Goal: Information Seeking & Learning: Find specific fact

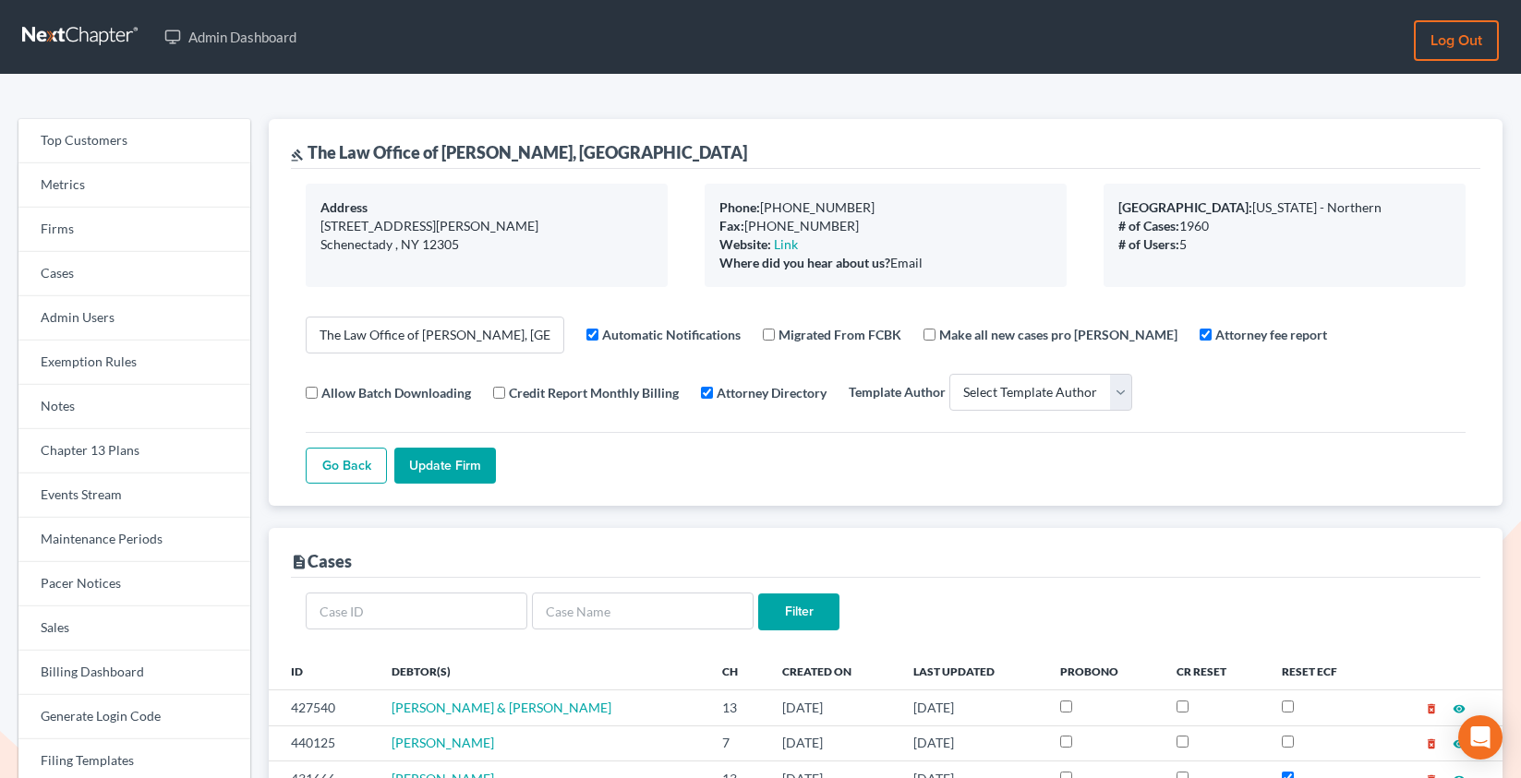
select select
click at [106, 241] on link "Firms" at bounding box center [134, 230] width 232 height 44
click at [81, 236] on link "Firms" at bounding box center [134, 230] width 232 height 44
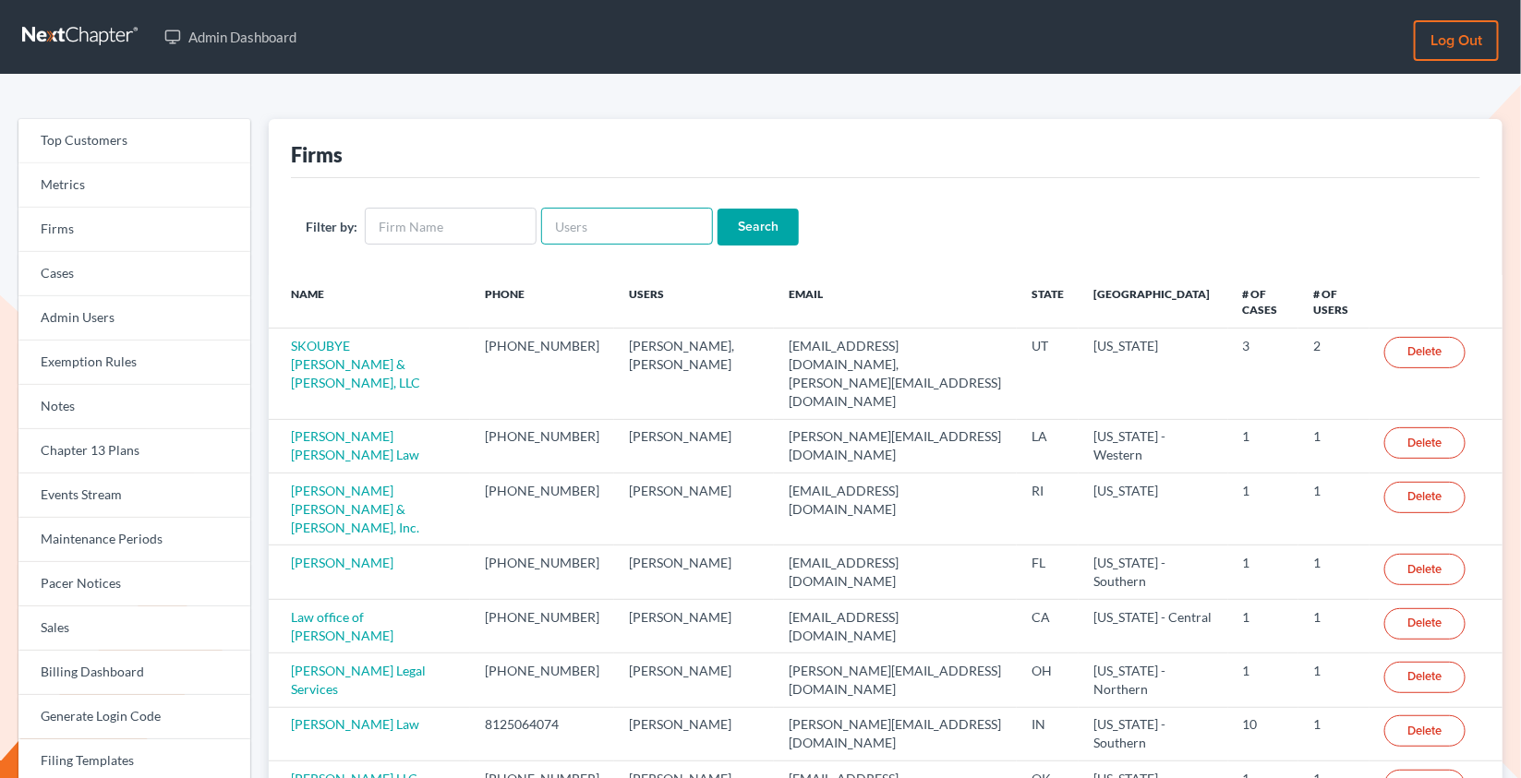
click at [587, 227] on input "text" at bounding box center [627, 226] width 172 height 37
paste input "psj2050@msn.com"
type input "psj2050@msn.com"
click at [717, 209] on input "Search" at bounding box center [757, 227] width 81 height 37
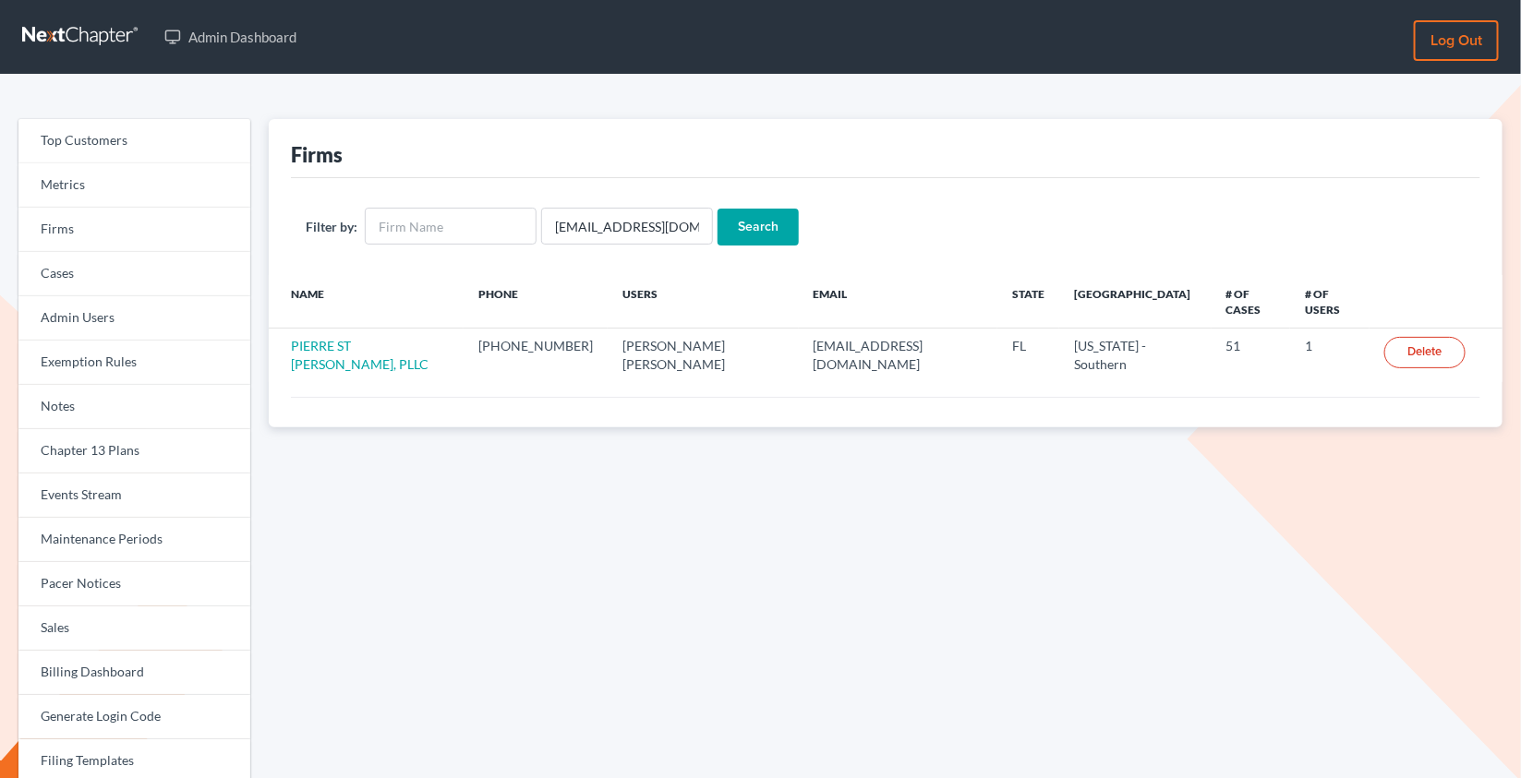
click at [339, 338] on link "PIERRE ST [PERSON_NAME], PLLC" at bounding box center [360, 355] width 138 height 34
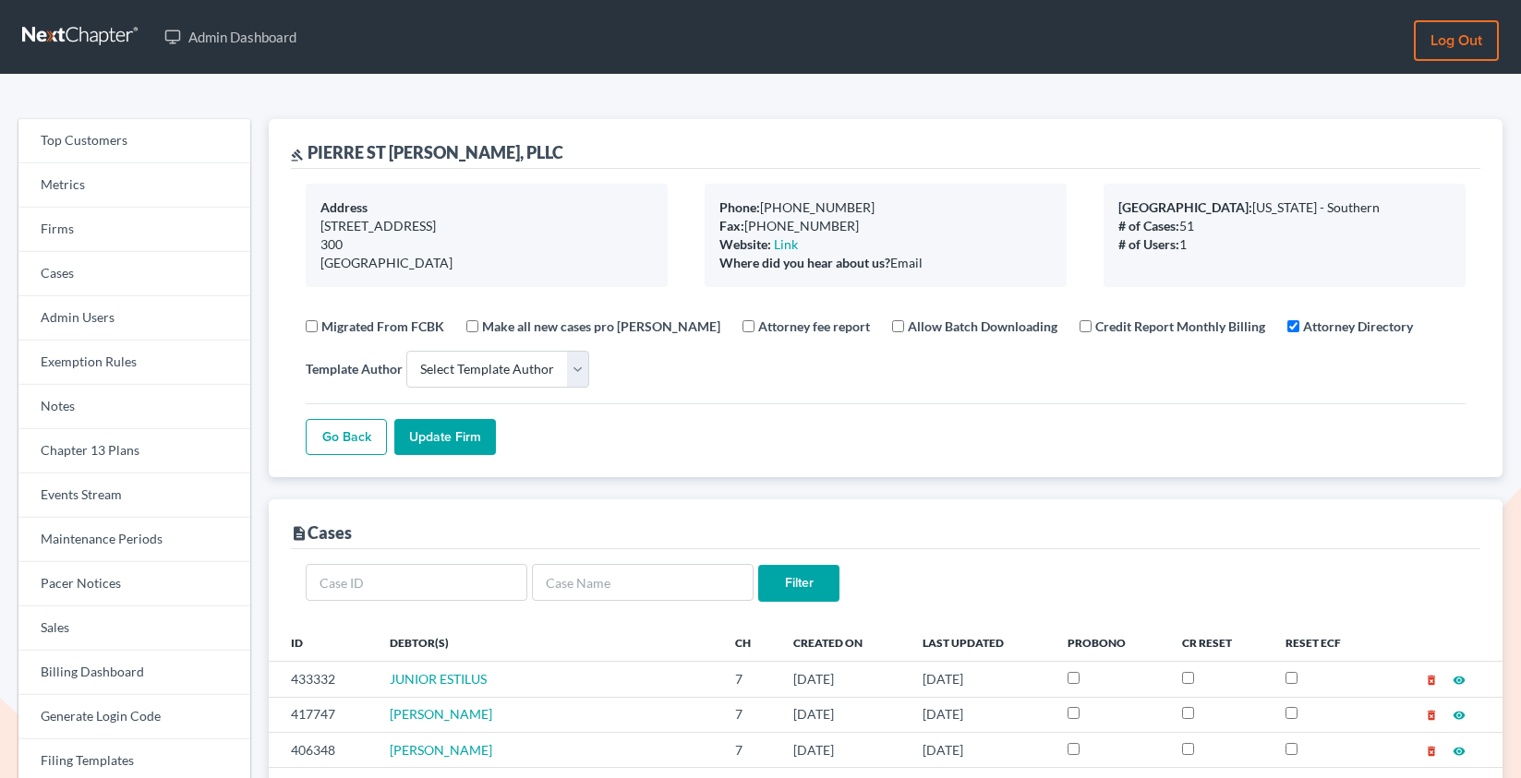
select select
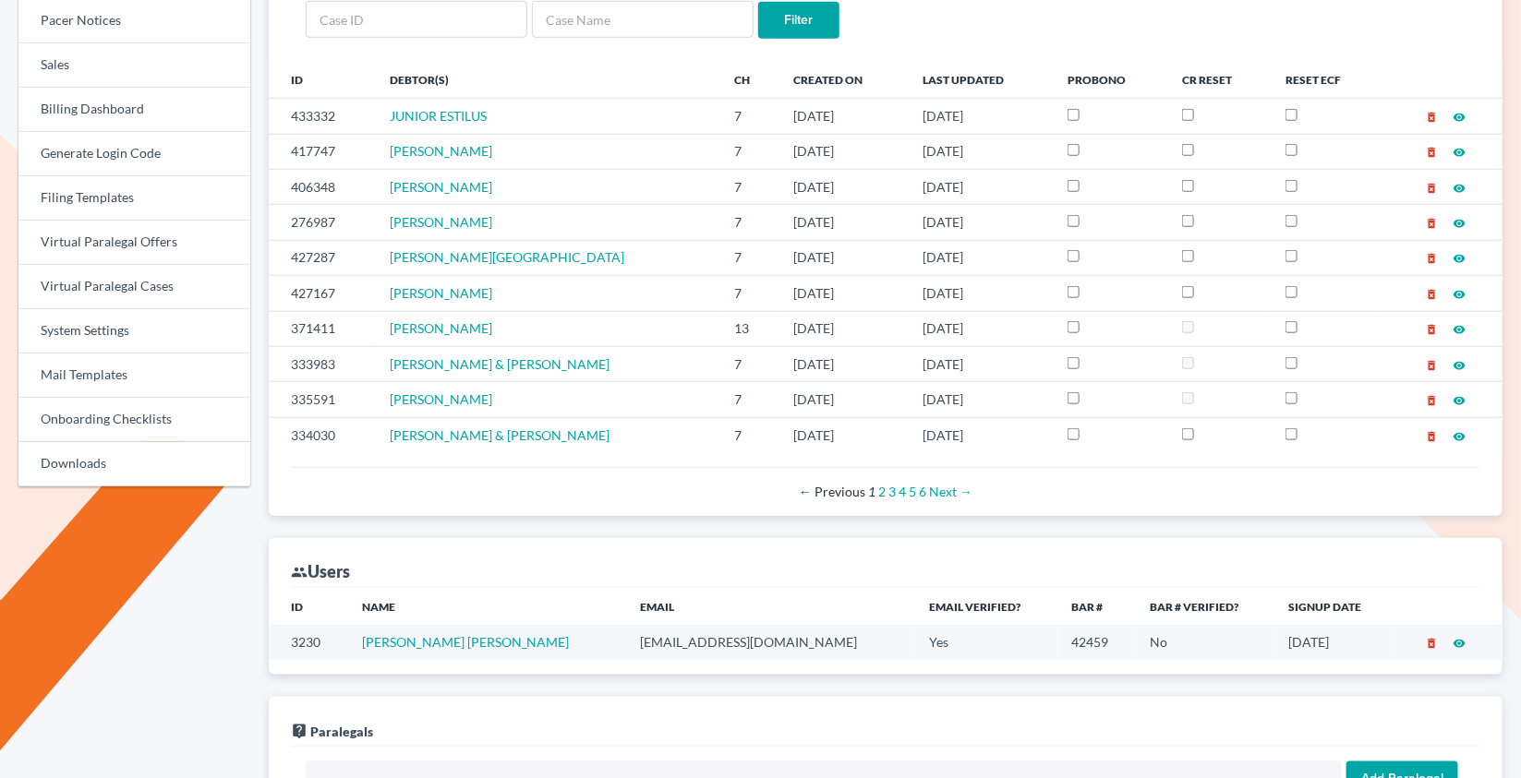
scroll to position [504, 0]
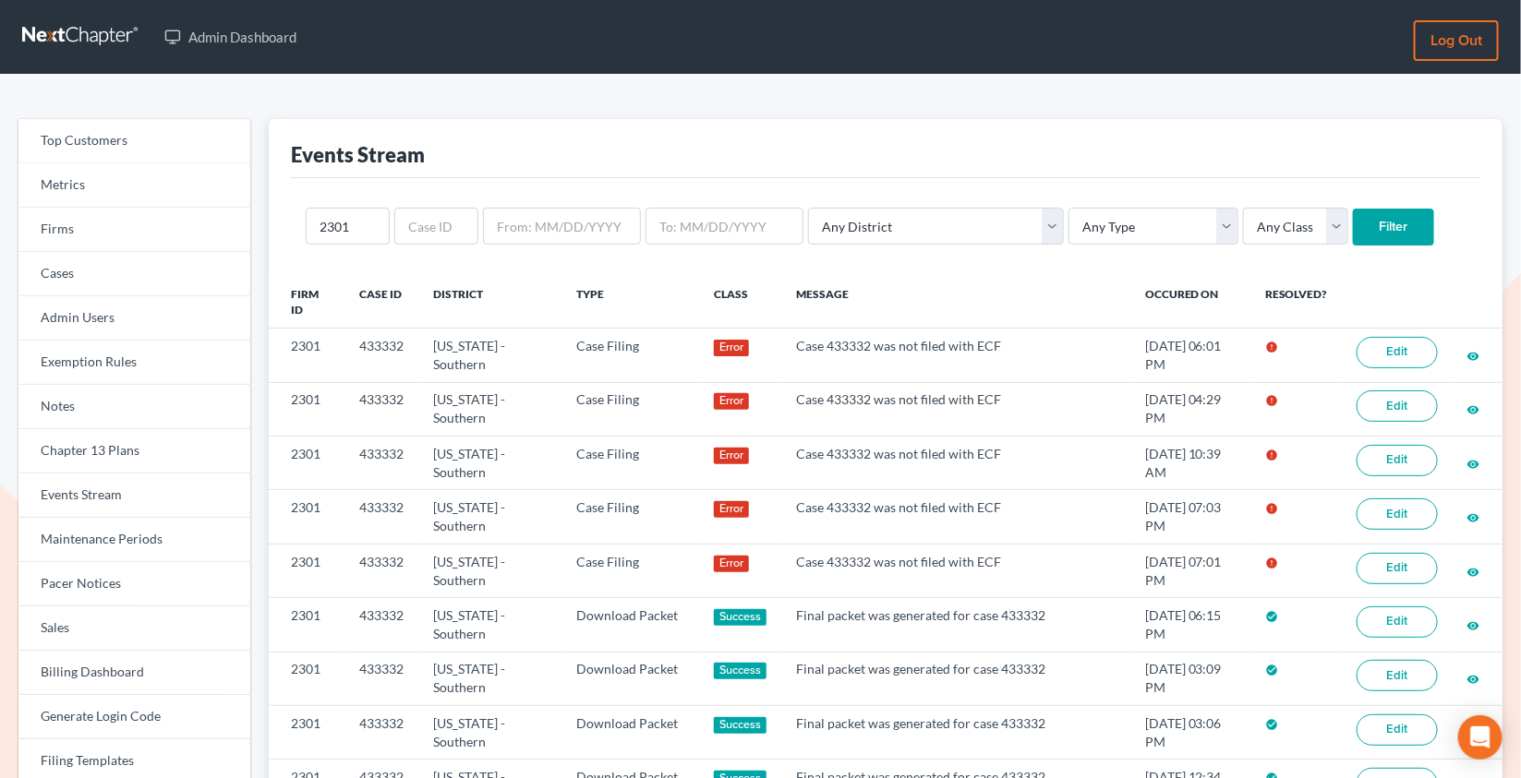
type input "2301"
click at [1353, 209] on input "Filter" at bounding box center [1393, 227] width 81 height 37
select select "case_filing"
click at [1068, 208] on select "Any Type Case Applied To Plan Case Archive Case Duplicate Case Filing Chapter 1…" at bounding box center [1153, 226] width 170 height 37
click at [1353, 235] on input "Filter" at bounding box center [1393, 227] width 81 height 37
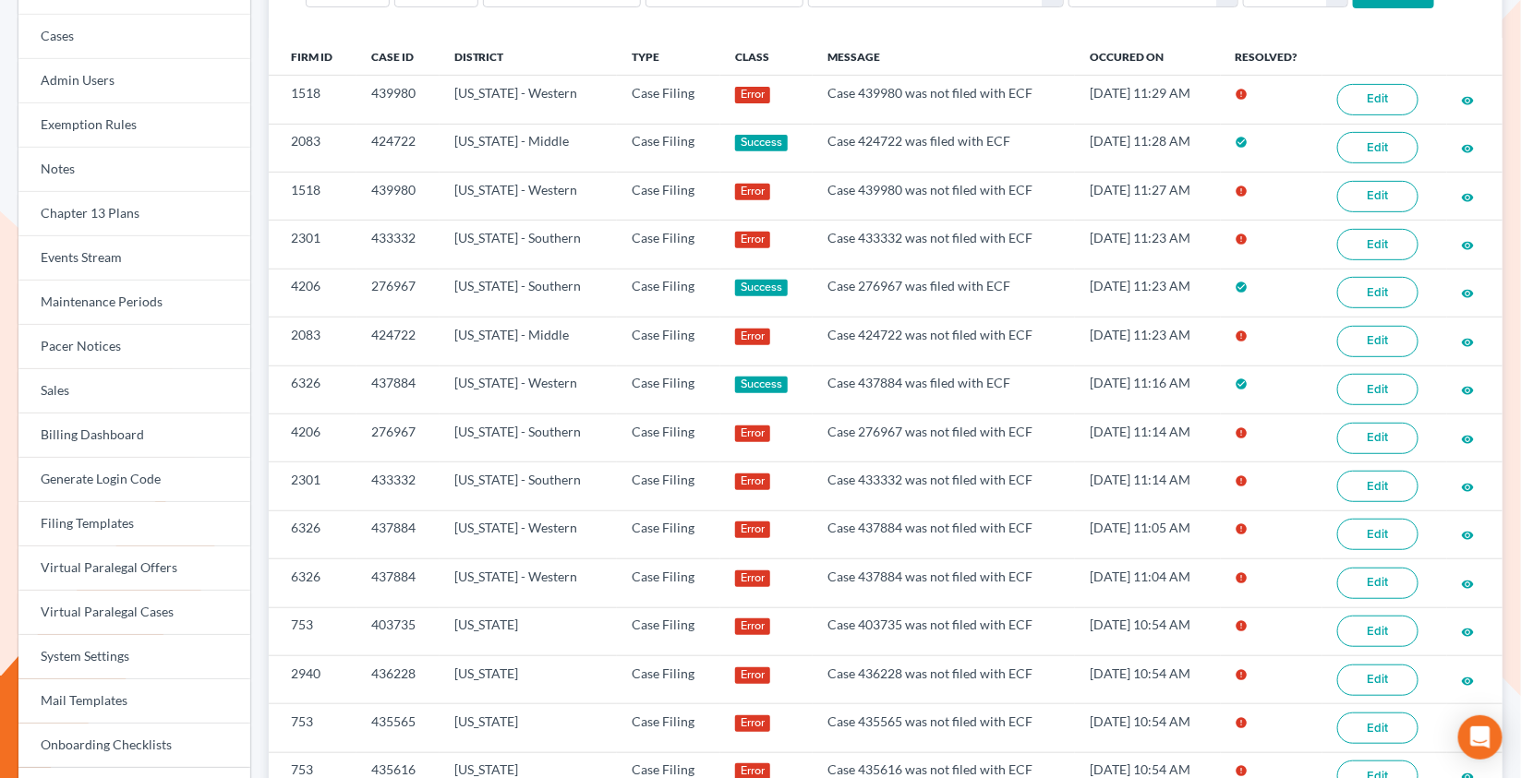
scroll to position [240, 0]
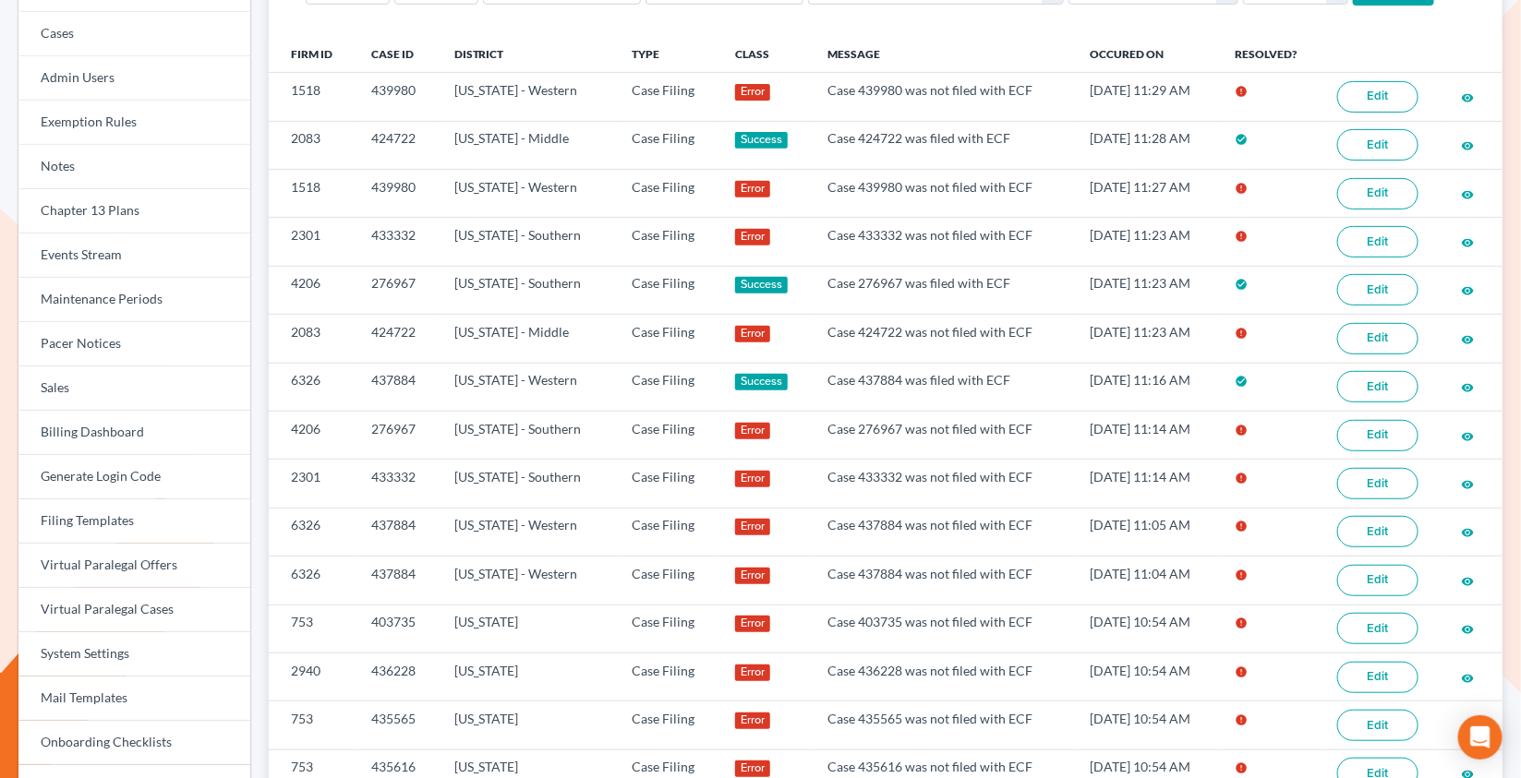
click at [1397, 101] on link "Edit" at bounding box center [1377, 96] width 81 height 31
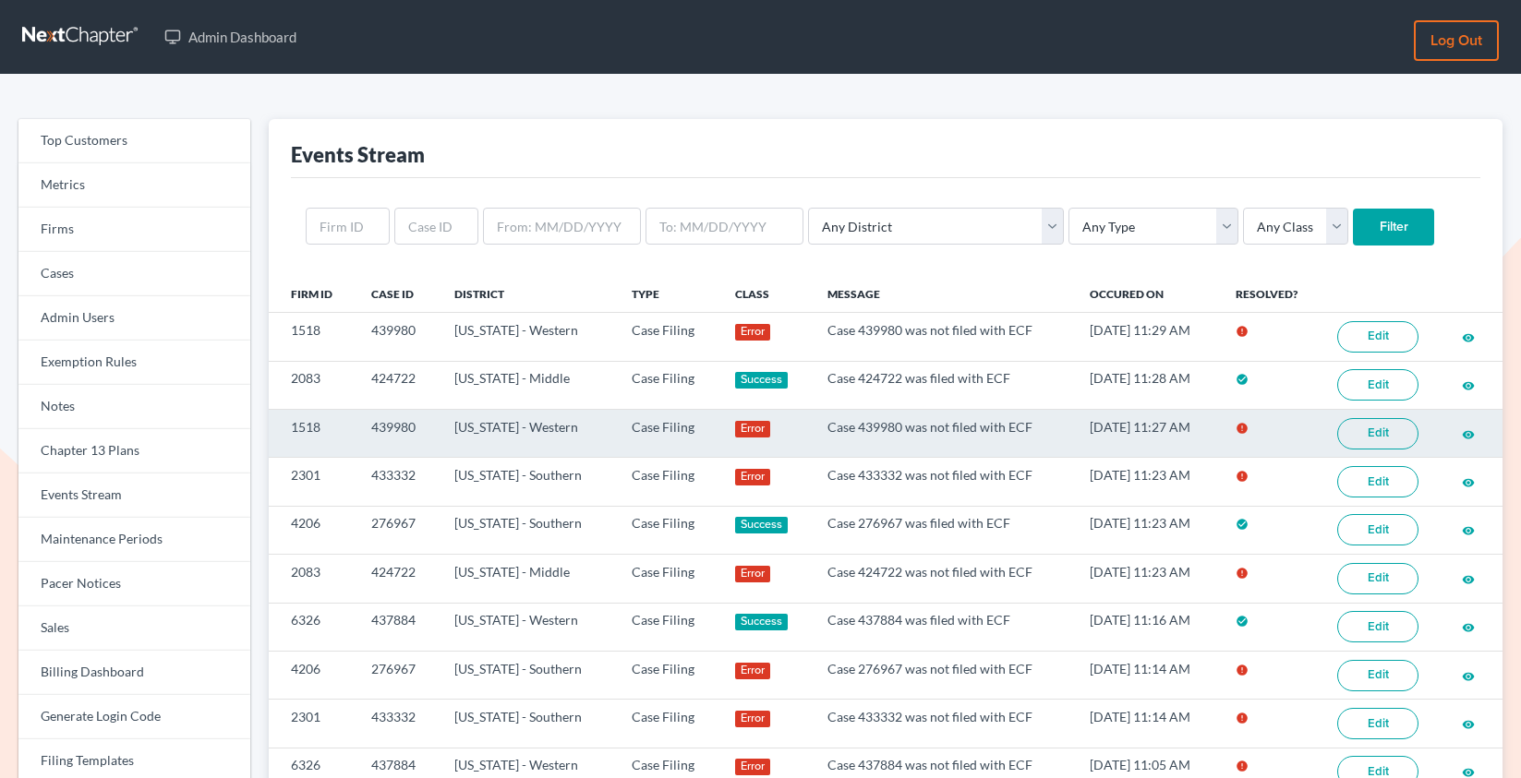
scroll to position [240, 0]
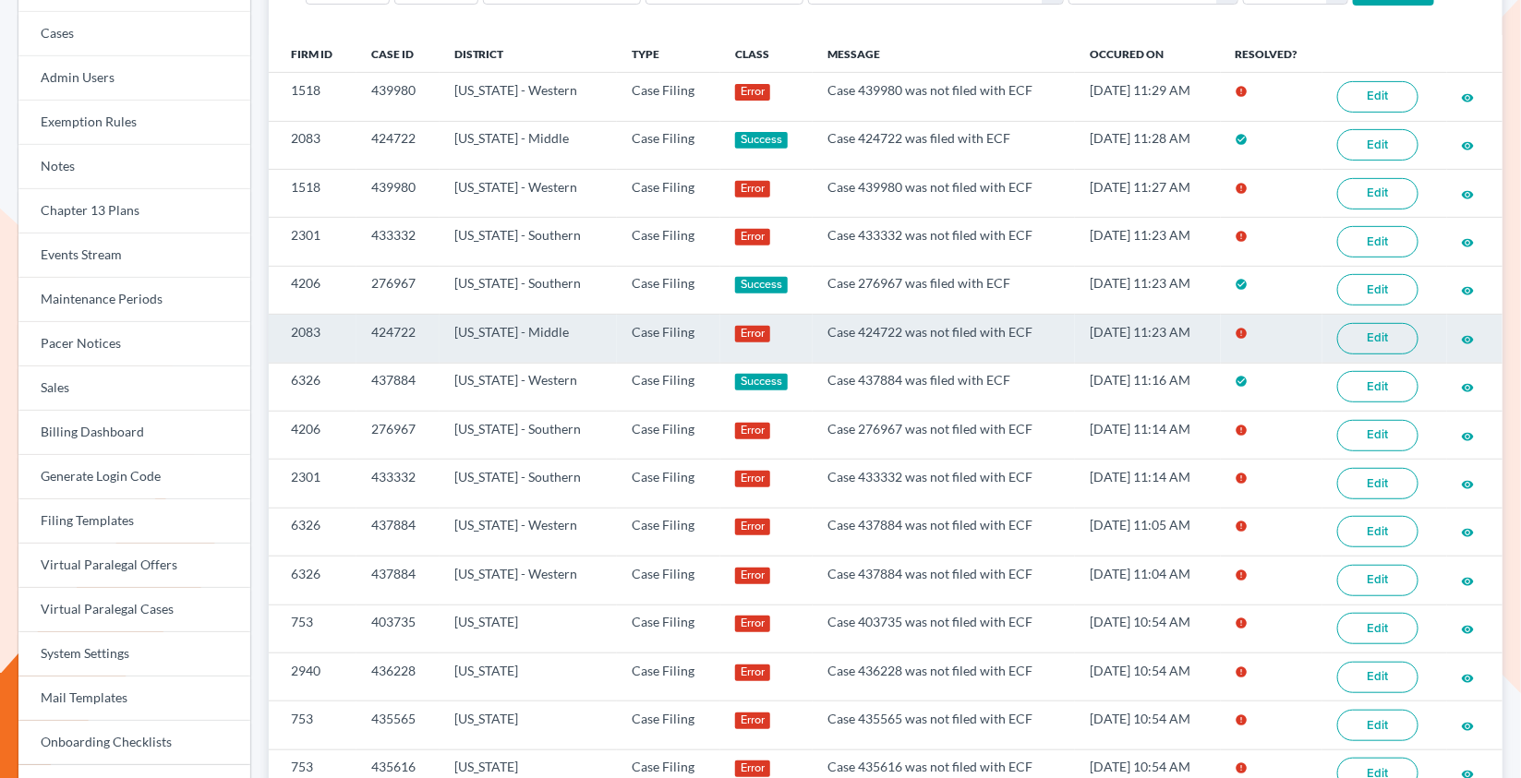
click at [1374, 344] on link "Edit" at bounding box center [1377, 338] width 81 height 31
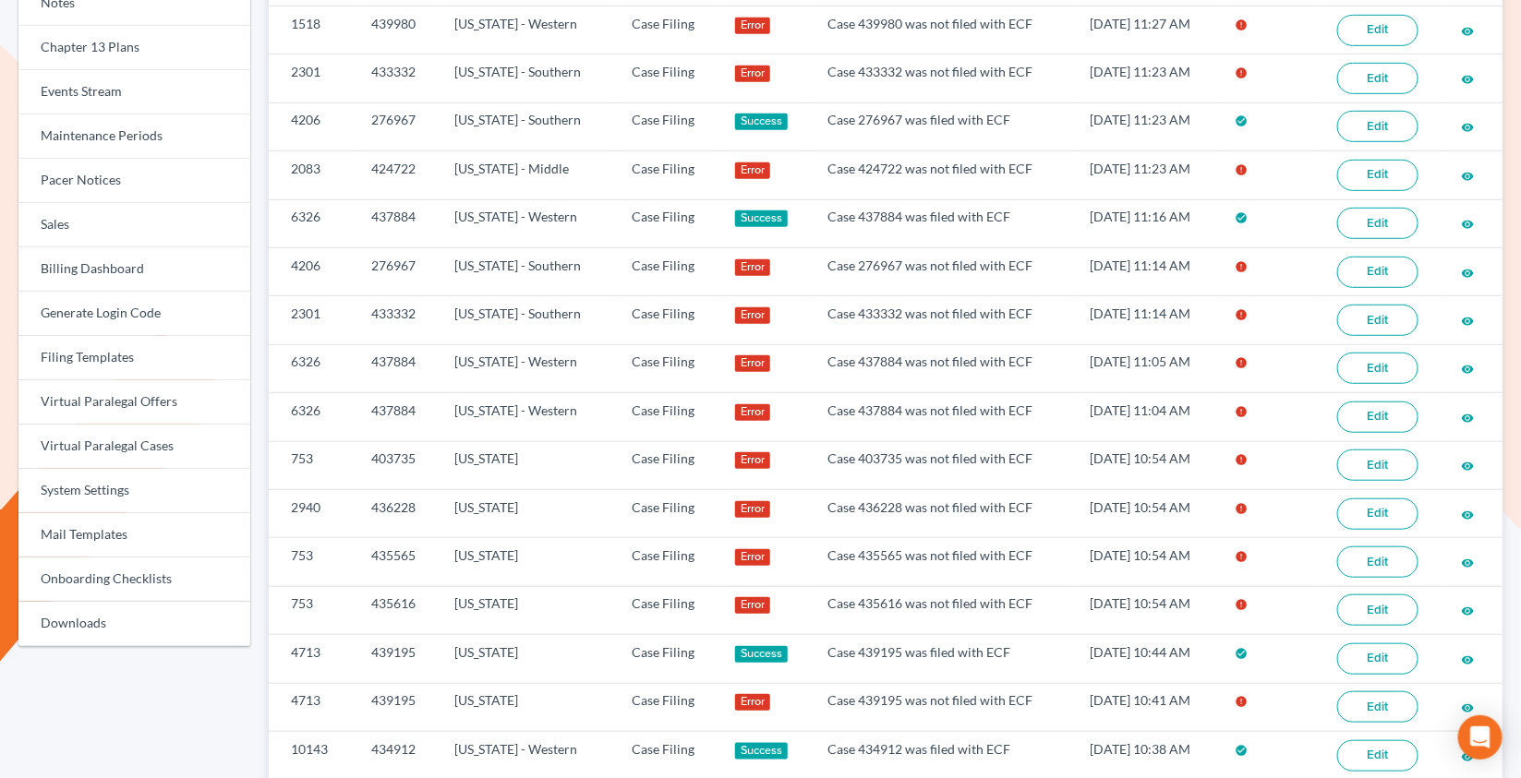
scroll to position [240, 0]
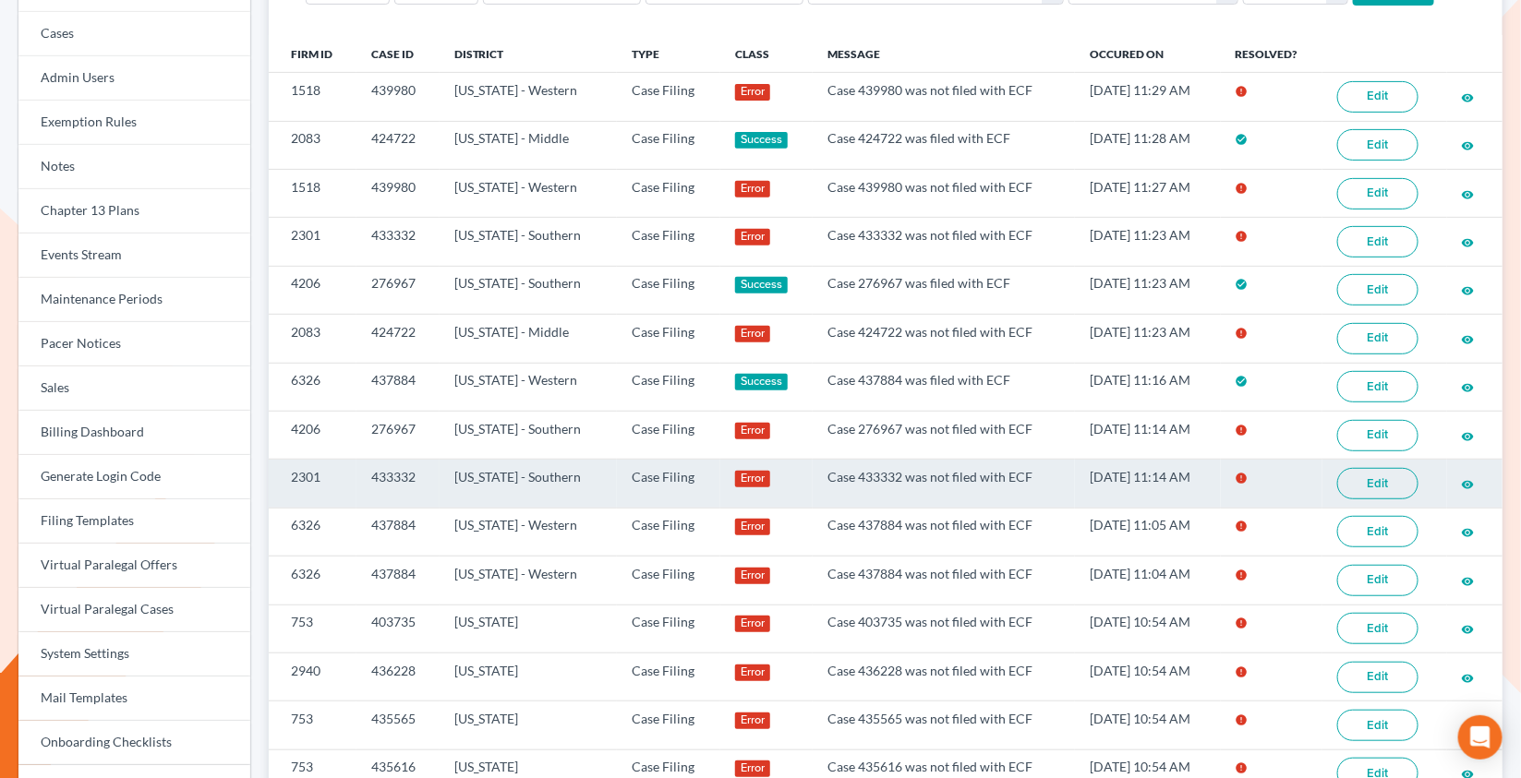
click at [1353, 493] on link "Edit" at bounding box center [1377, 483] width 81 height 31
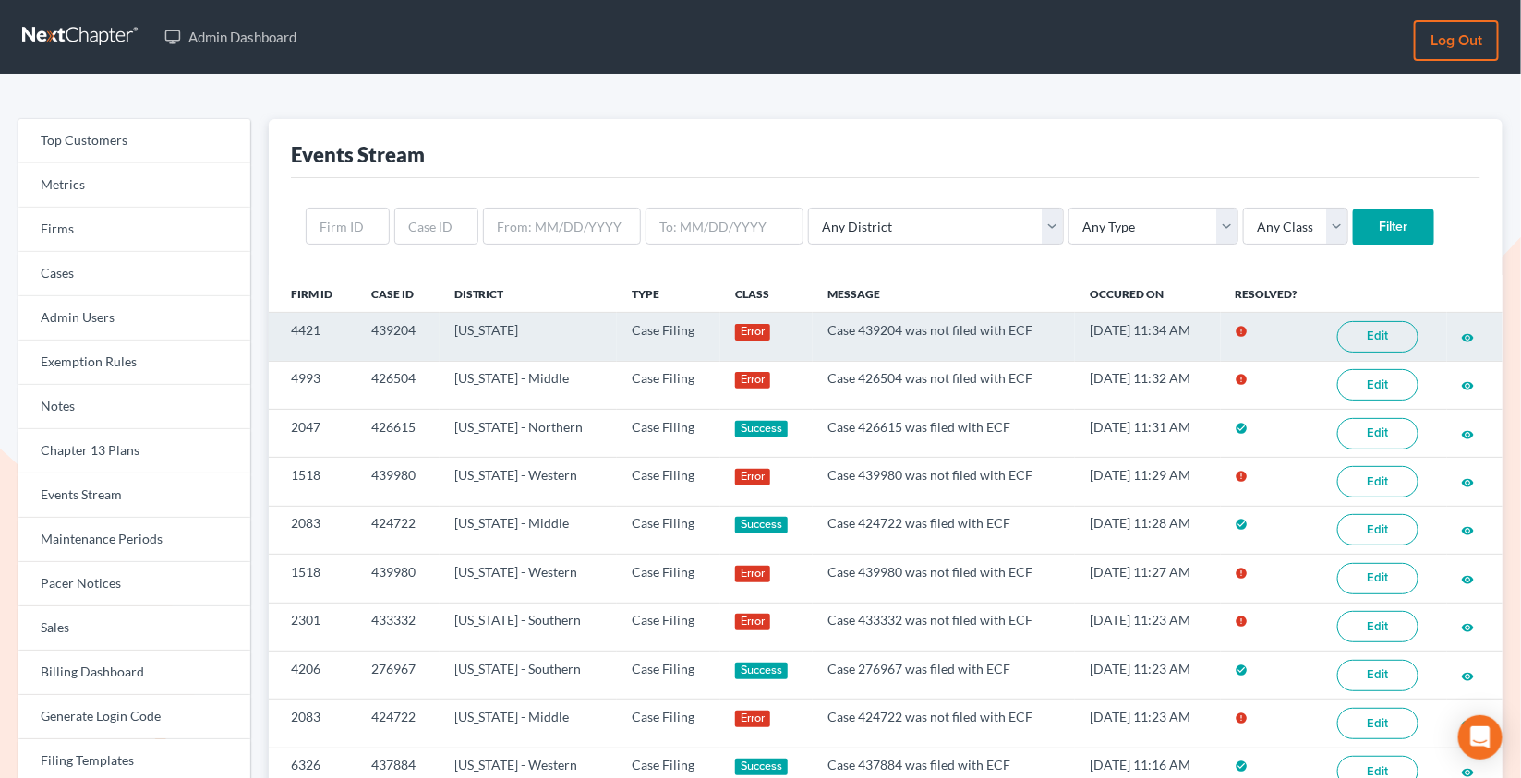
click at [1379, 352] on link "Edit" at bounding box center [1377, 336] width 81 height 31
click at [1377, 343] on link "Edit" at bounding box center [1377, 336] width 81 height 31
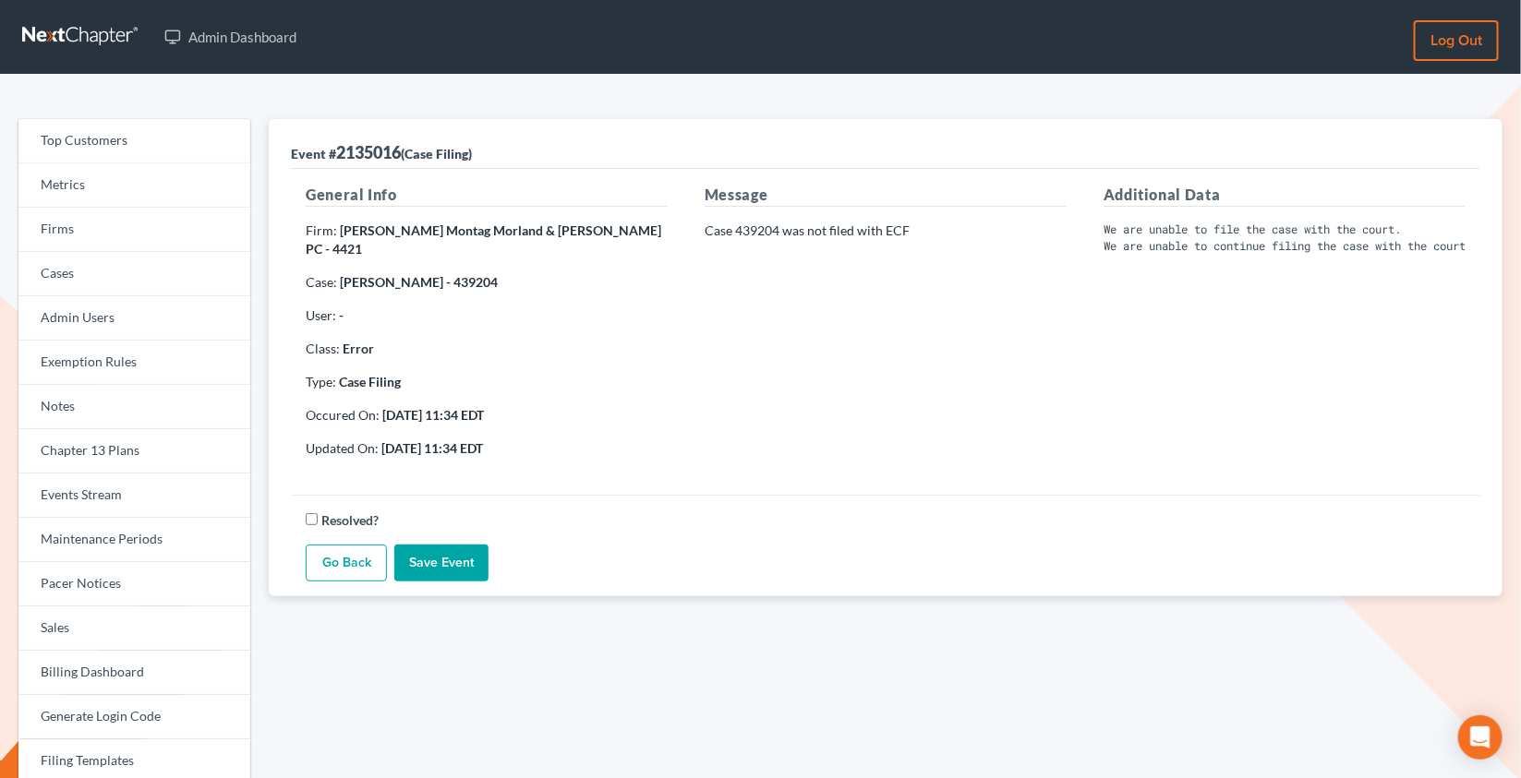
click at [455, 274] on strong "Jennifer Fisher - 439204" at bounding box center [419, 282] width 158 height 16
copy strong "439204"
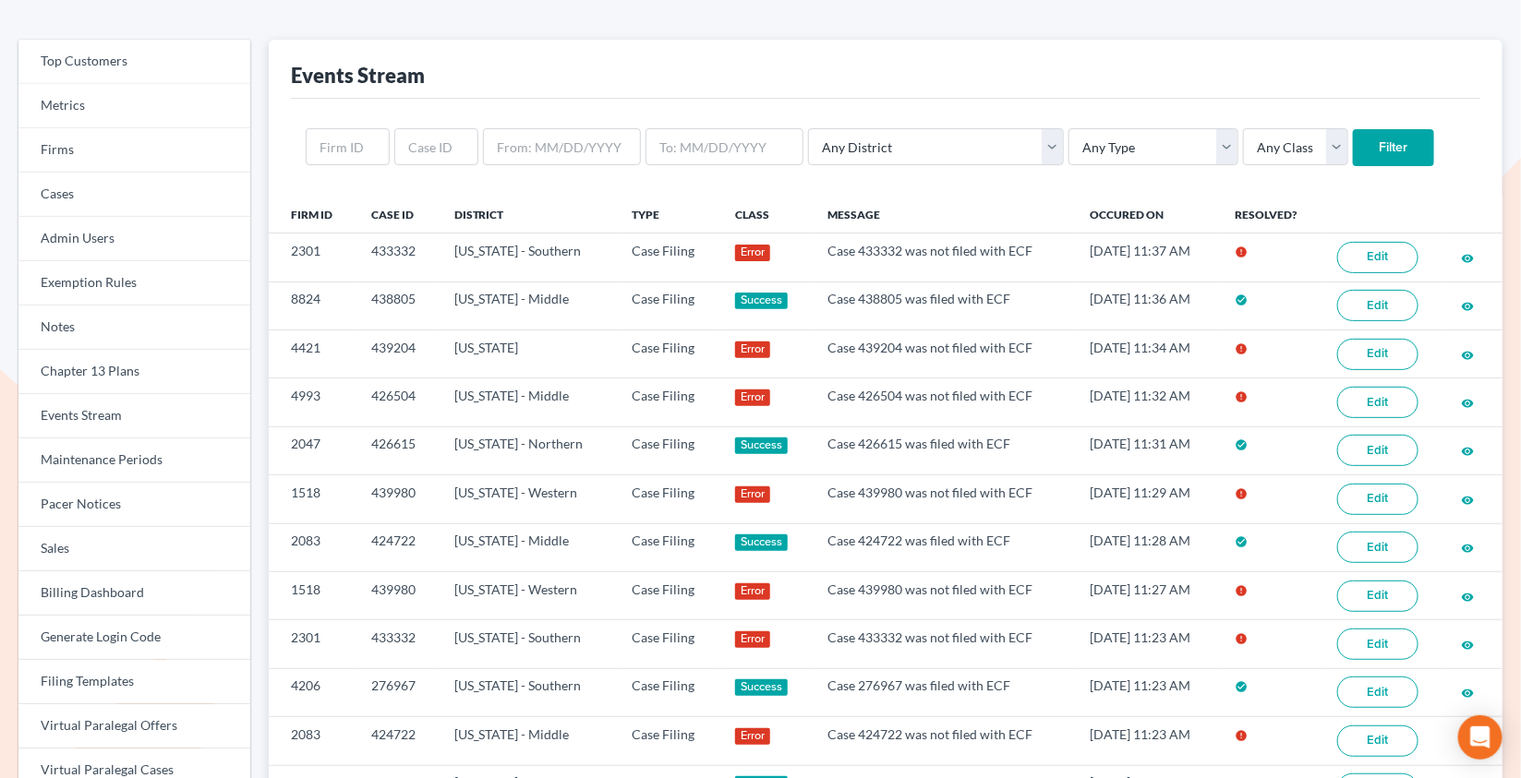
scroll to position [103, 0]
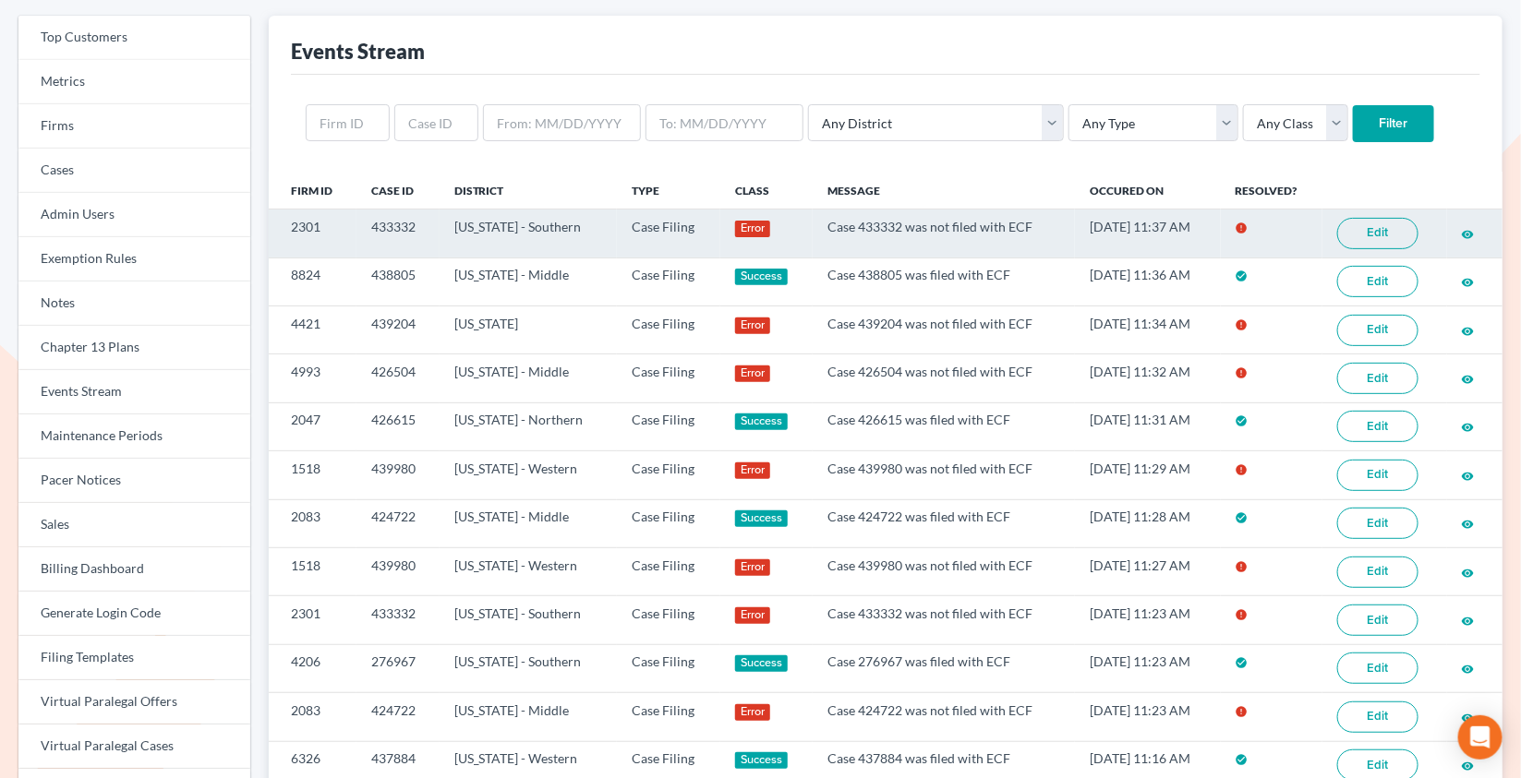
click at [1359, 241] on link "Edit" at bounding box center [1377, 233] width 81 height 31
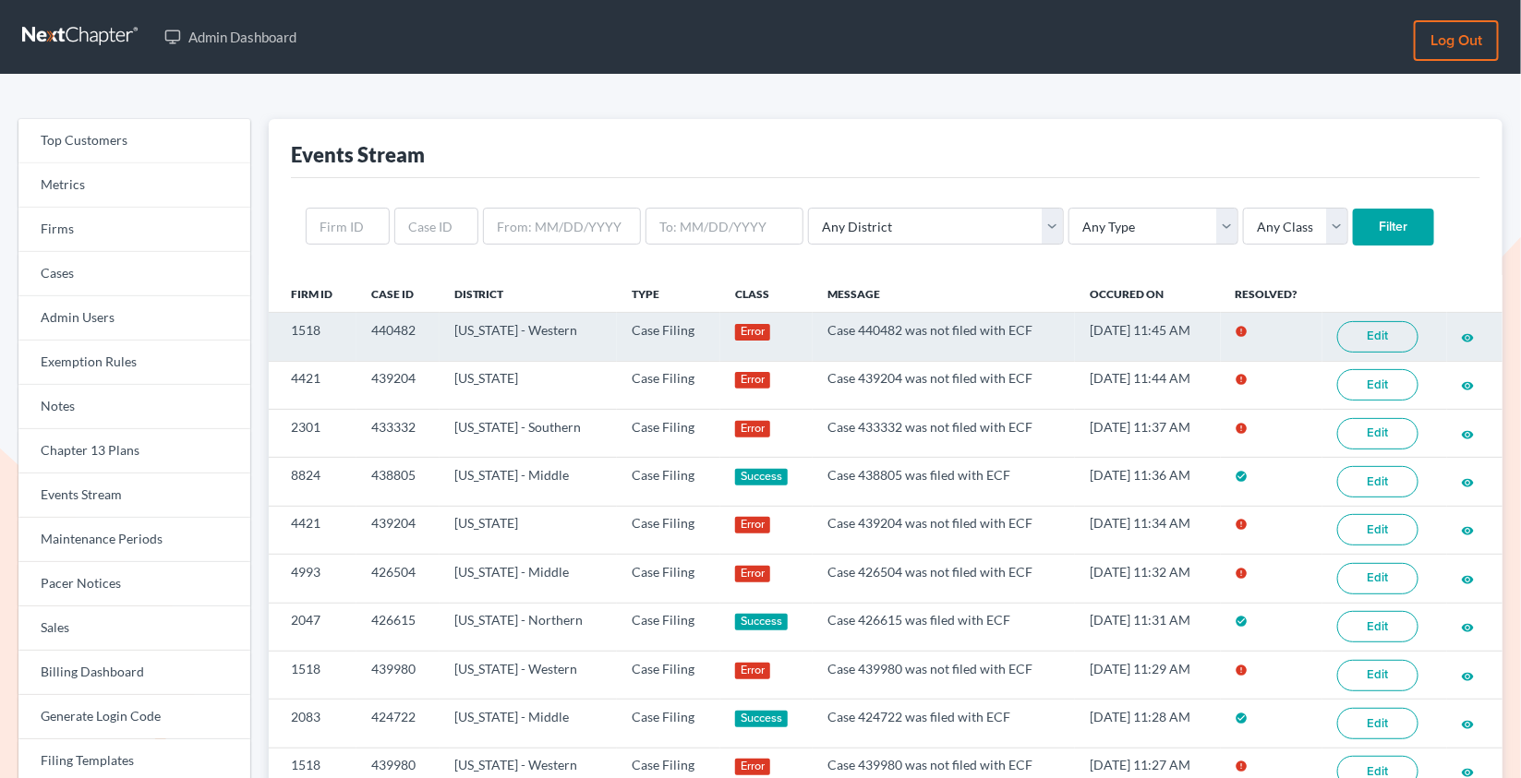
click at [1379, 339] on link "Edit" at bounding box center [1377, 336] width 81 height 31
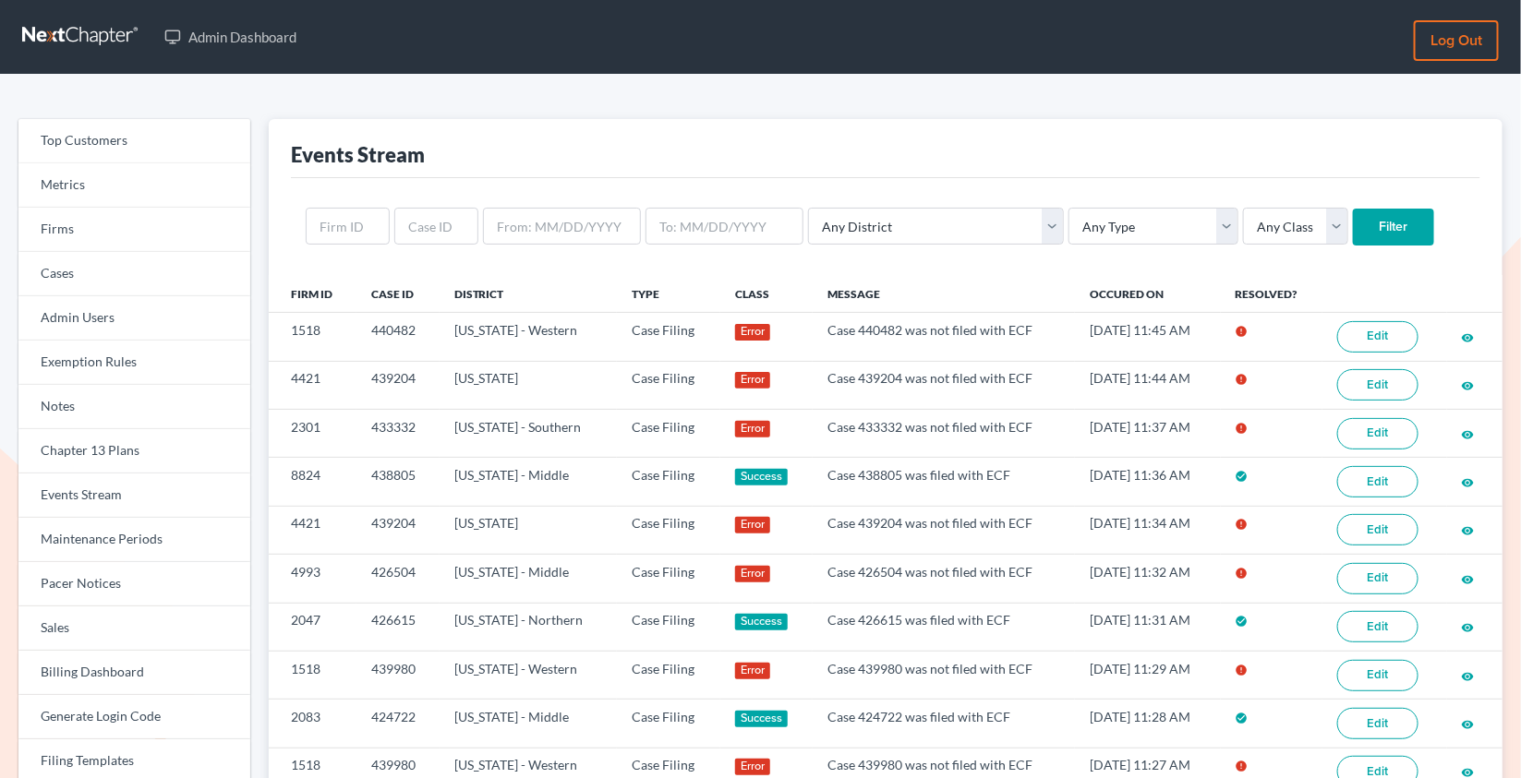
click at [1378, 687] on link "Edit" at bounding box center [1377, 675] width 81 height 31
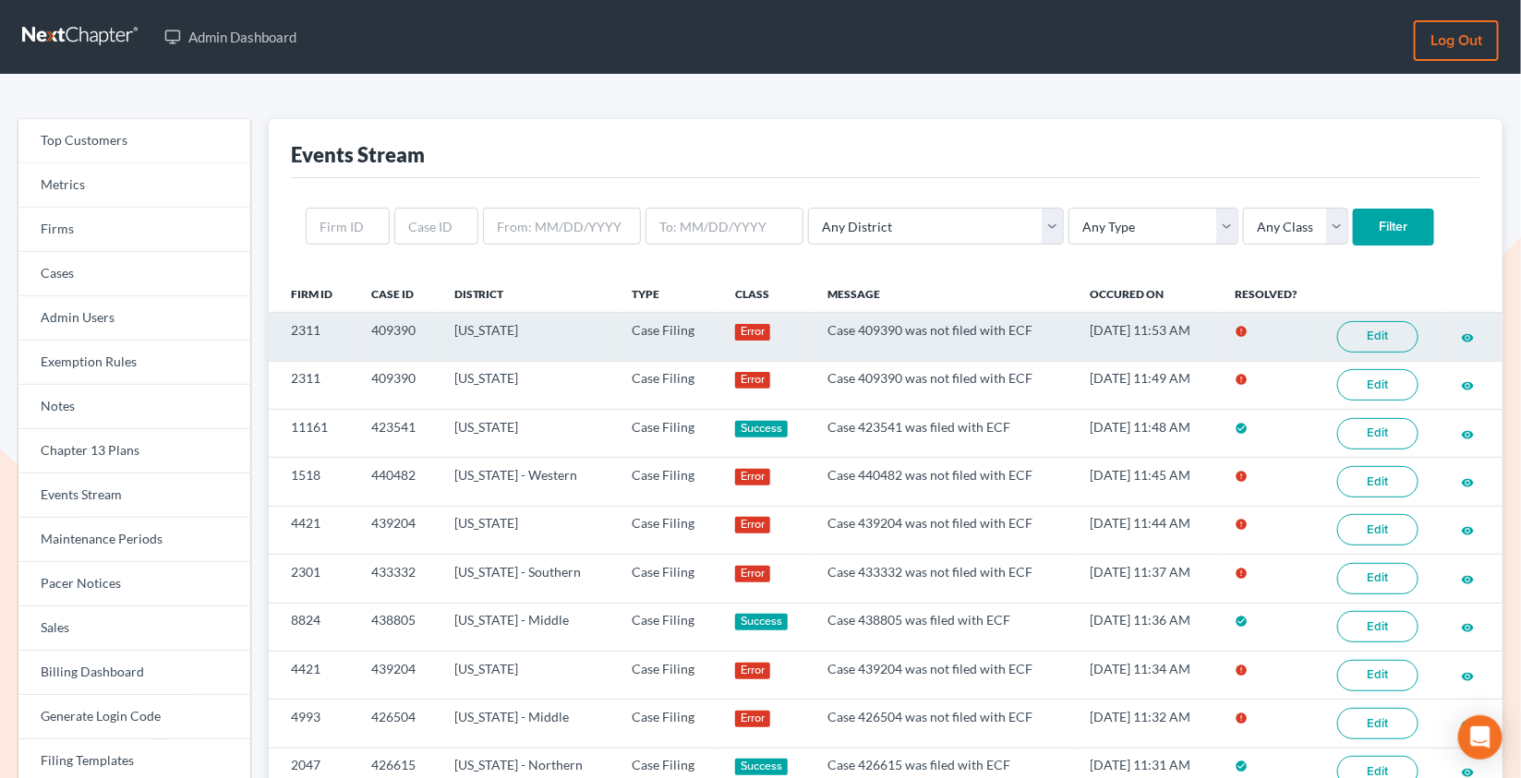
click at [1374, 339] on link "Edit" at bounding box center [1377, 336] width 81 height 31
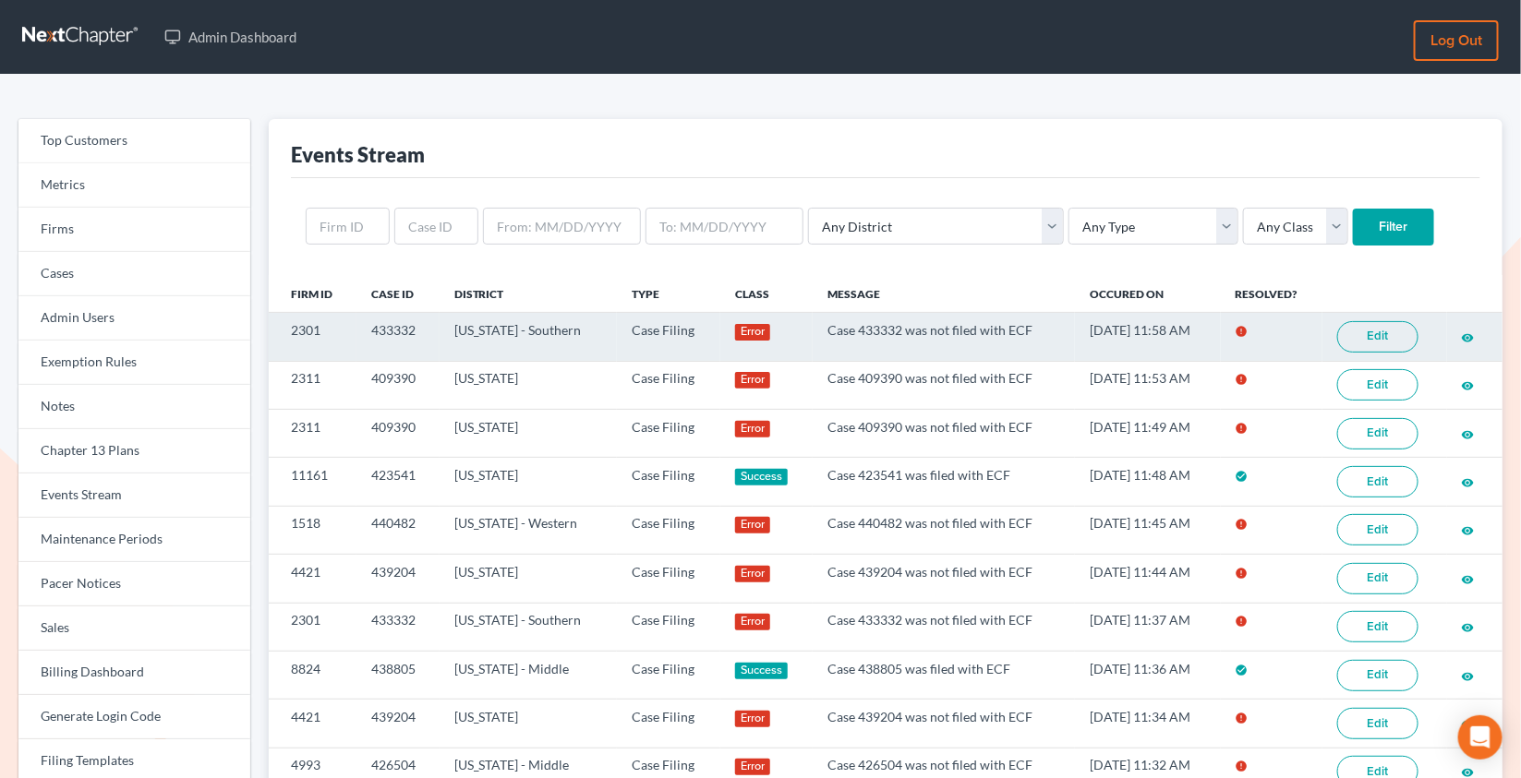
click at [1380, 343] on link "Edit" at bounding box center [1377, 336] width 81 height 31
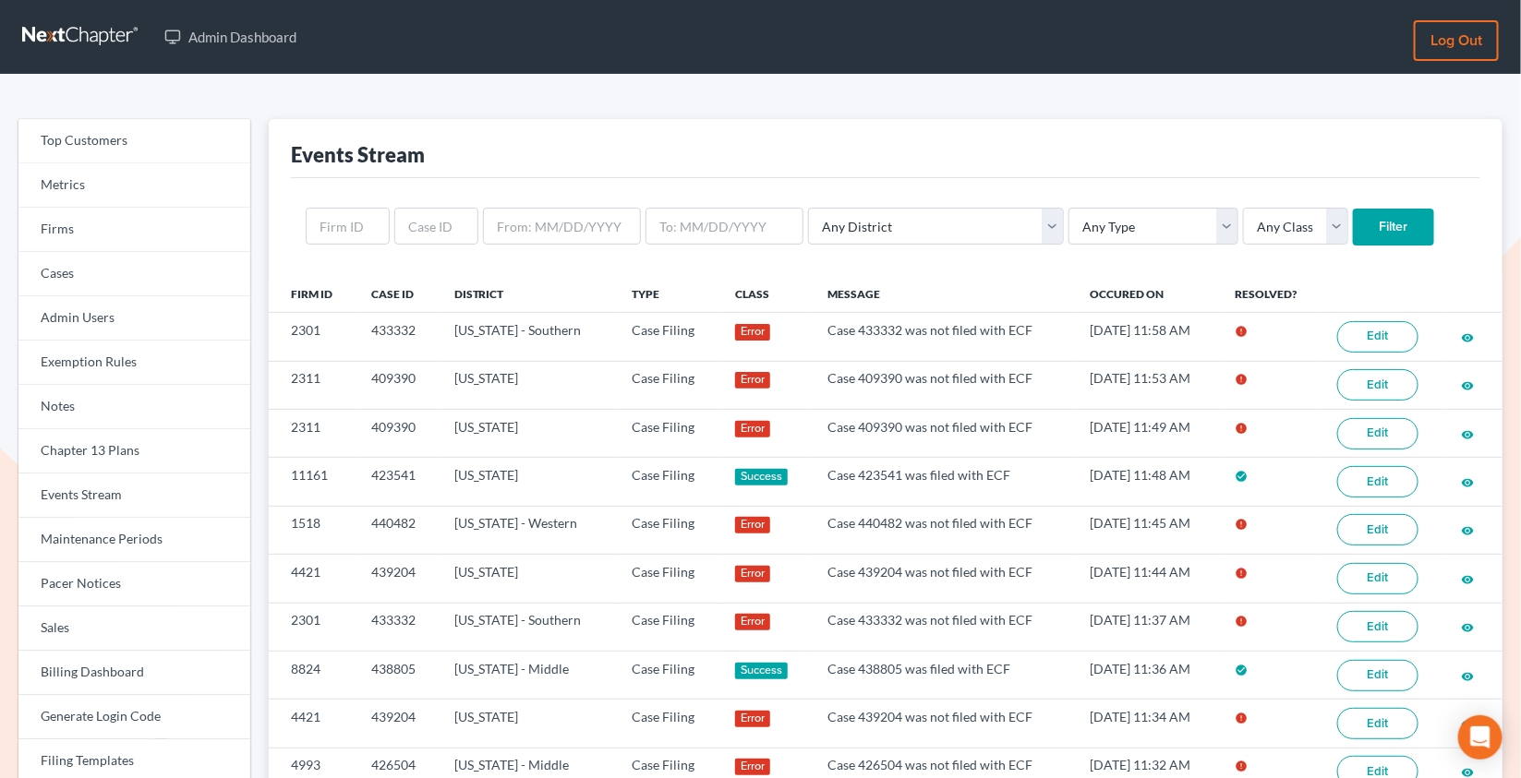
click at [1400, 390] on link "Edit" at bounding box center [1377, 384] width 81 height 31
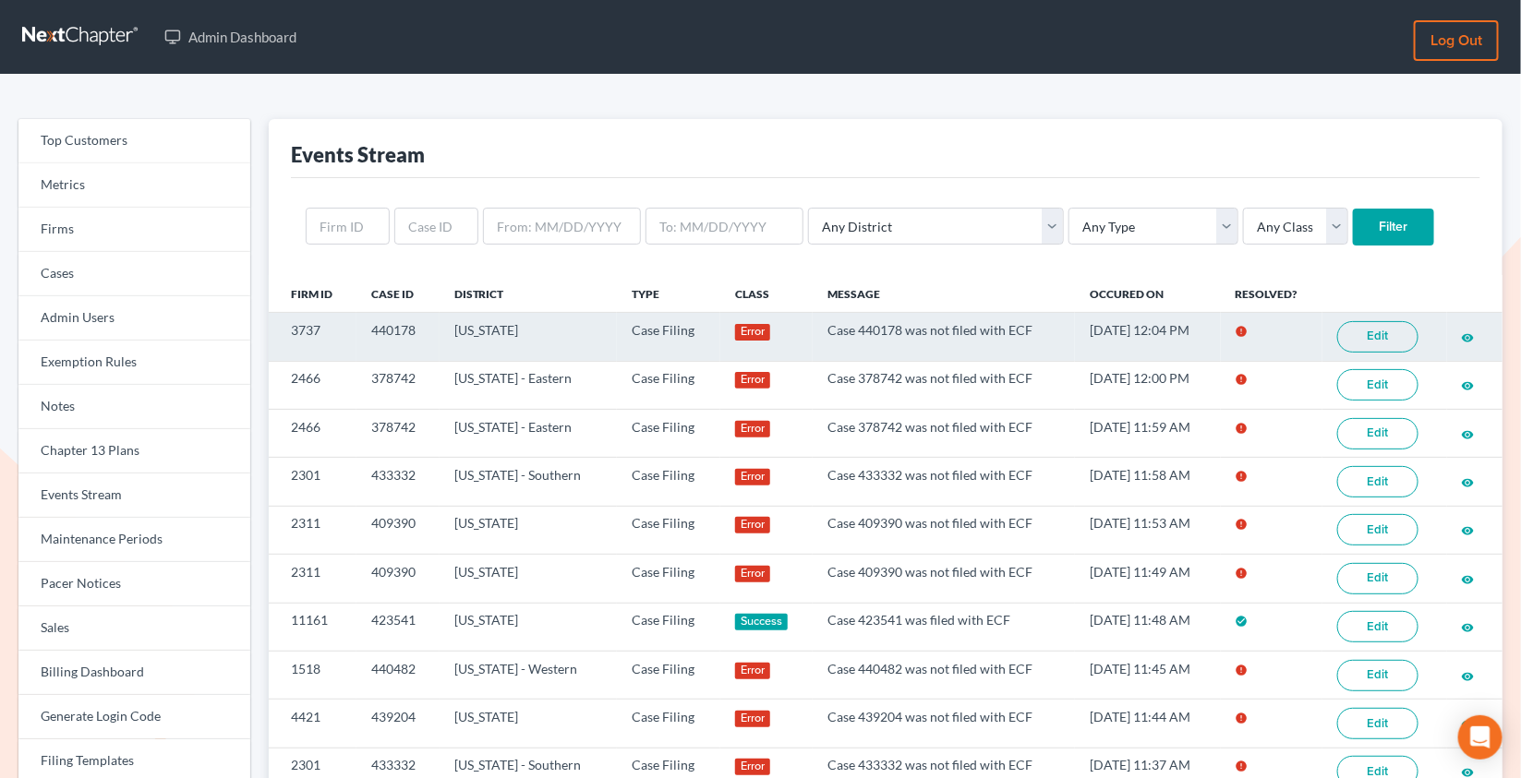
click at [1394, 347] on link "Edit" at bounding box center [1377, 336] width 81 height 31
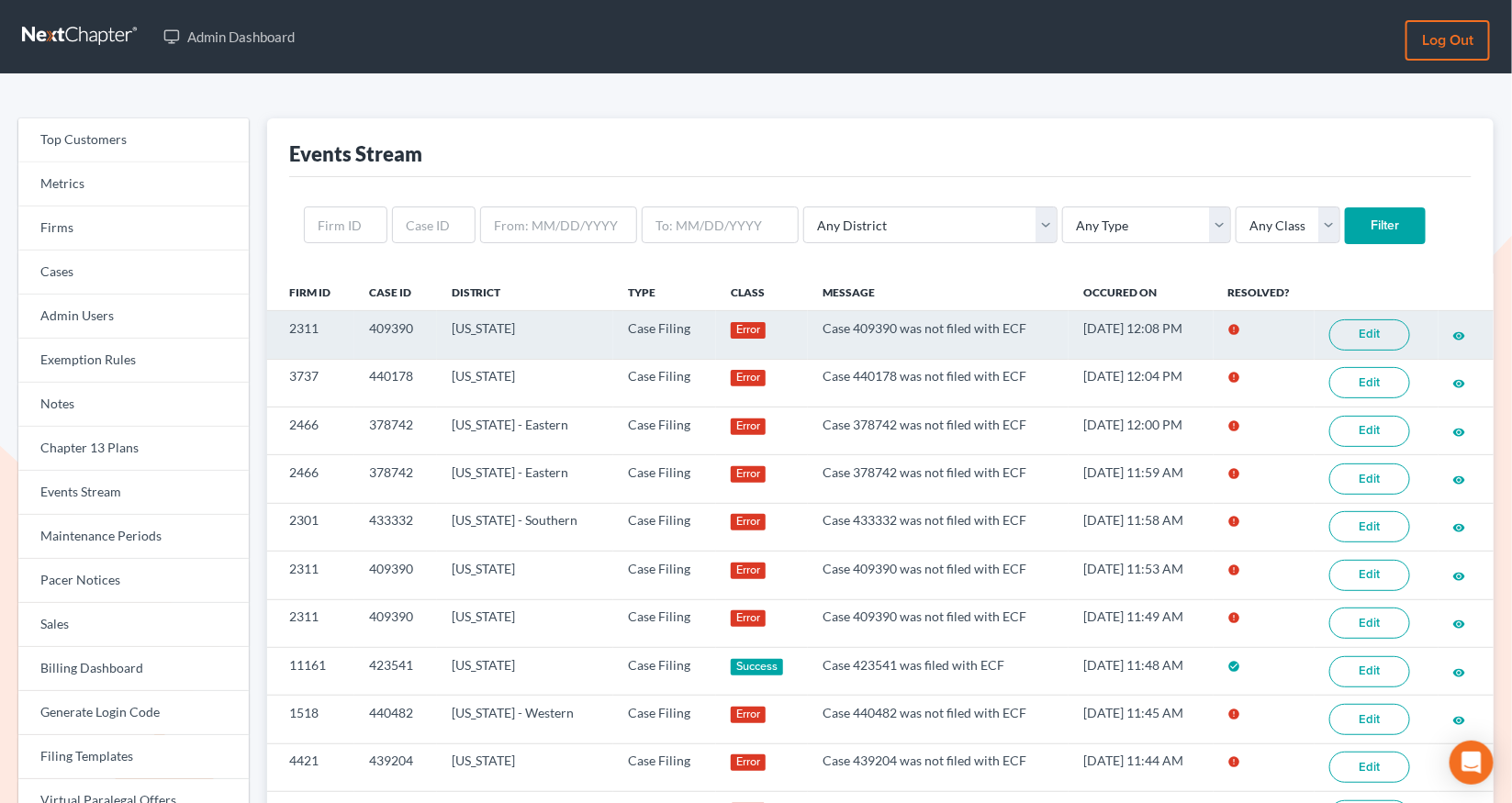
click at [1379, 344] on link "Edit" at bounding box center [1369, 334] width 81 height 31
click at [1393, 335] on link "Edit" at bounding box center [1369, 334] width 81 height 31
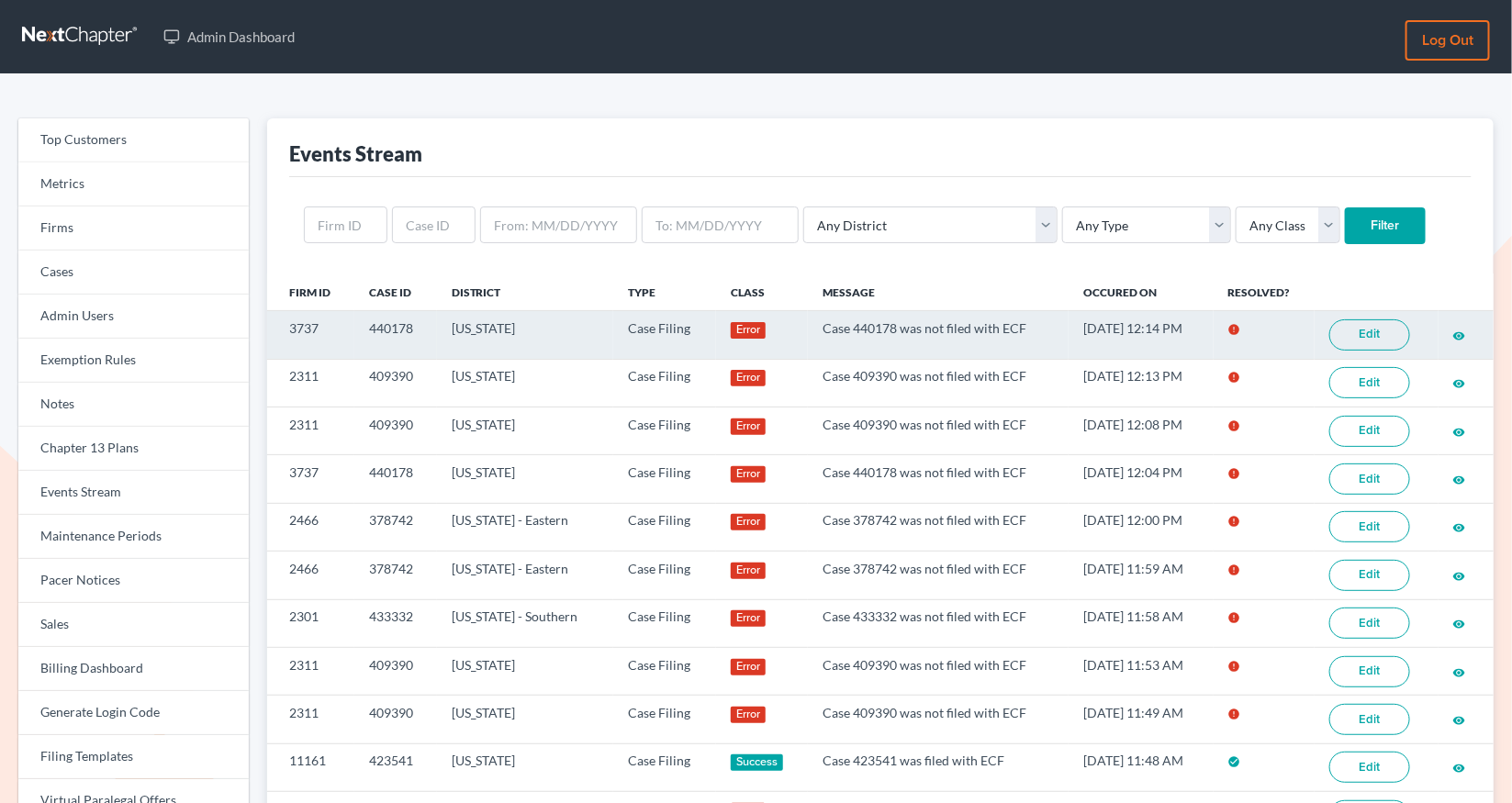
drag, startPoint x: 1518, startPoint y: 377, endPoint x: 1392, endPoint y: 341, distance: 131.0
click at [1392, 341] on link "Edit" at bounding box center [1369, 334] width 81 height 31
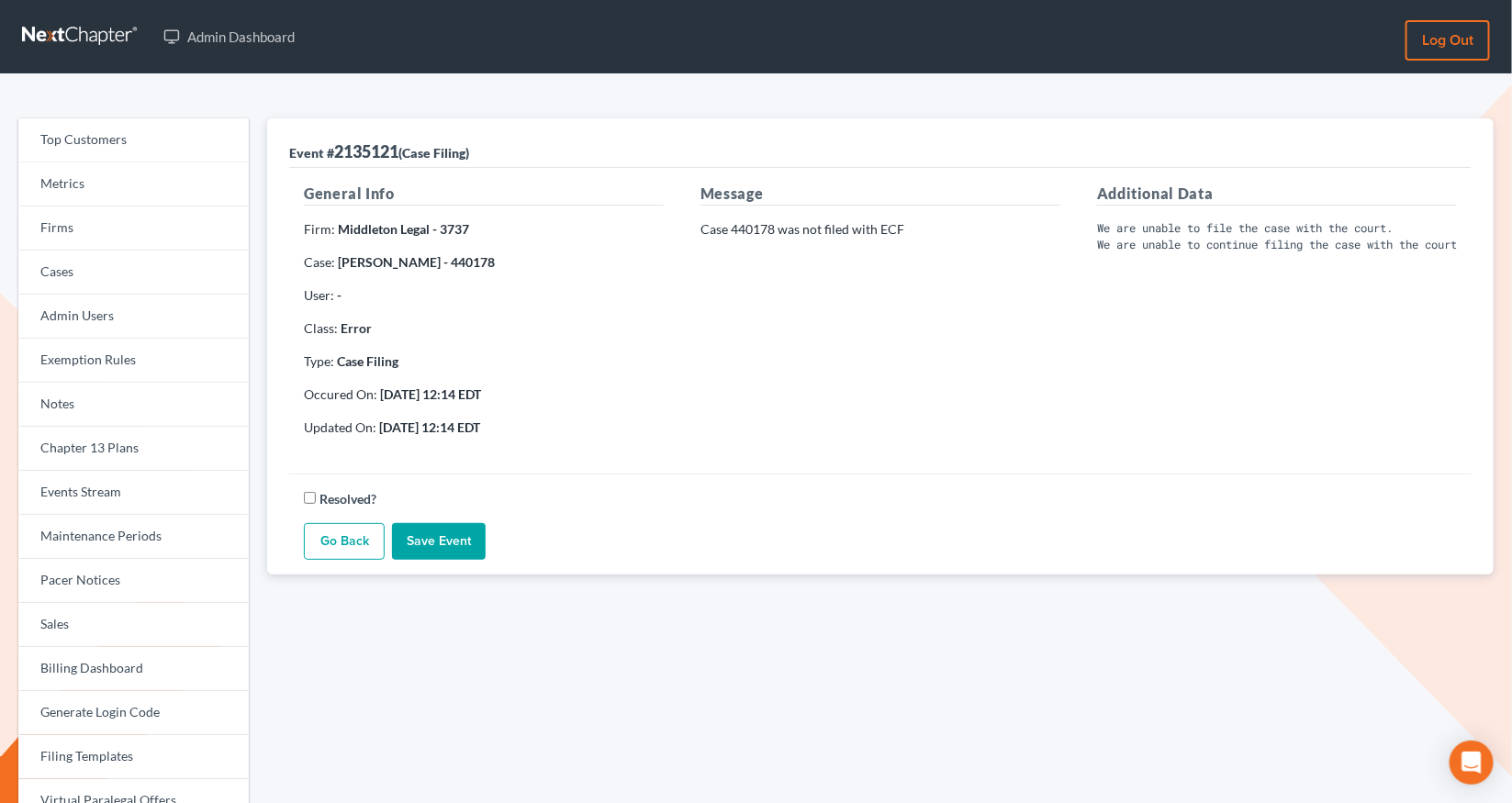
drag, startPoint x: 0, startPoint y: 0, endPoint x: 452, endPoint y: 260, distance: 521.4
click at [452, 260] on strong "Eddie Sloan - 440178" at bounding box center [417, 262] width 157 height 16
copy strong "440178"
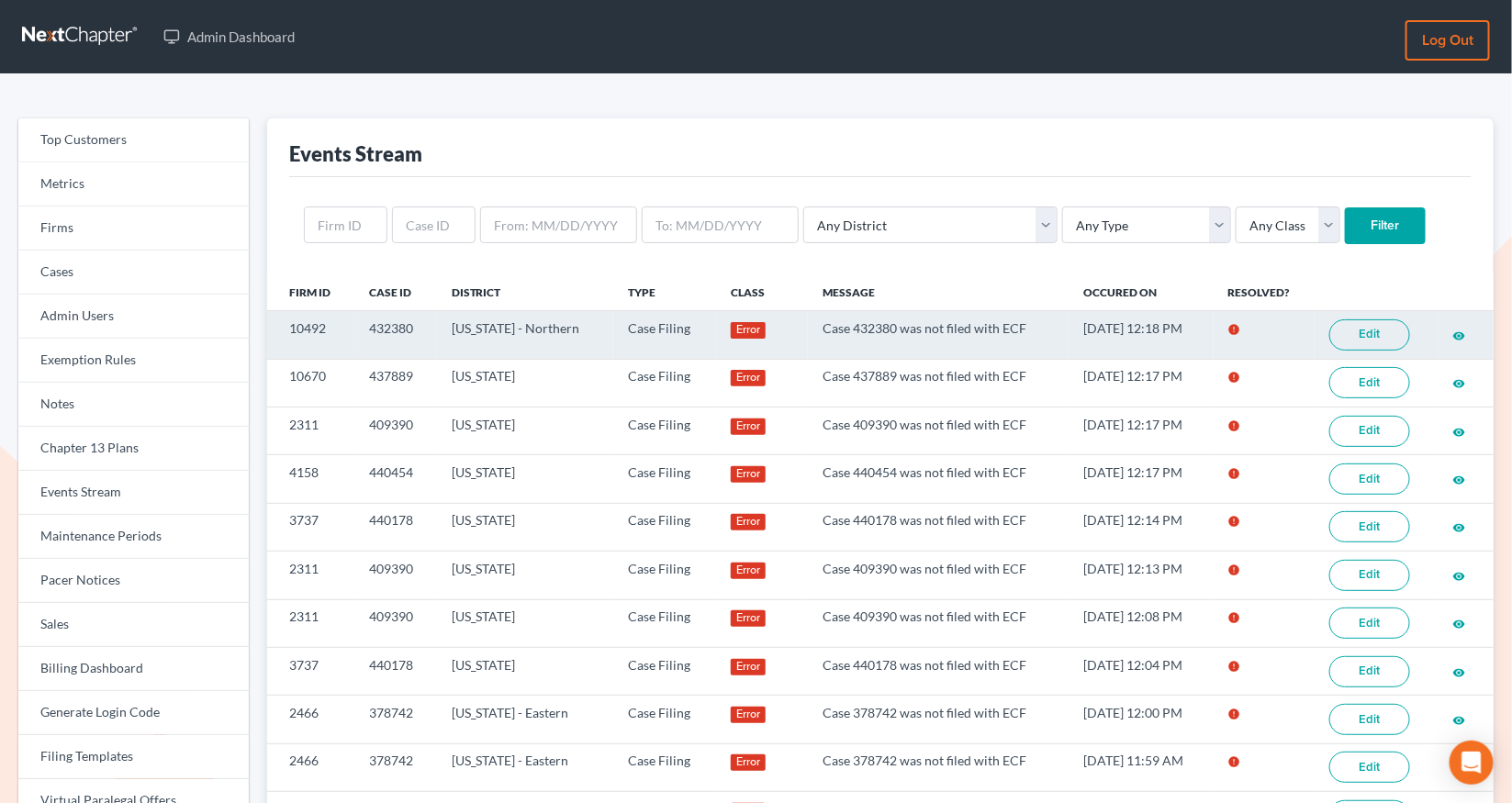
click at [1374, 341] on link "Edit" at bounding box center [1369, 334] width 81 height 31
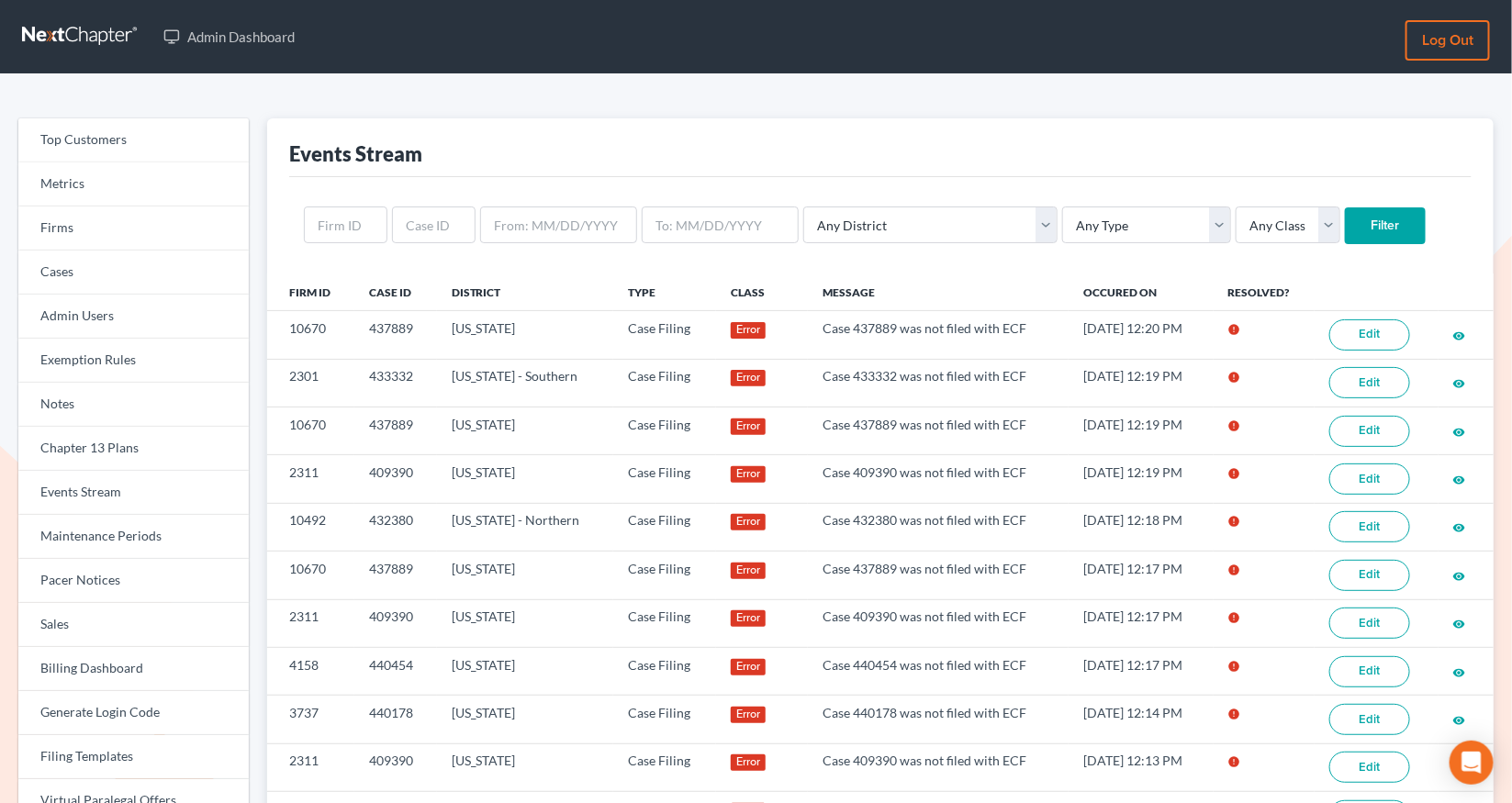
click at [1346, 390] on link "Edit" at bounding box center [1369, 382] width 81 height 31
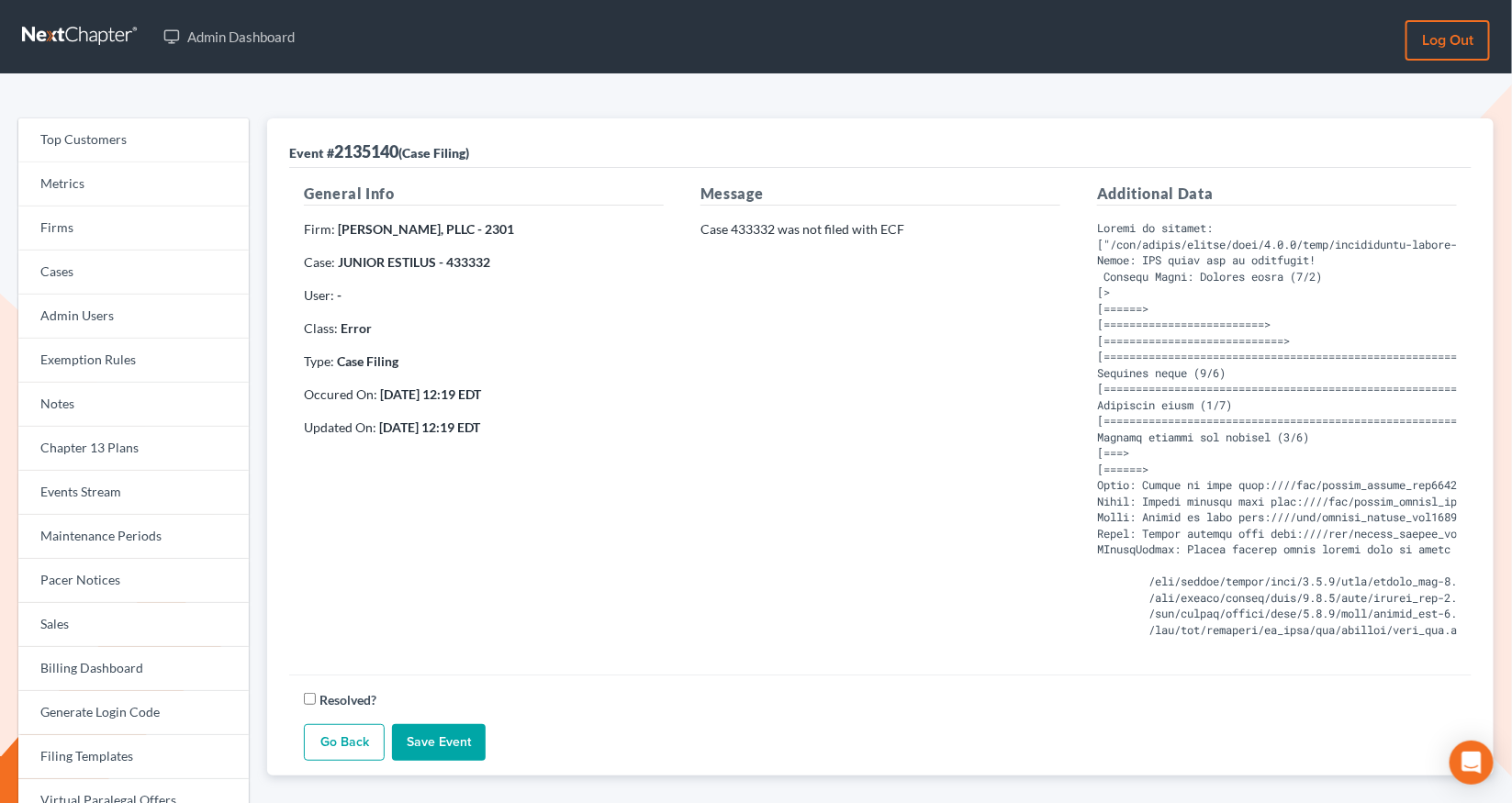
drag, startPoint x: 0, startPoint y: 0, endPoint x: 484, endPoint y: 259, distance: 548.9
click at [484, 259] on strong "JUNIOR ESTILUS - 433332" at bounding box center [414, 262] width 152 height 16
copy strong "433332"
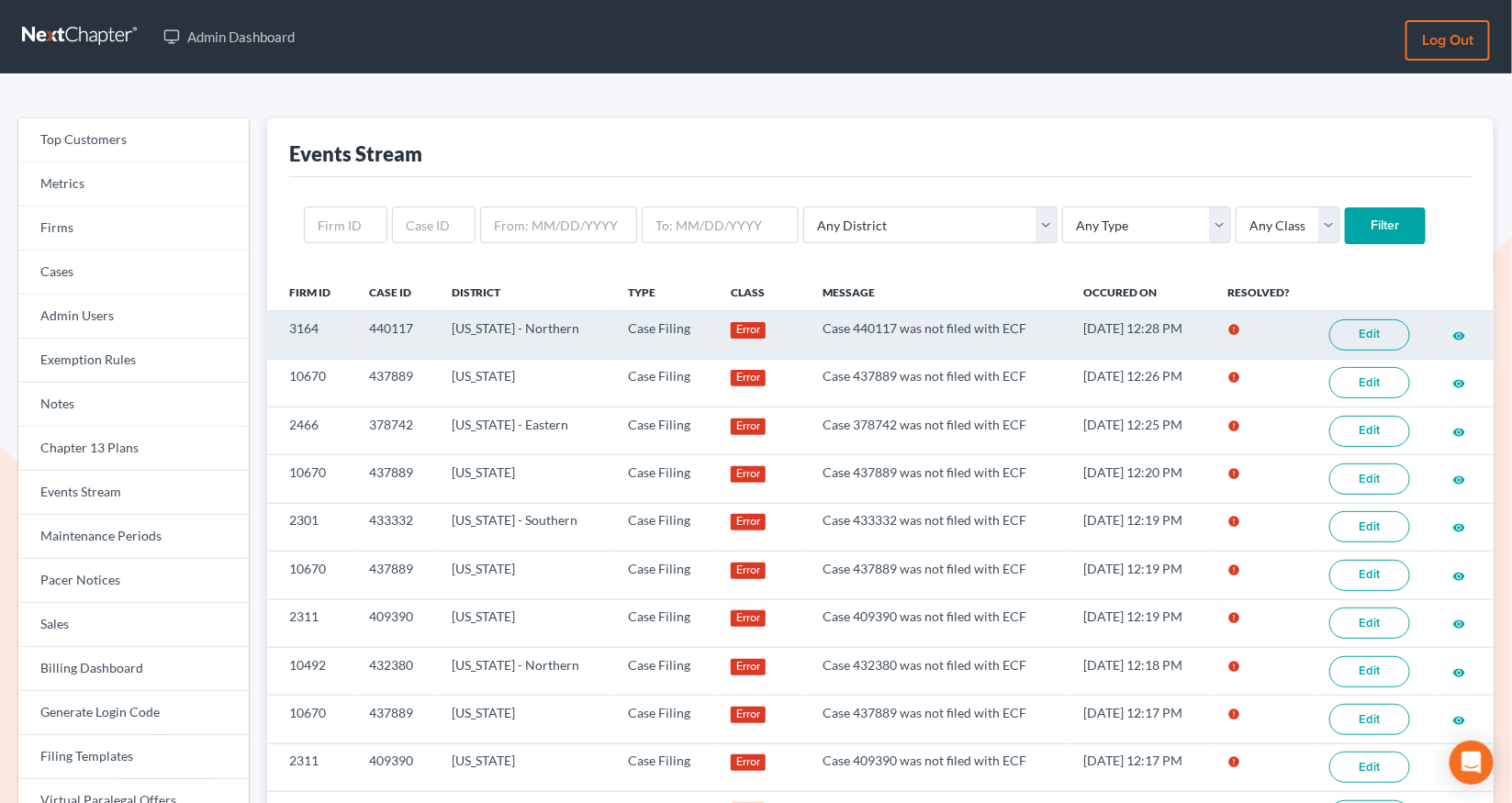
click at [1356, 344] on link "Edit" at bounding box center [1369, 334] width 81 height 31
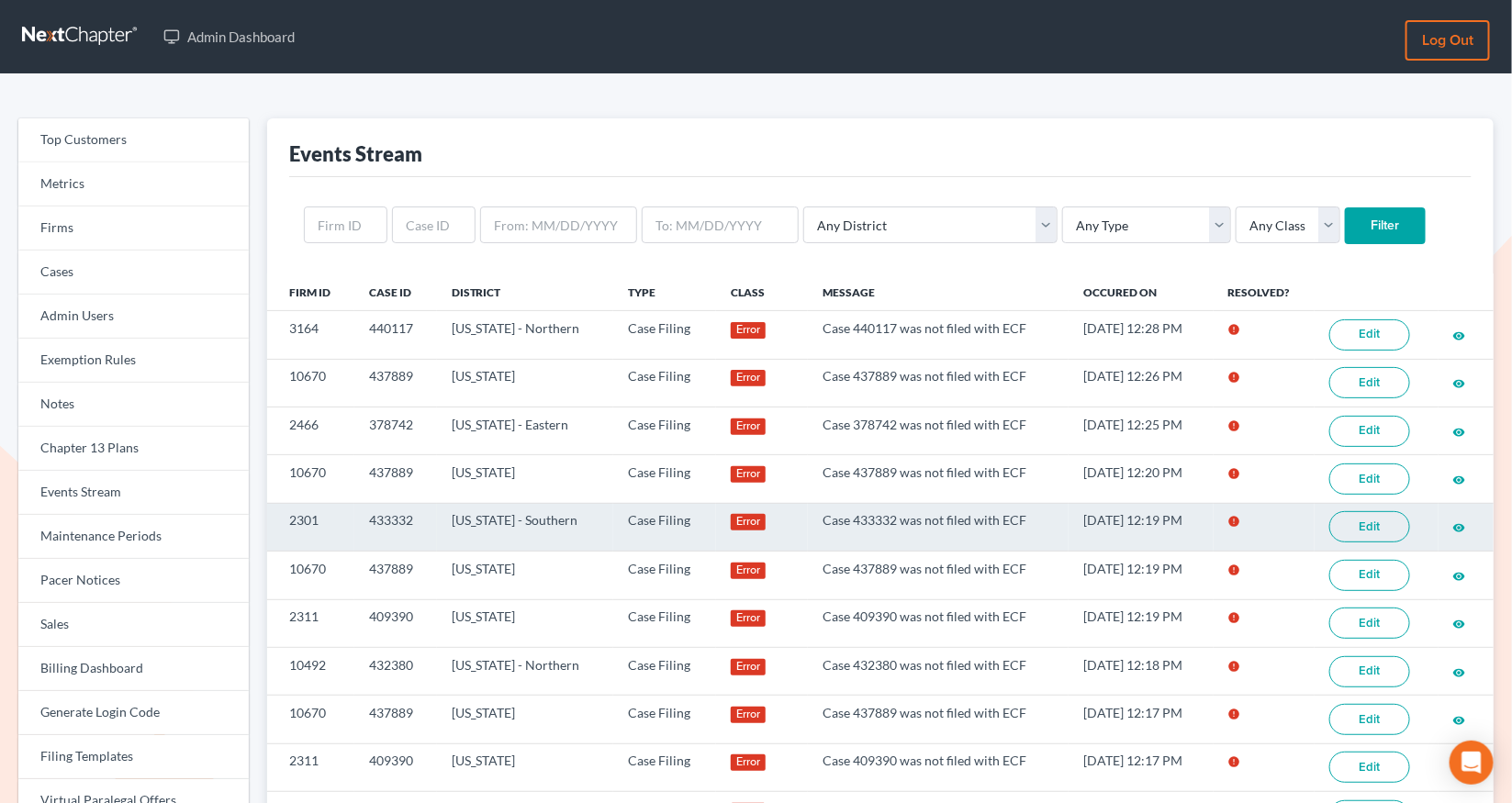
click at [1358, 537] on link "Edit" at bounding box center [1369, 526] width 81 height 31
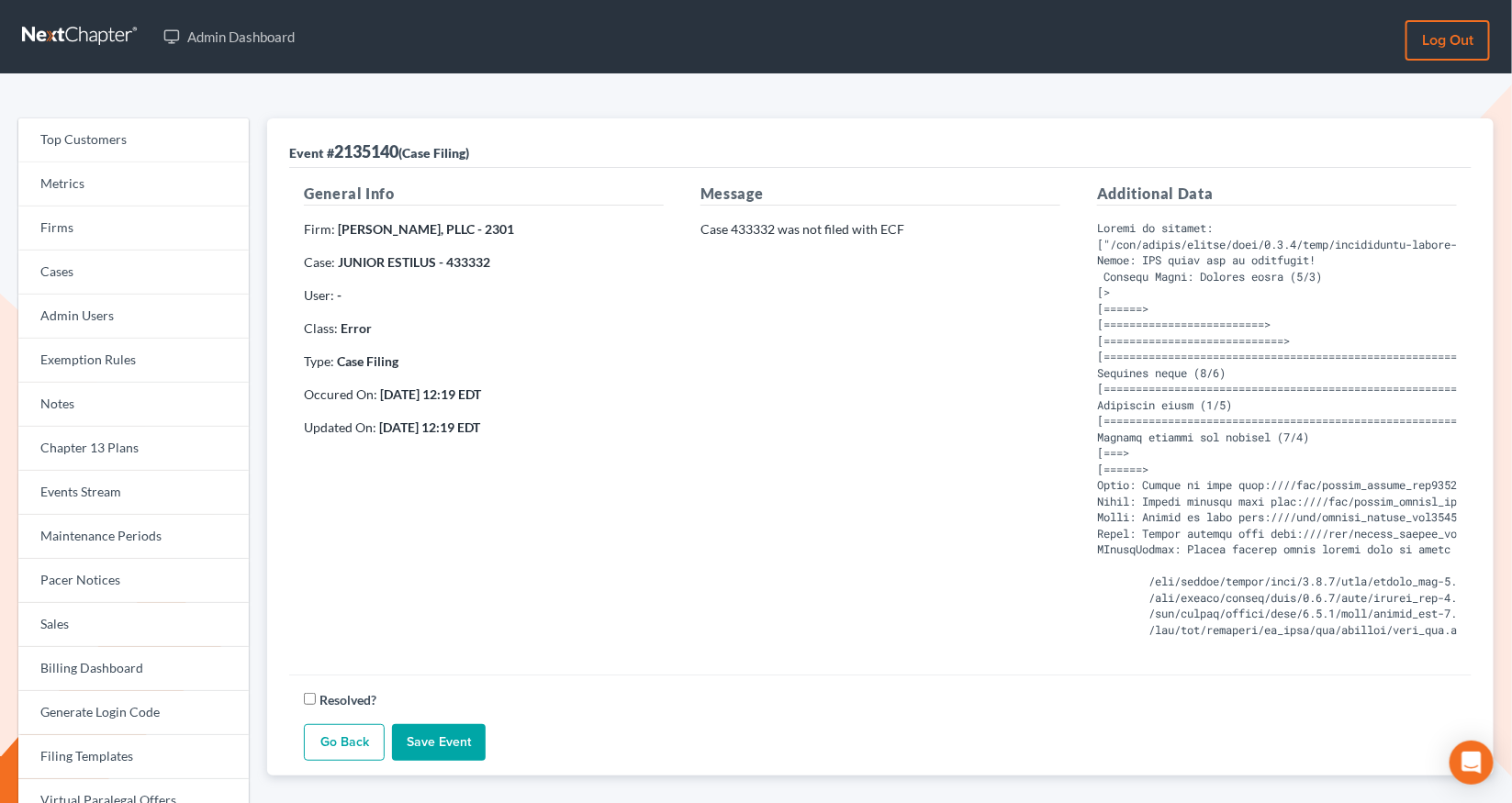
drag, startPoint x: 0, startPoint y: 0, endPoint x: 474, endPoint y: 260, distance: 540.6
click at [474, 260] on strong "JUNIOR ESTILUS - 433332" at bounding box center [414, 262] width 152 height 16
copy strong "433332"
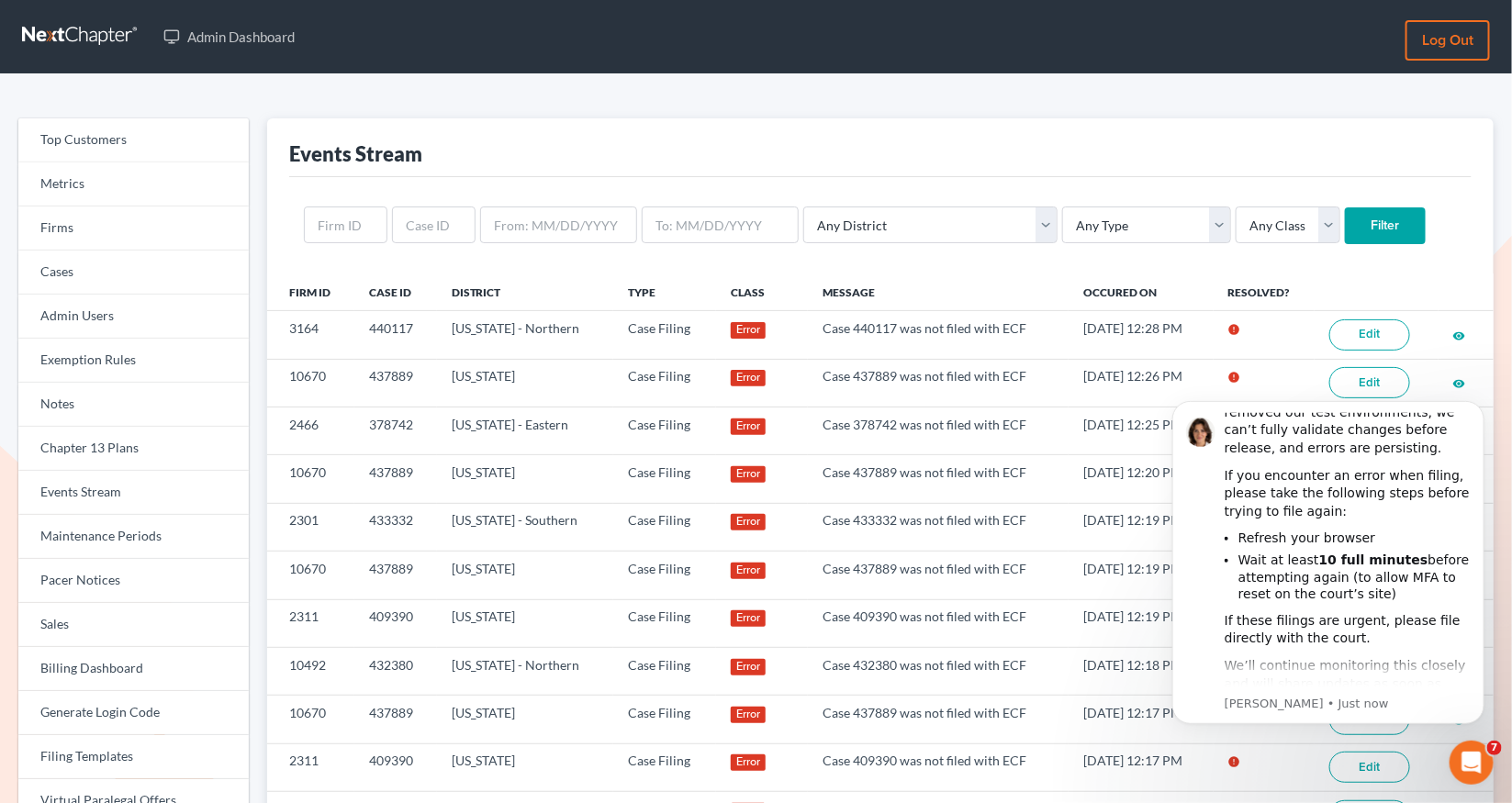
scroll to position [130, 0]
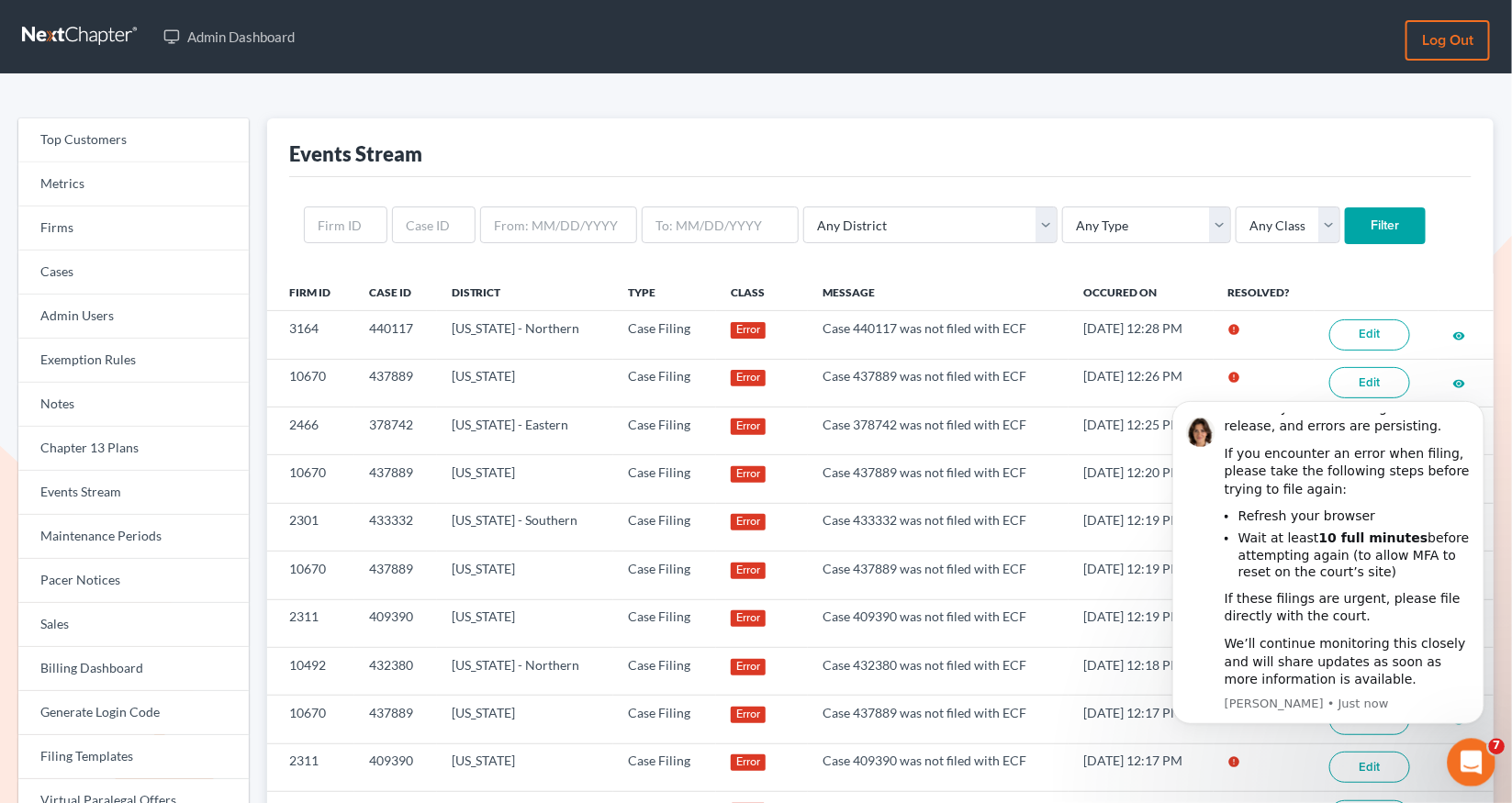
click at [1472, 764] on icon "Open Intercom Messenger" at bounding box center [1468, 760] width 30 height 30
click at [1471, 763] on icon "Open Intercom Messenger" at bounding box center [1468, 760] width 30 height 30
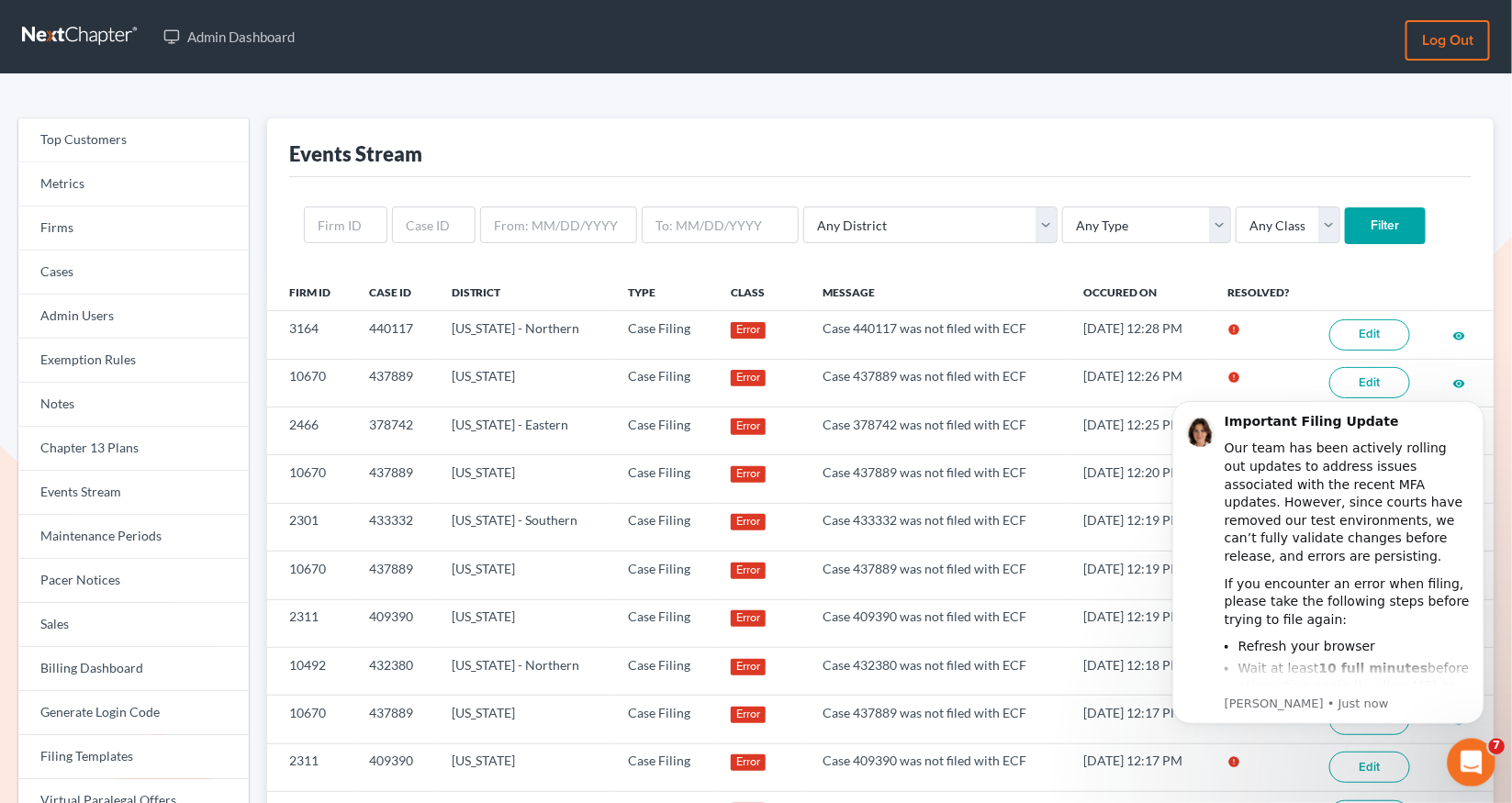
scroll to position [0, 0]
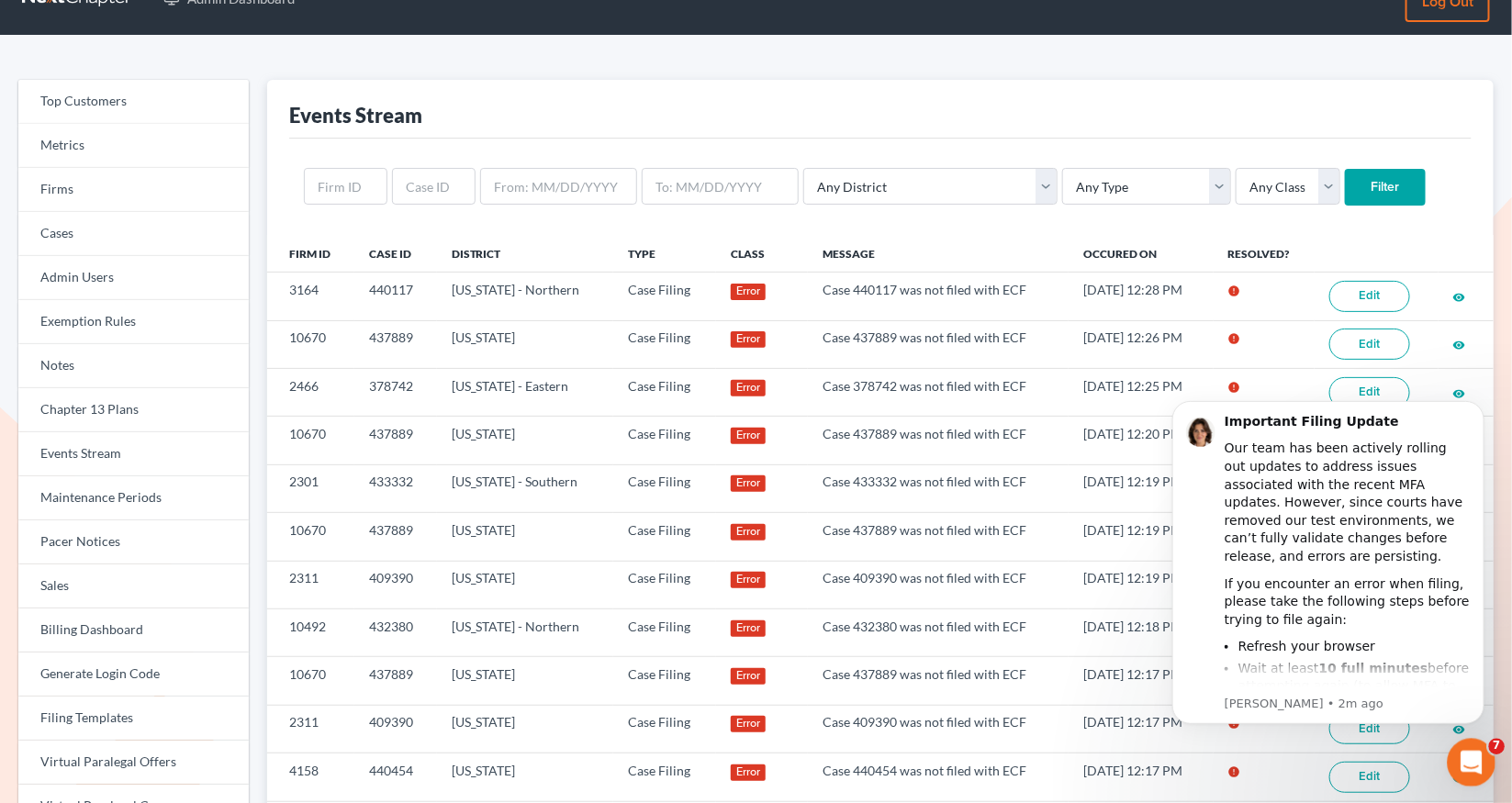
click at [1460, 770] on div "Open Intercom Messenger" at bounding box center [1468, 759] width 61 height 61
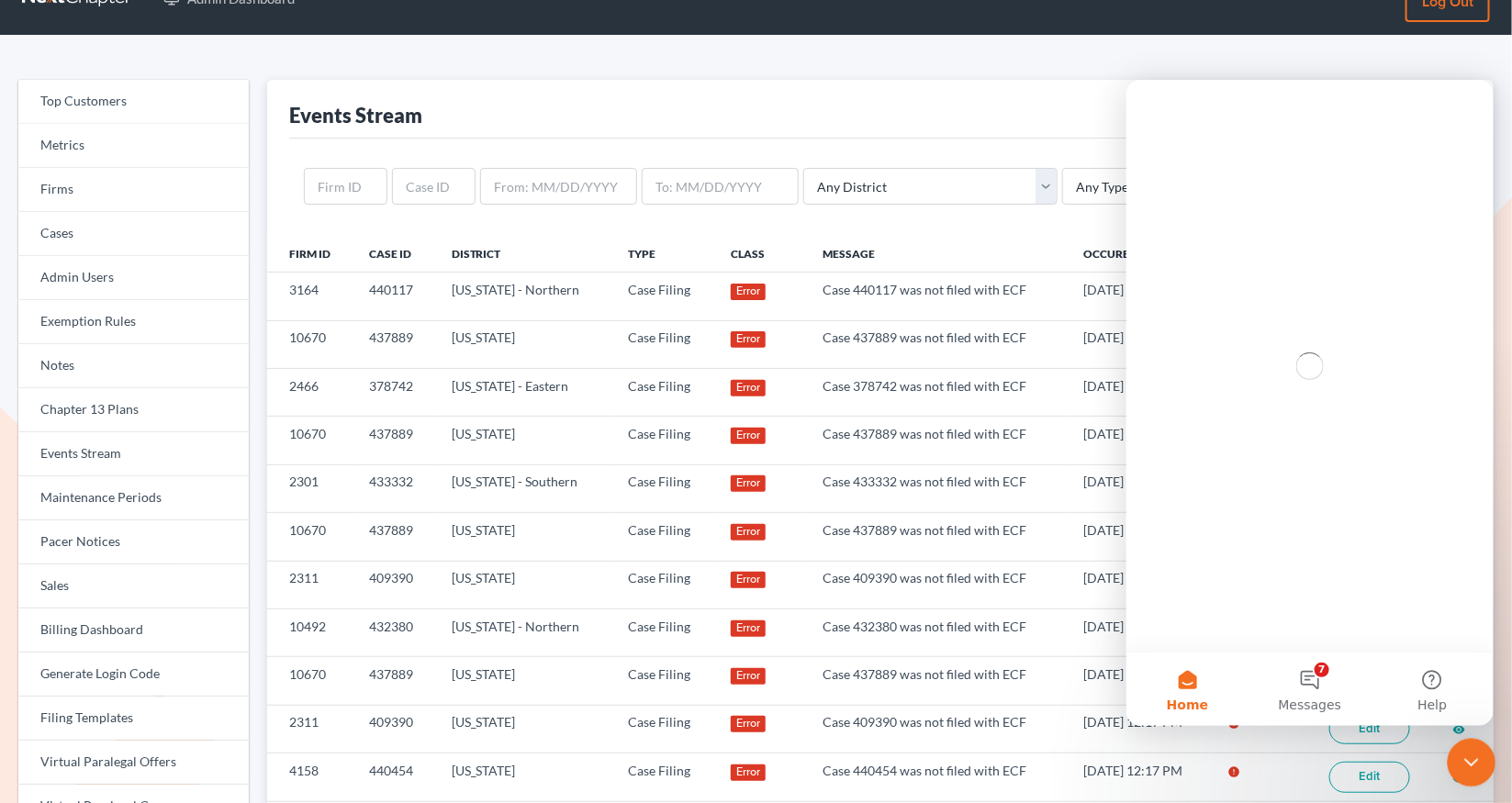
click at [1467, 767] on icon "Close Intercom Messenger" at bounding box center [1468, 759] width 22 height 22
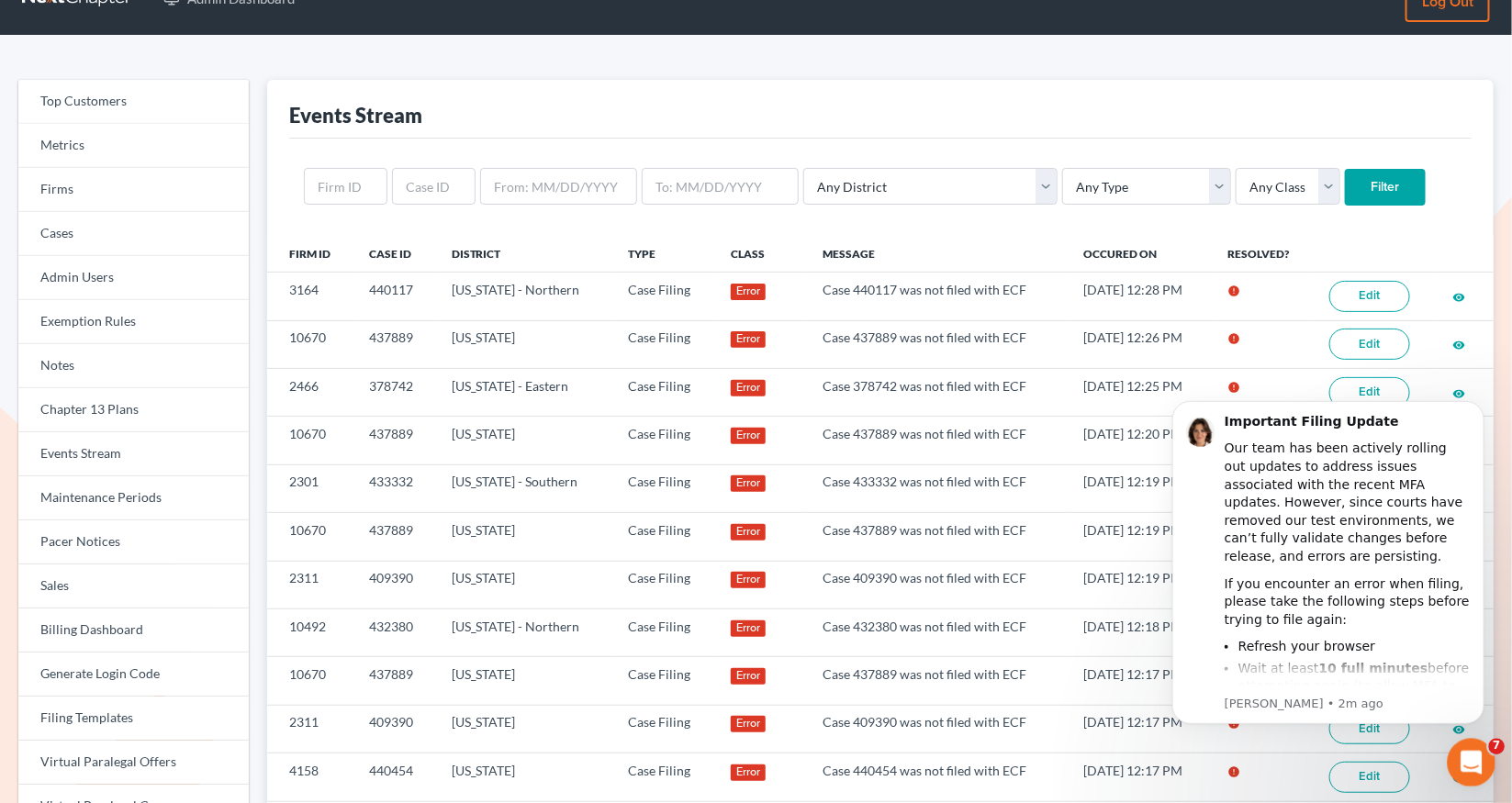
click at [1487, 773] on div "Open Intercom Messenger" at bounding box center [1468, 759] width 44 height 44
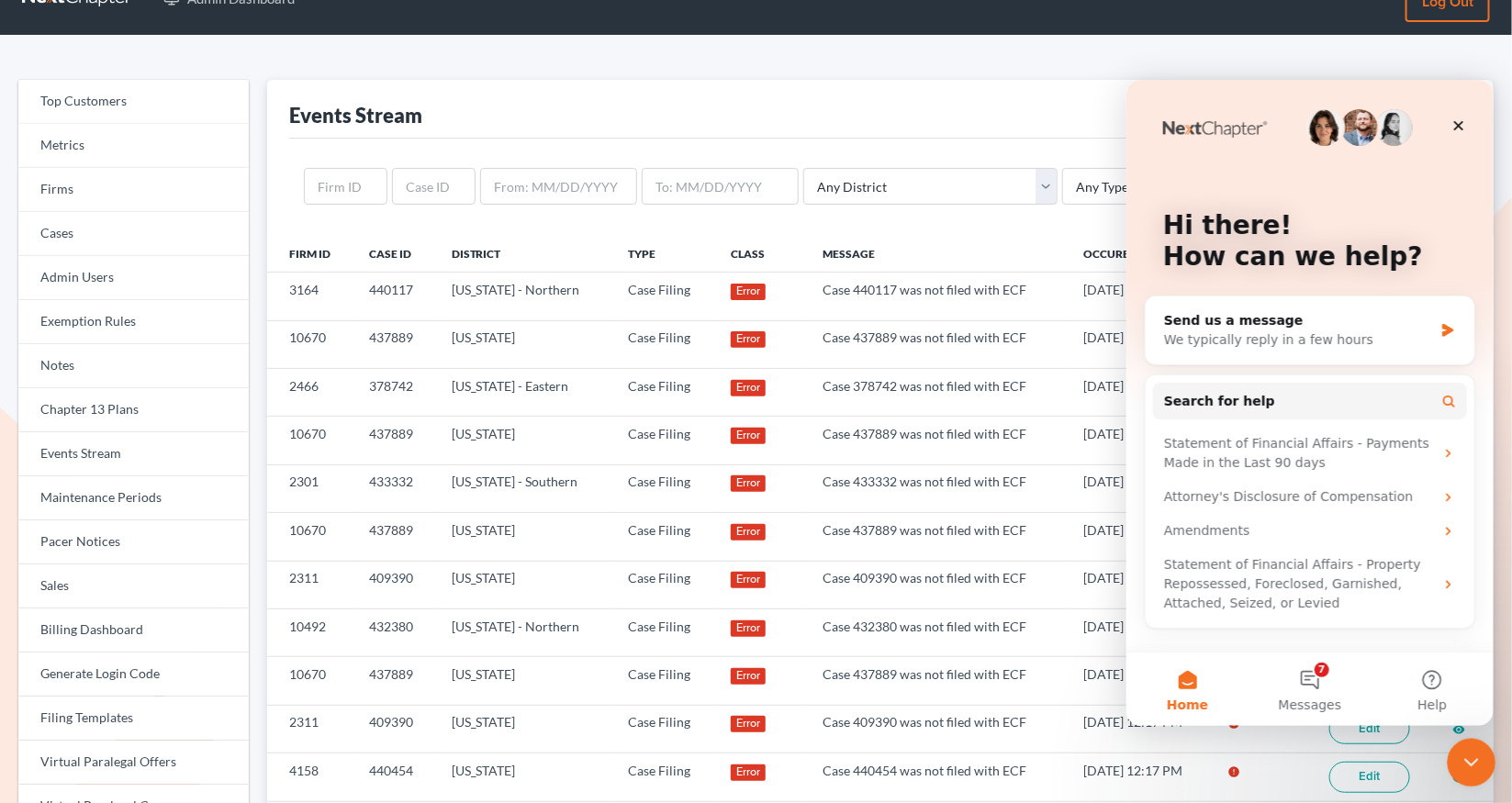
click at [1486, 772] on div "Close Intercom Messenger" at bounding box center [1468, 759] width 44 height 44
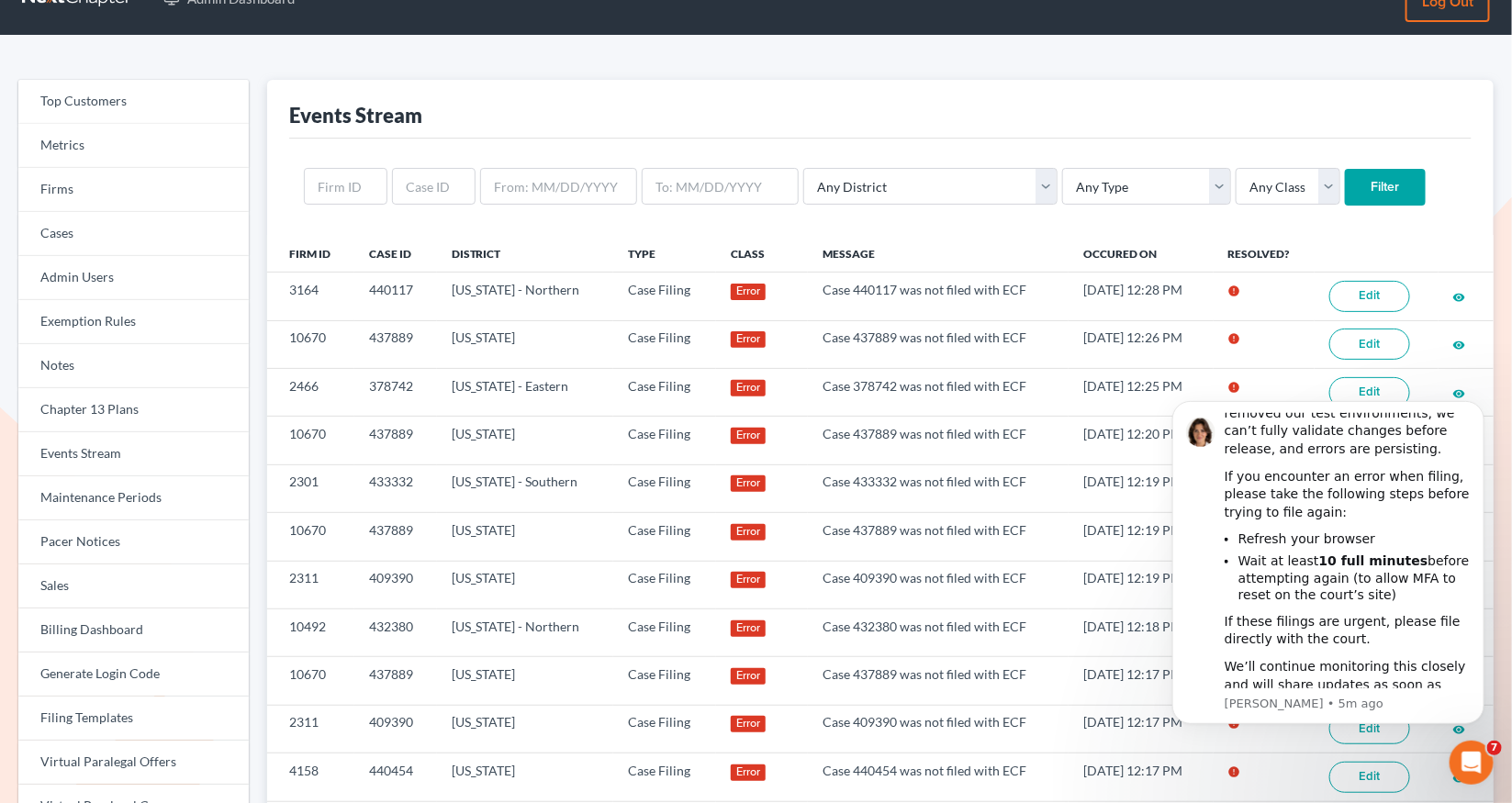
scroll to position [130, 0]
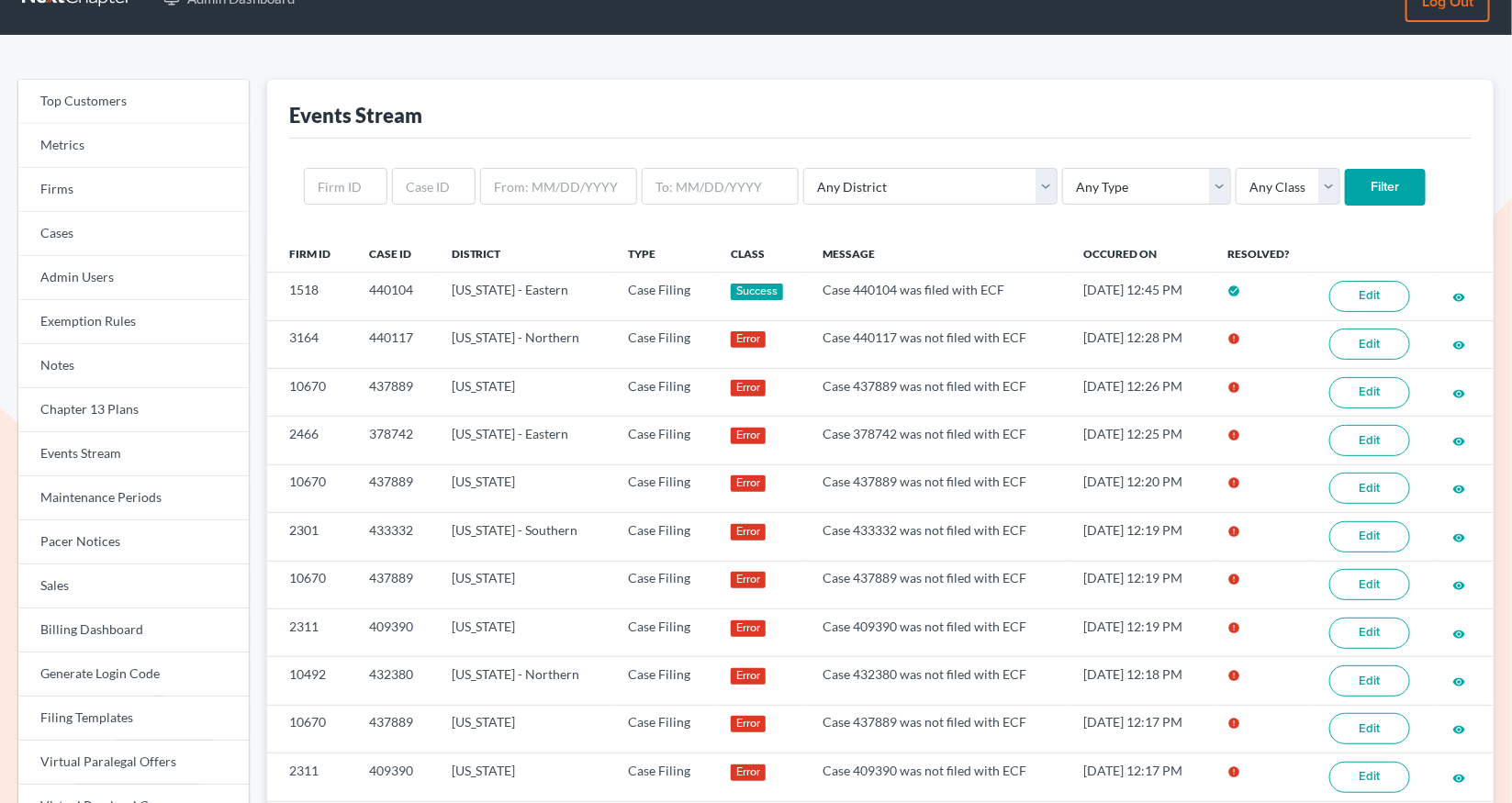
scroll to position [39, 0]
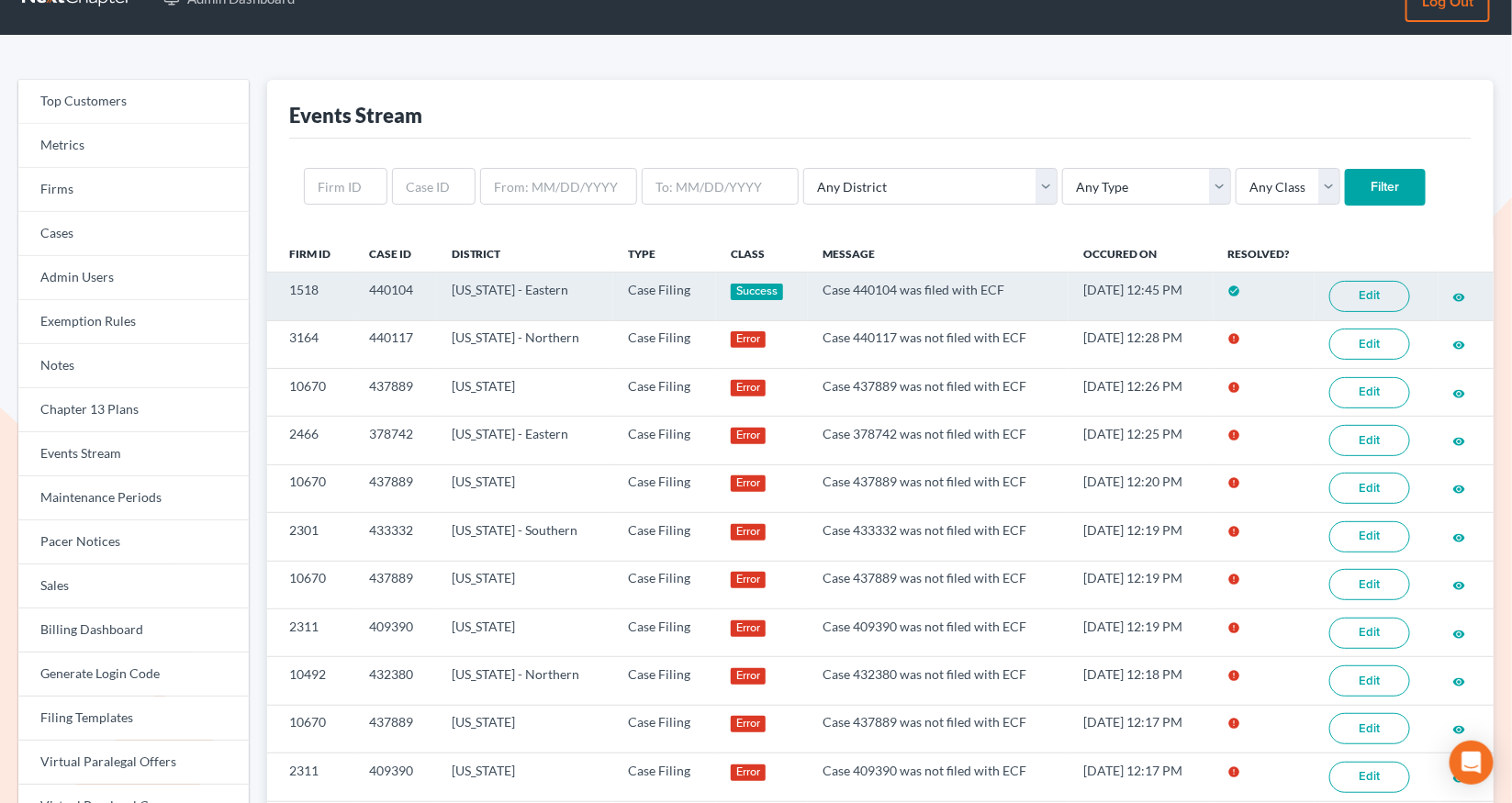
click at [1382, 292] on link "Edit" at bounding box center [1369, 296] width 81 height 31
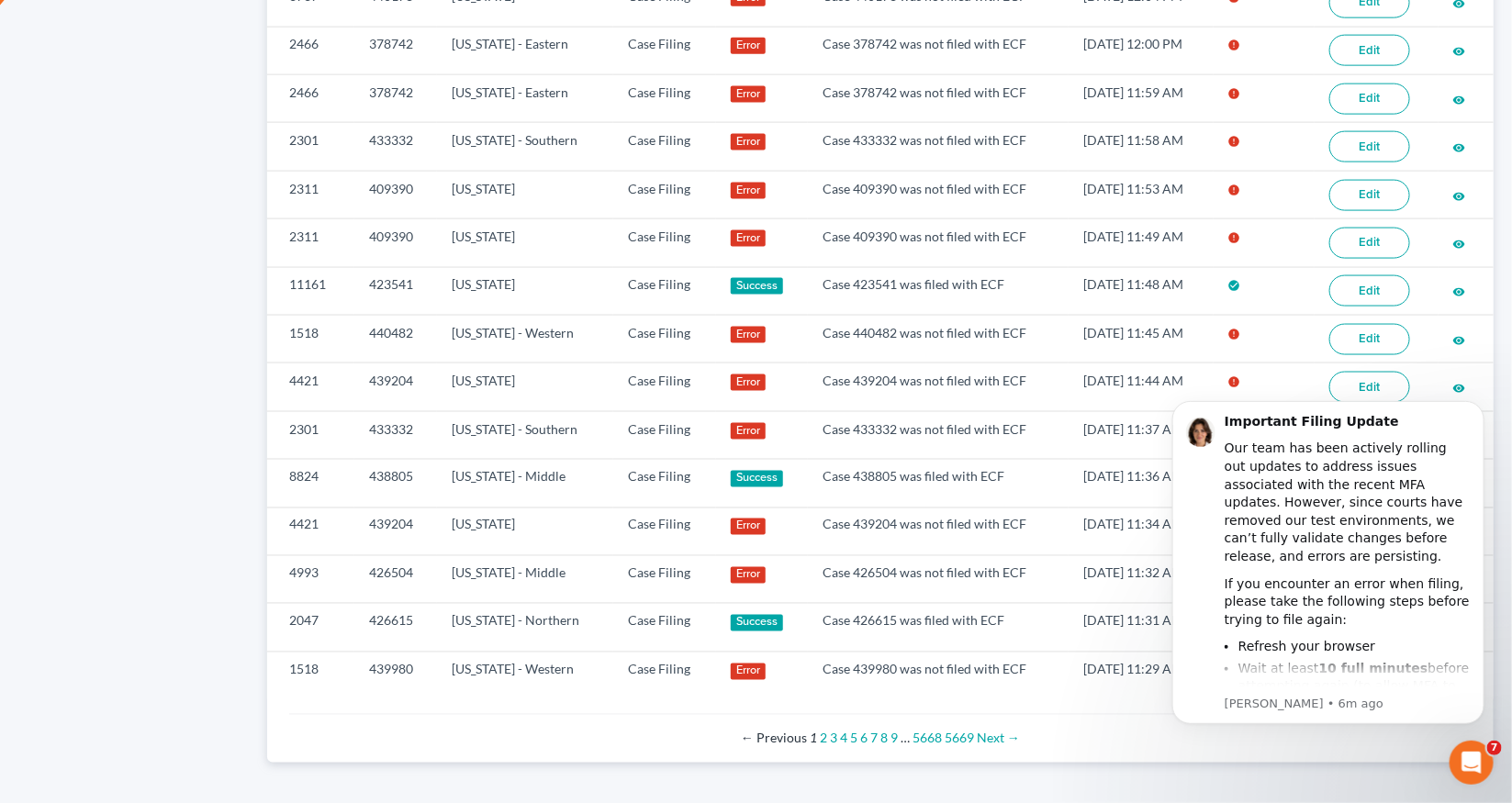
scroll to position [1060, 0]
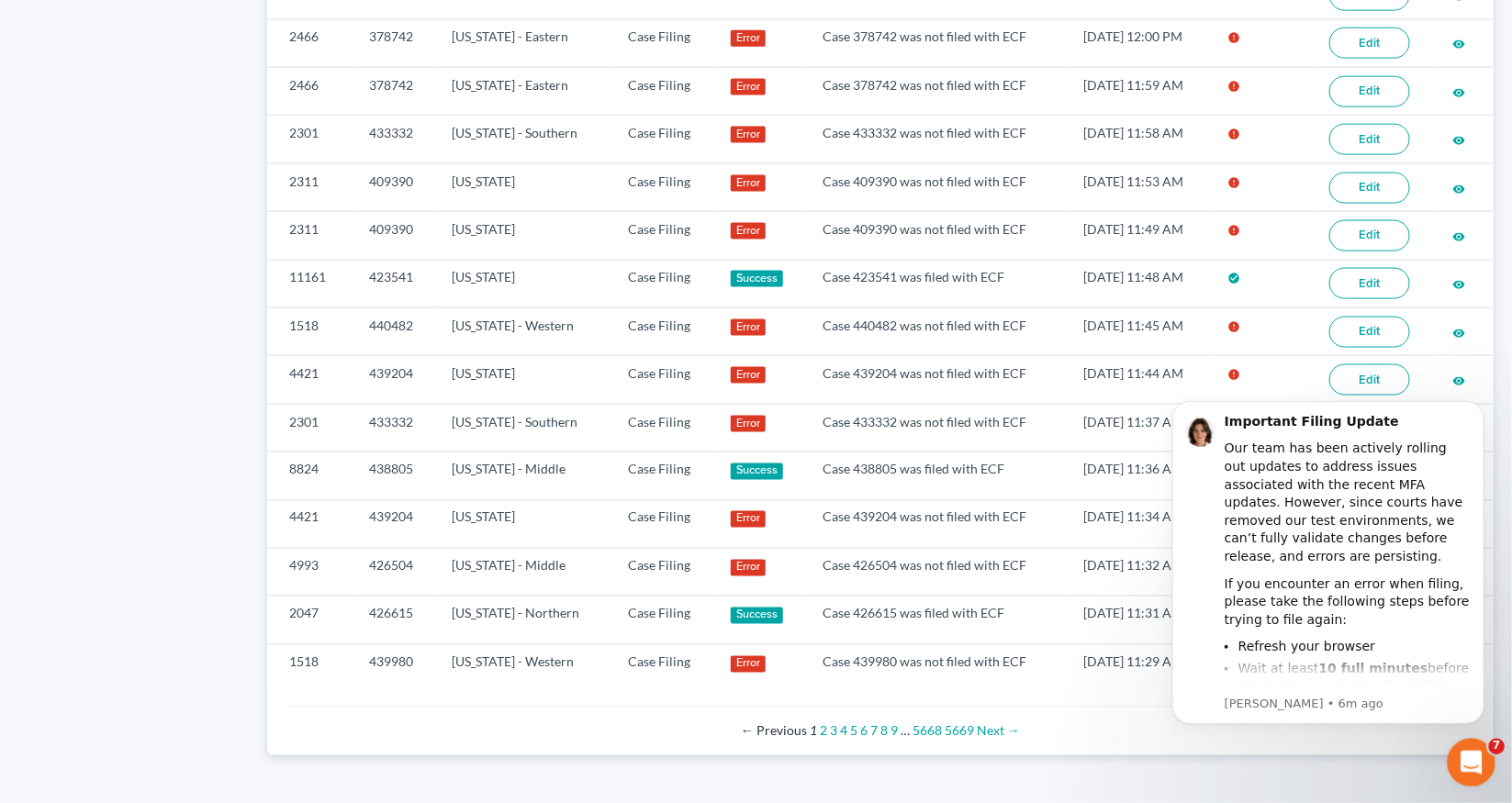
click at [1477, 753] on icon "Open Intercom Messenger" at bounding box center [1468, 760] width 30 height 30
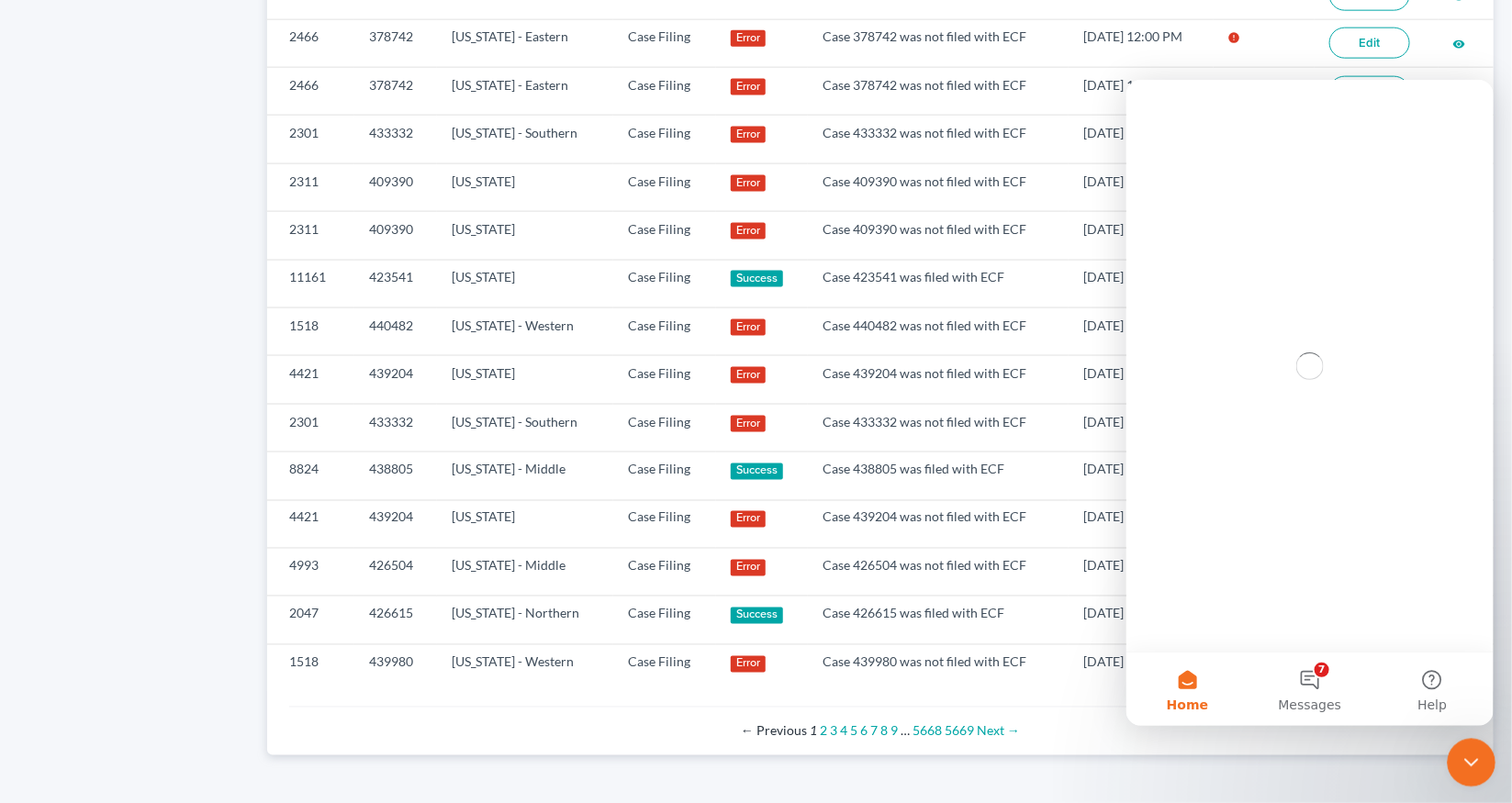
scroll to position [0, 0]
click at [1469, 761] on icon "Close Intercom Messenger" at bounding box center [1468, 759] width 13 height 7
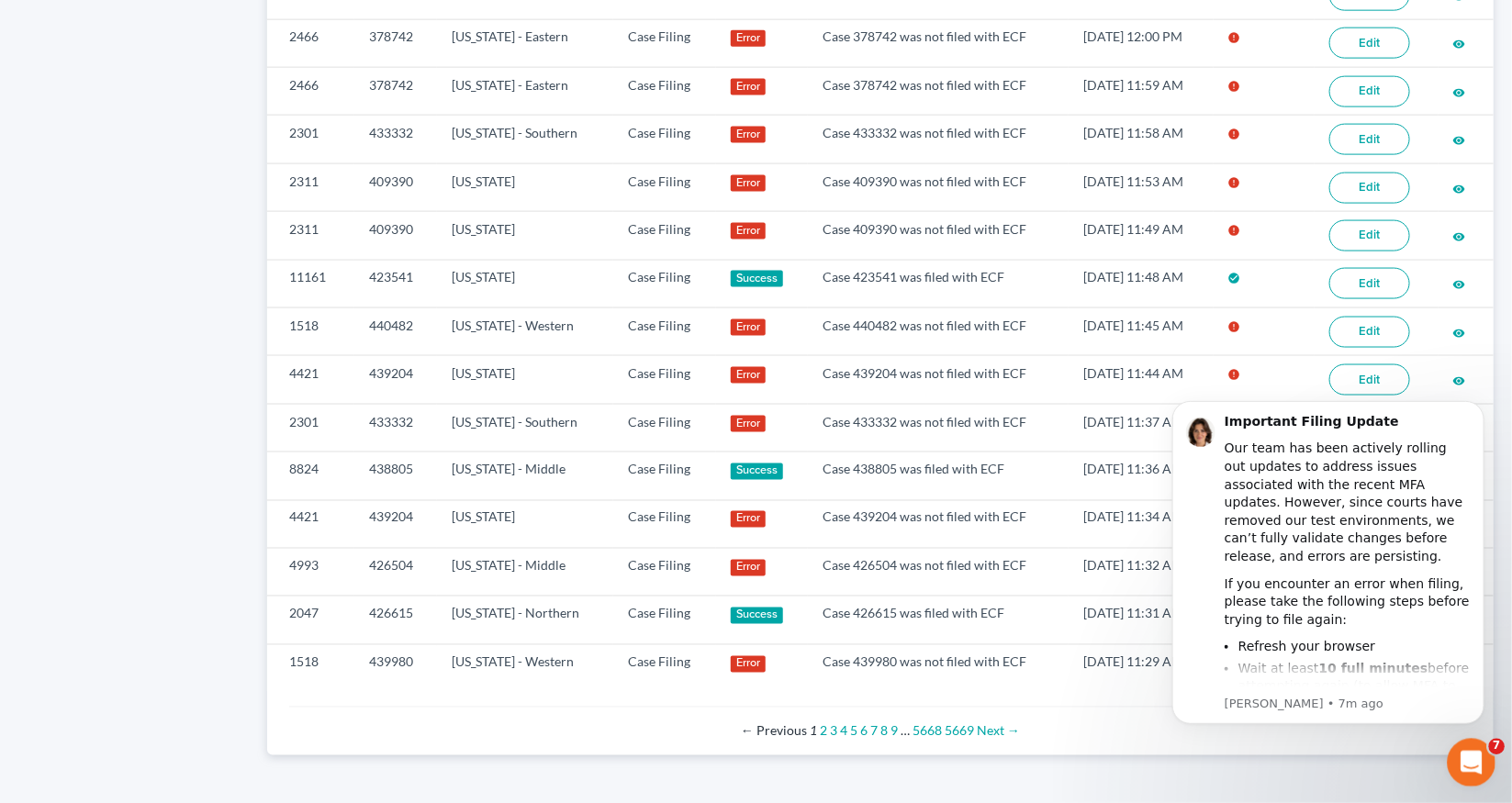
click at [1468, 776] on div "Open Intercom Messenger" at bounding box center [1468, 759] width 61 height 61
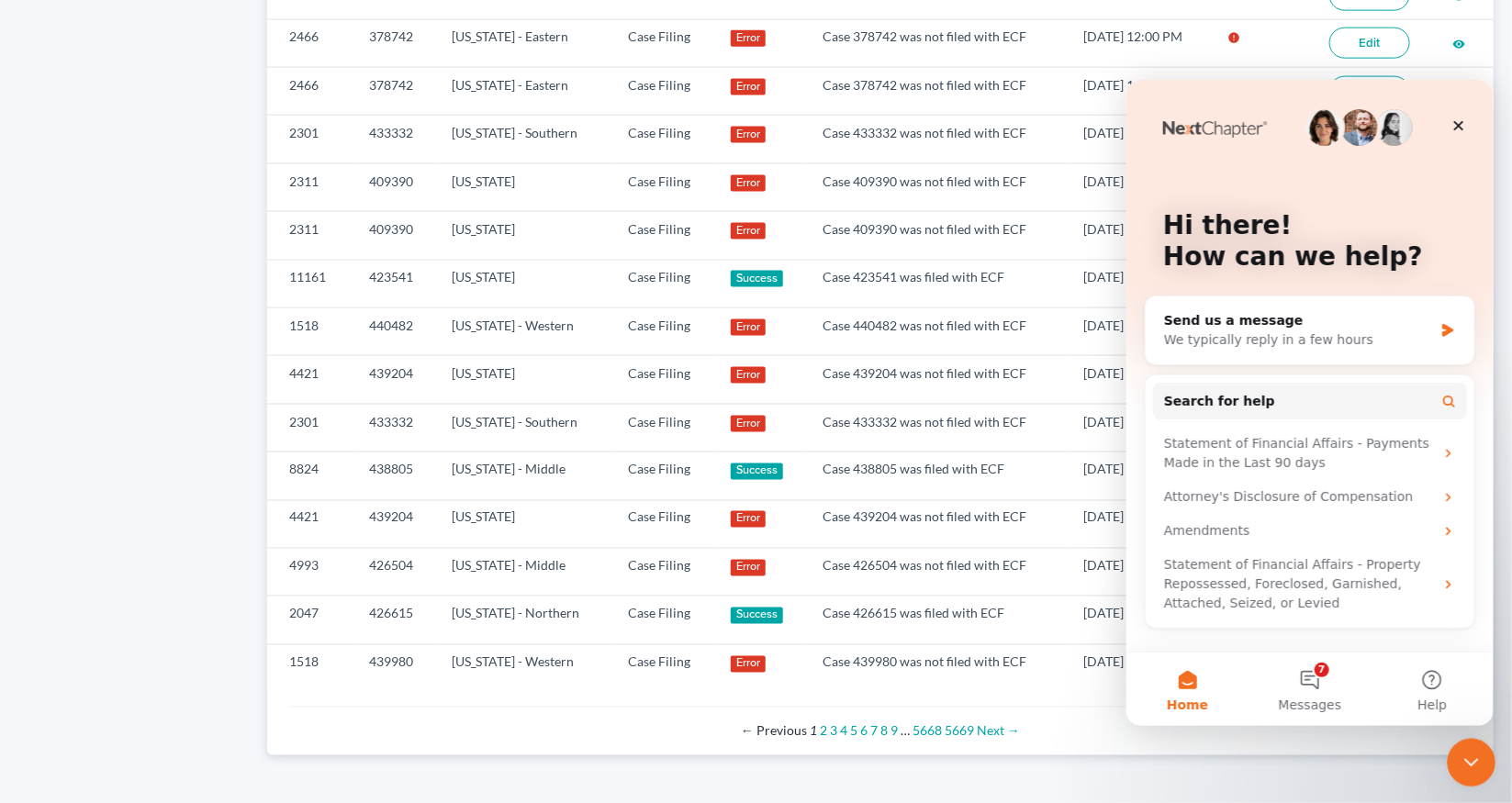
click at [1468, 776] on div "Close Intercom Messenger" at bounding box center [1468, 759] width 44 height 44
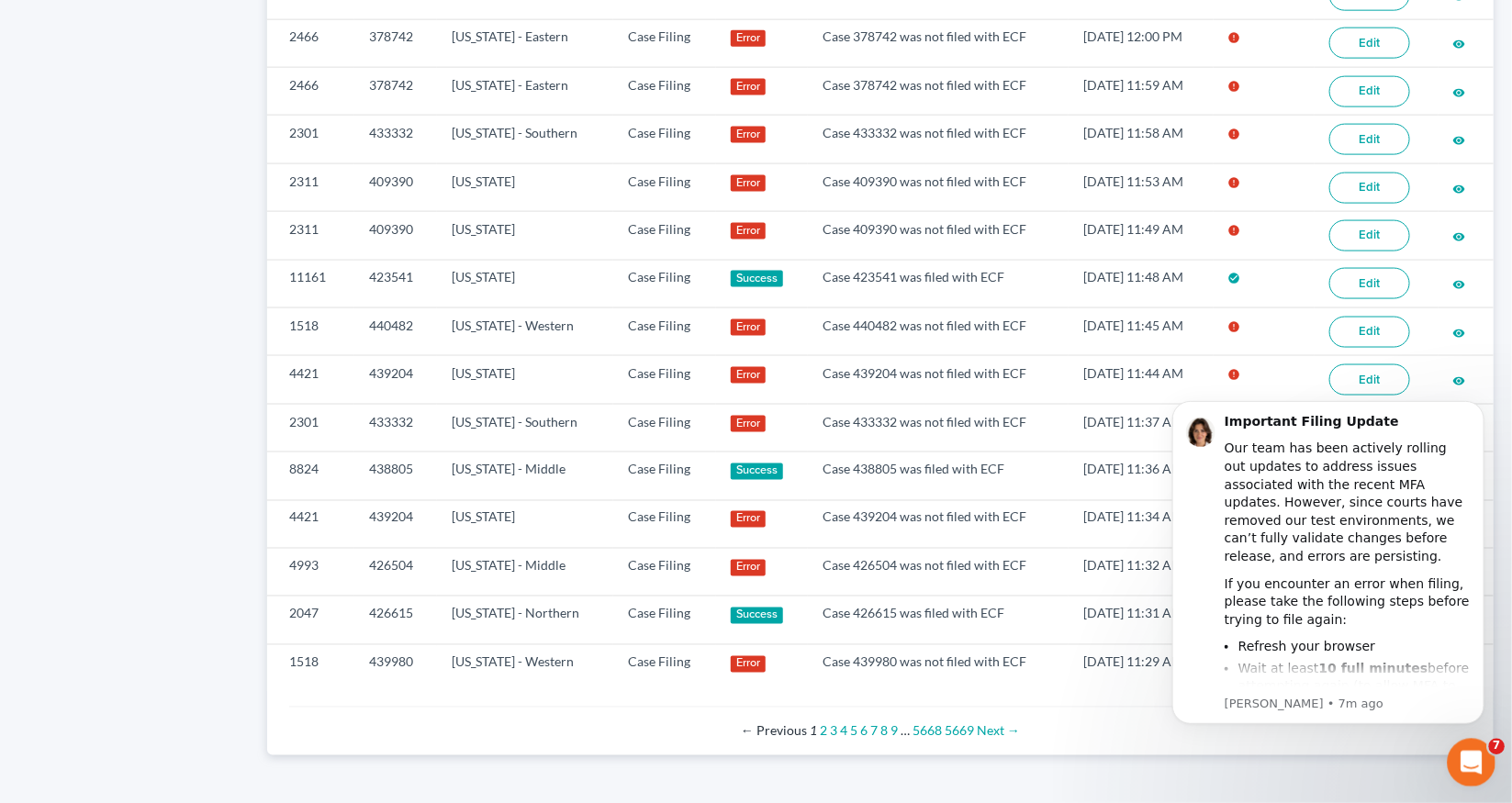
click at [1442, 417] on div "Important Filing Update" at bounding box center [1346, 421] width 246 height 18
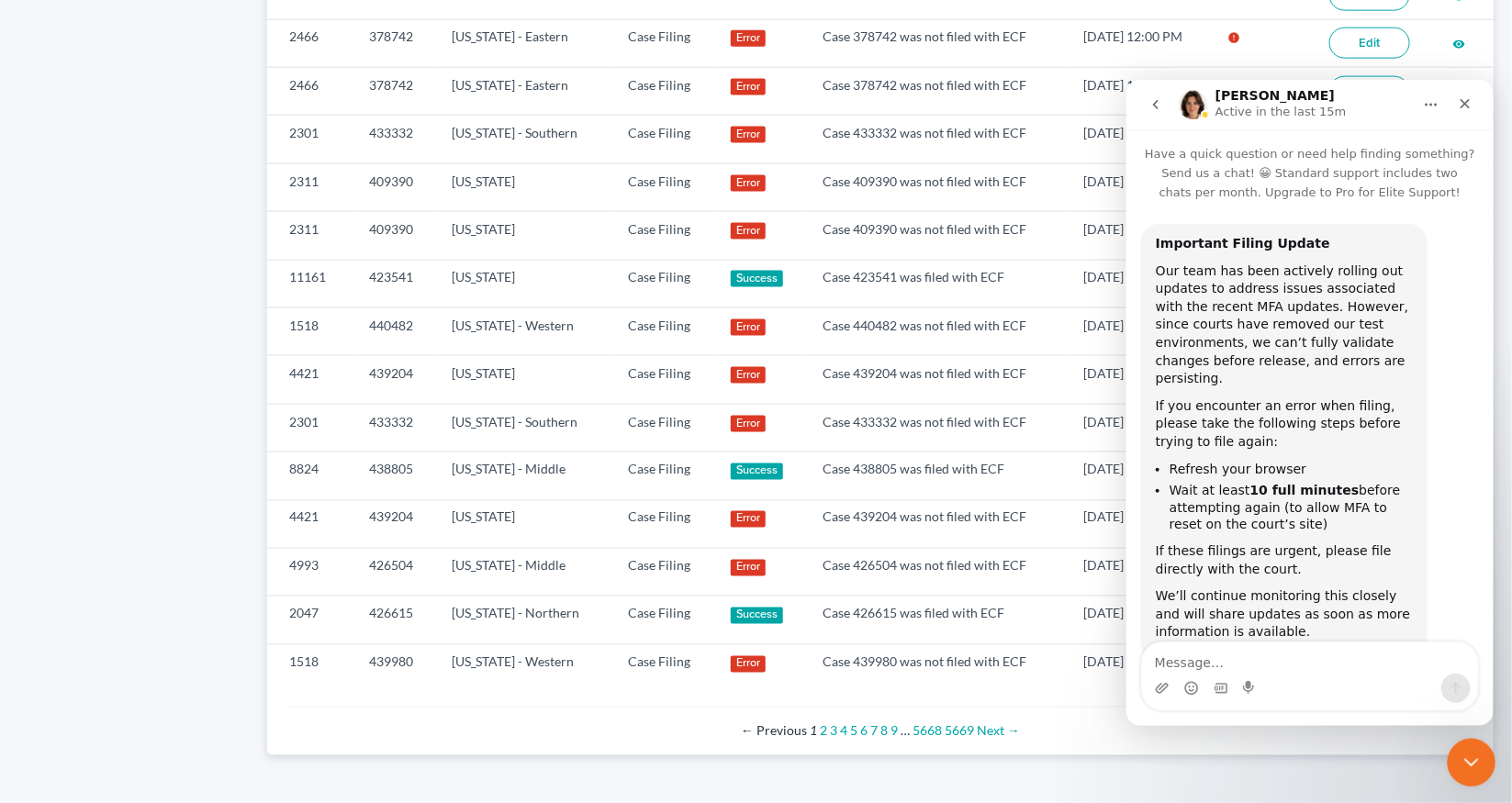
scroll to position [58, 0]
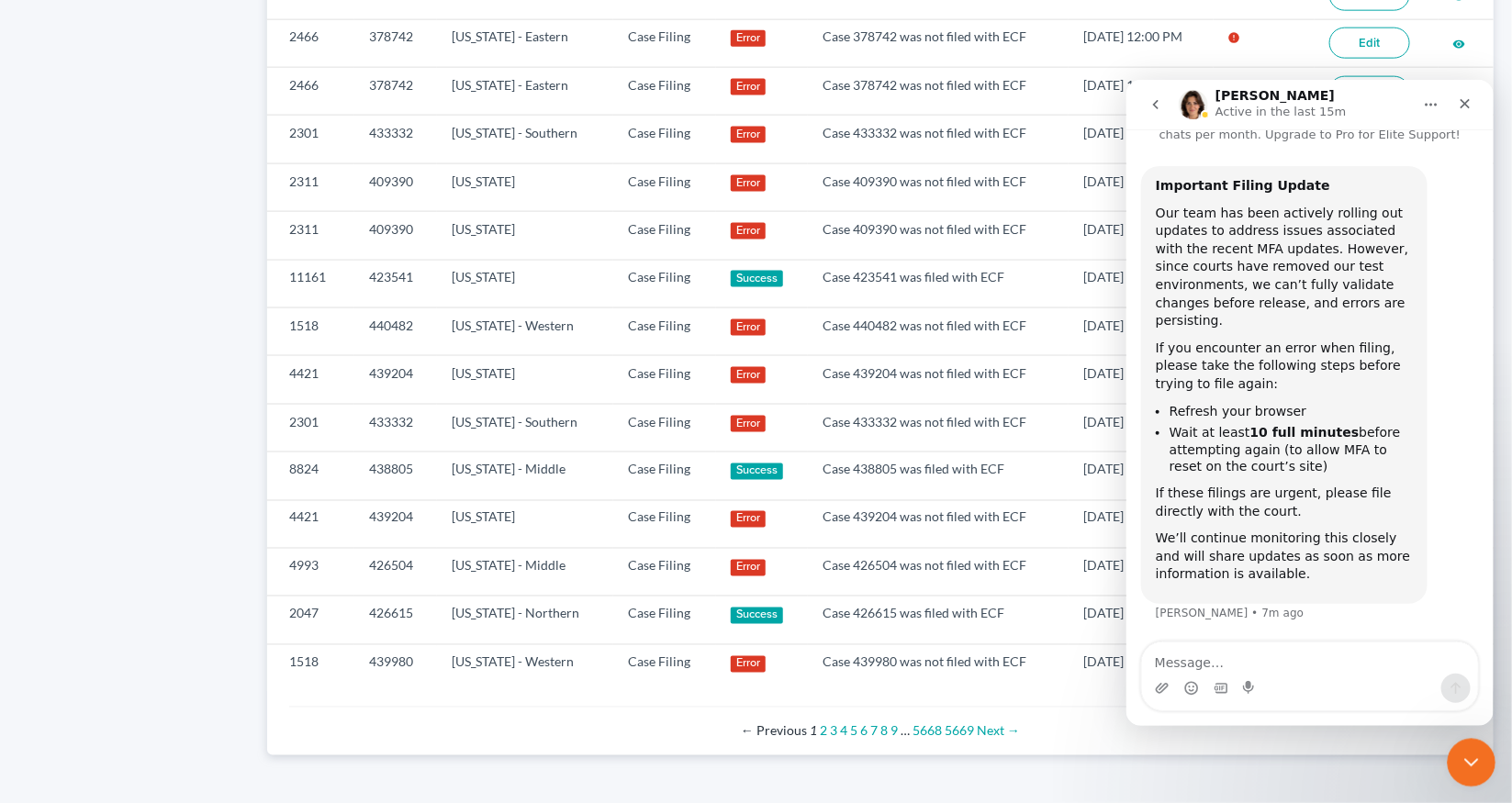
click at [1462, 763] on icon "Close Intercom Messenger" at bounding box center [1468, 759] width 22 height 22
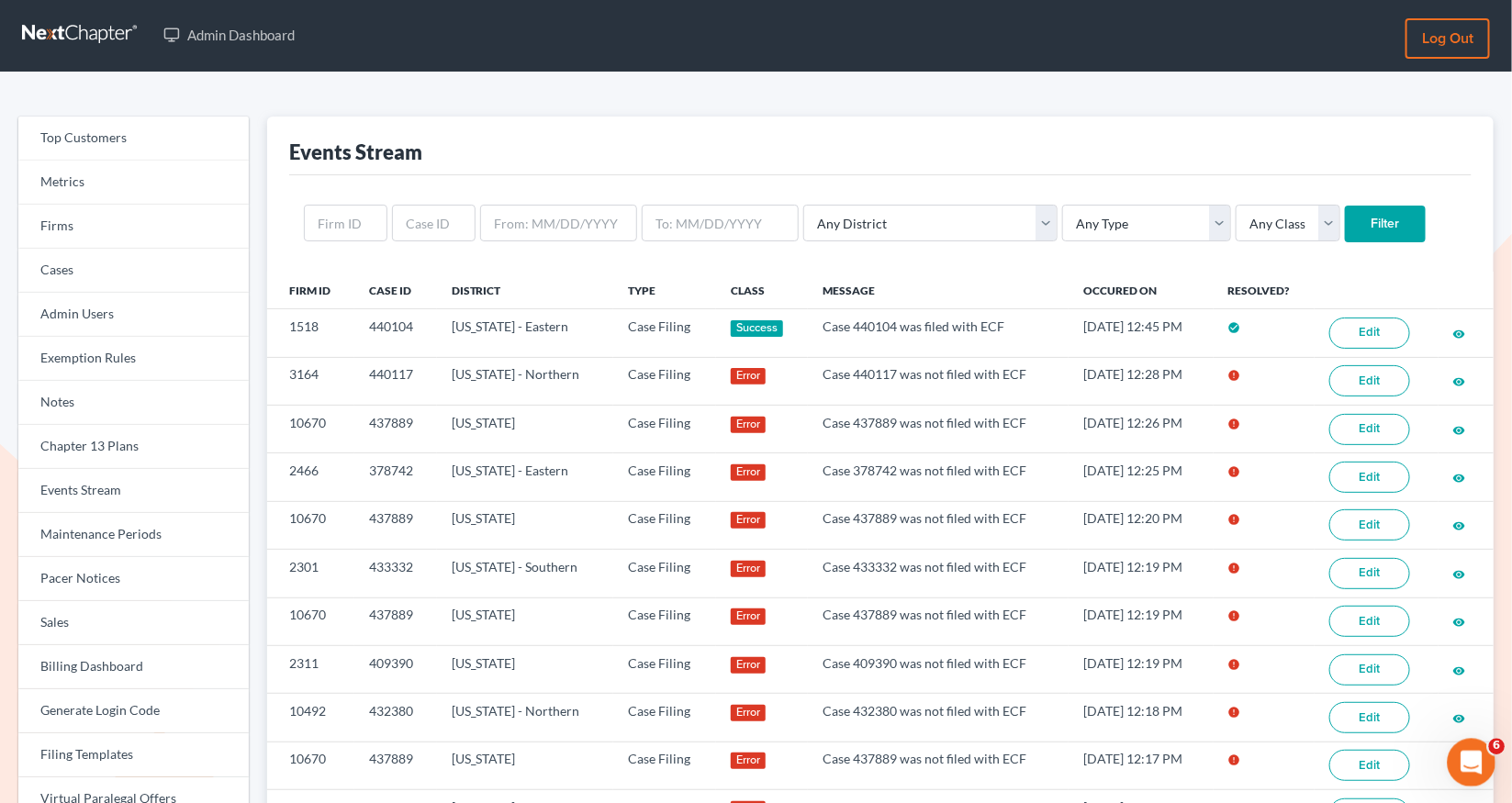
scroll to position [0, 0]
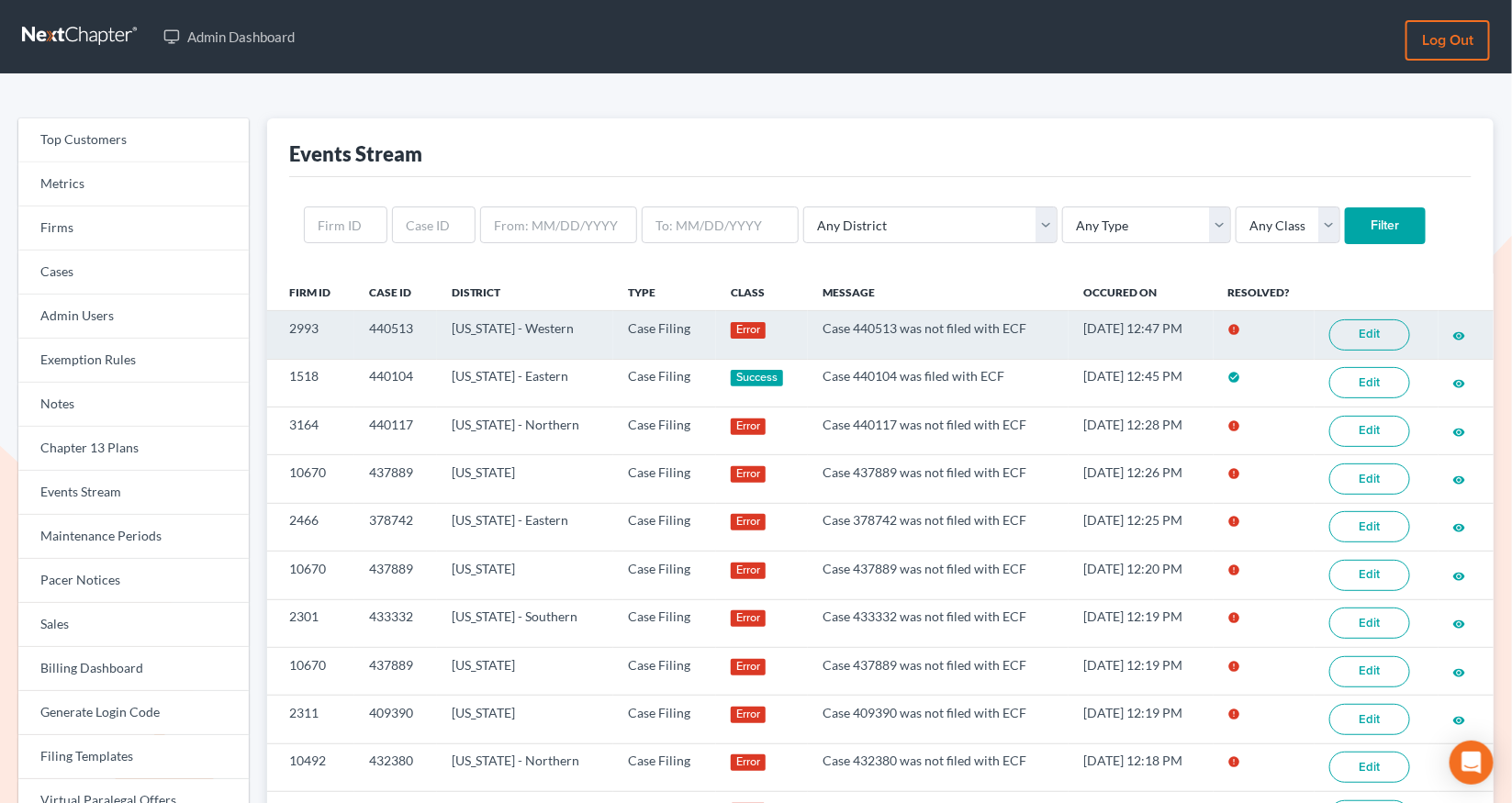
click at [1375, 339] on link "Edit" at bounding box center [1369, 334] width 81 height 31
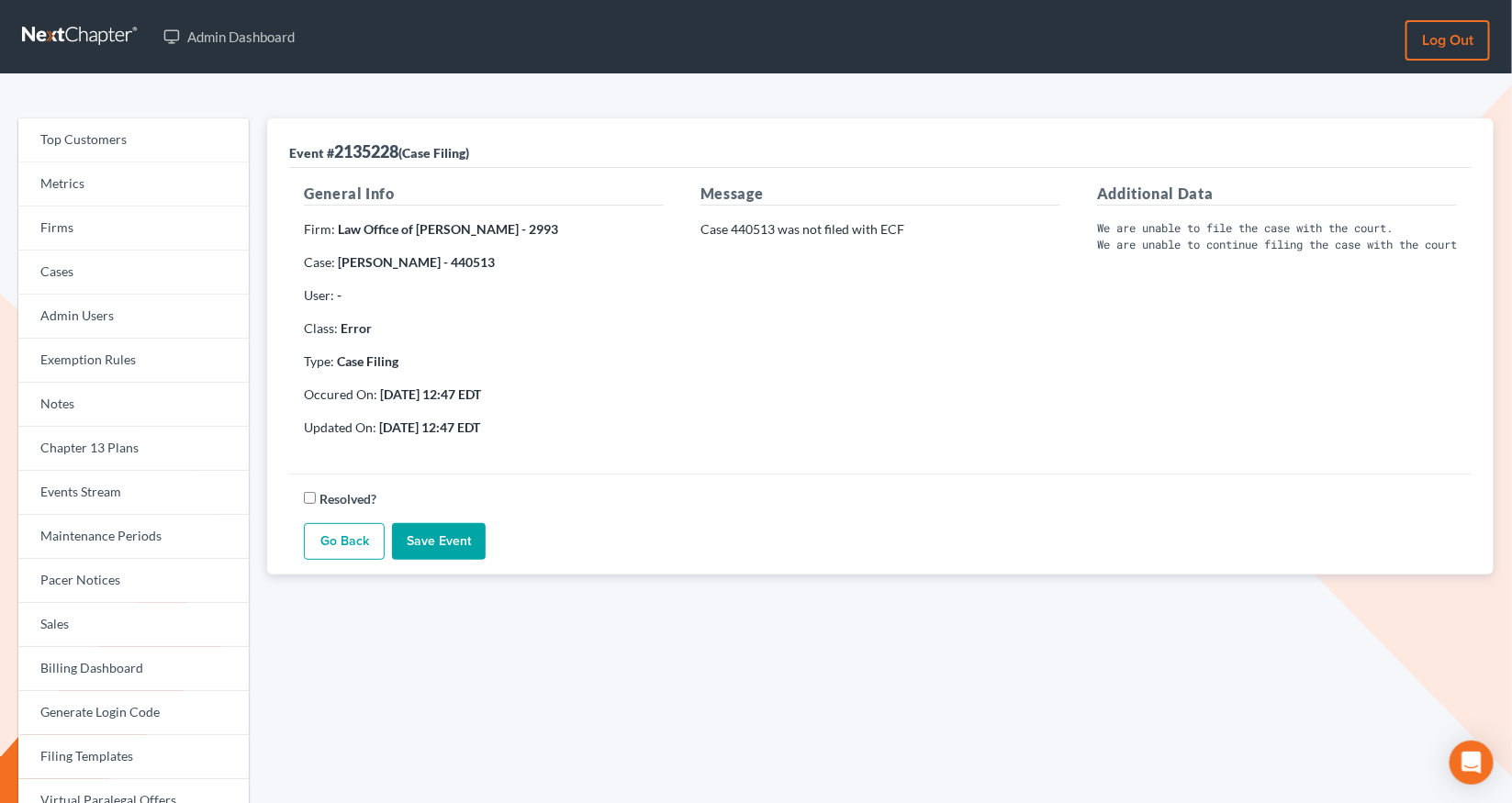
drag, startPoint x: 0, startPoint y: 0, endPoint x: 472, endPoint y: 262, distance: 539.8
click at [472, 262] on strong "Kierra Middleton - 440513" at bounding box center [417, 262] width 157 height 16
copy strong "440513"
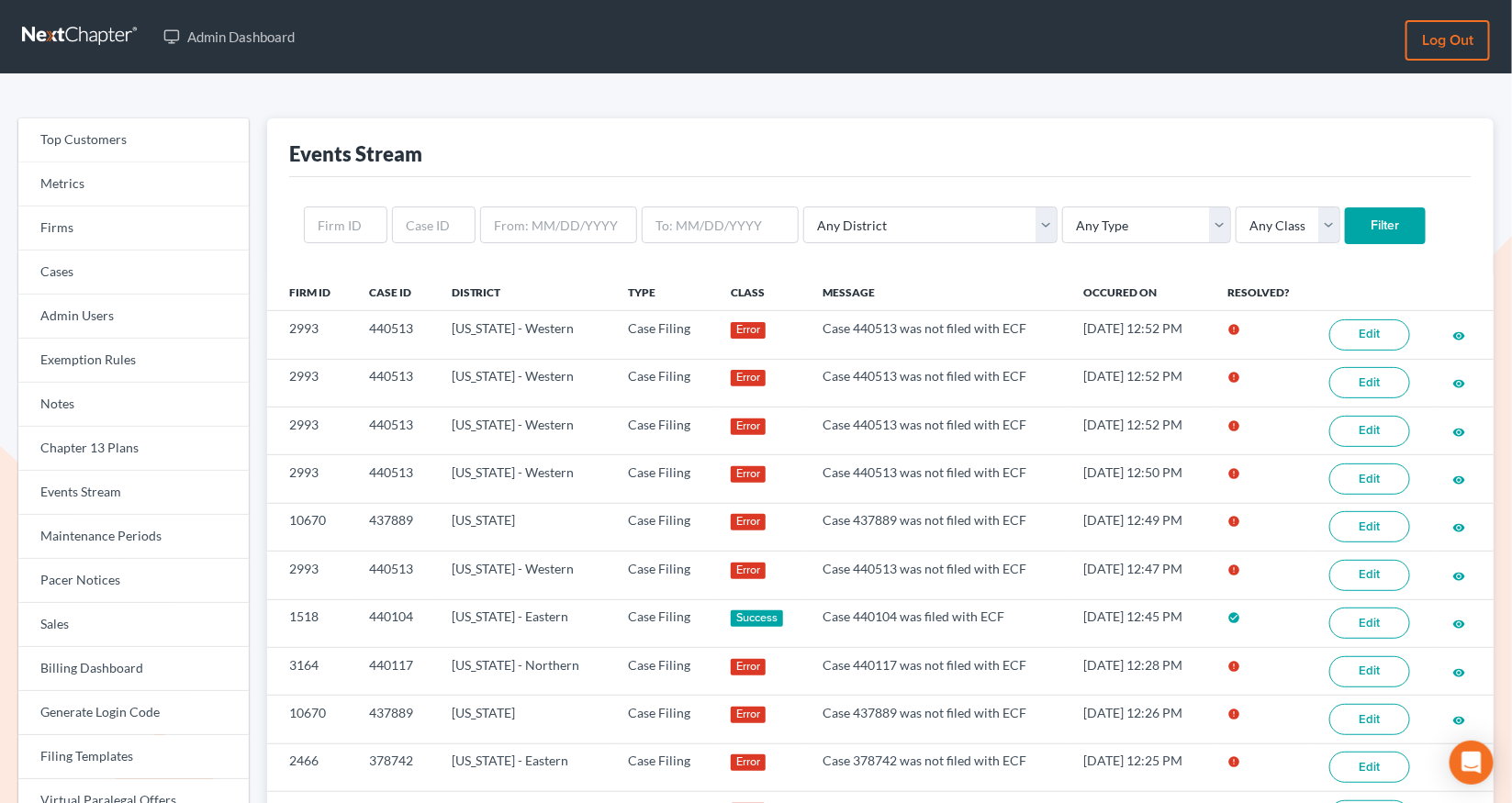
click at [1370, 336] on link "Edit" at bounding box center [1369, 334] width 81 height 31
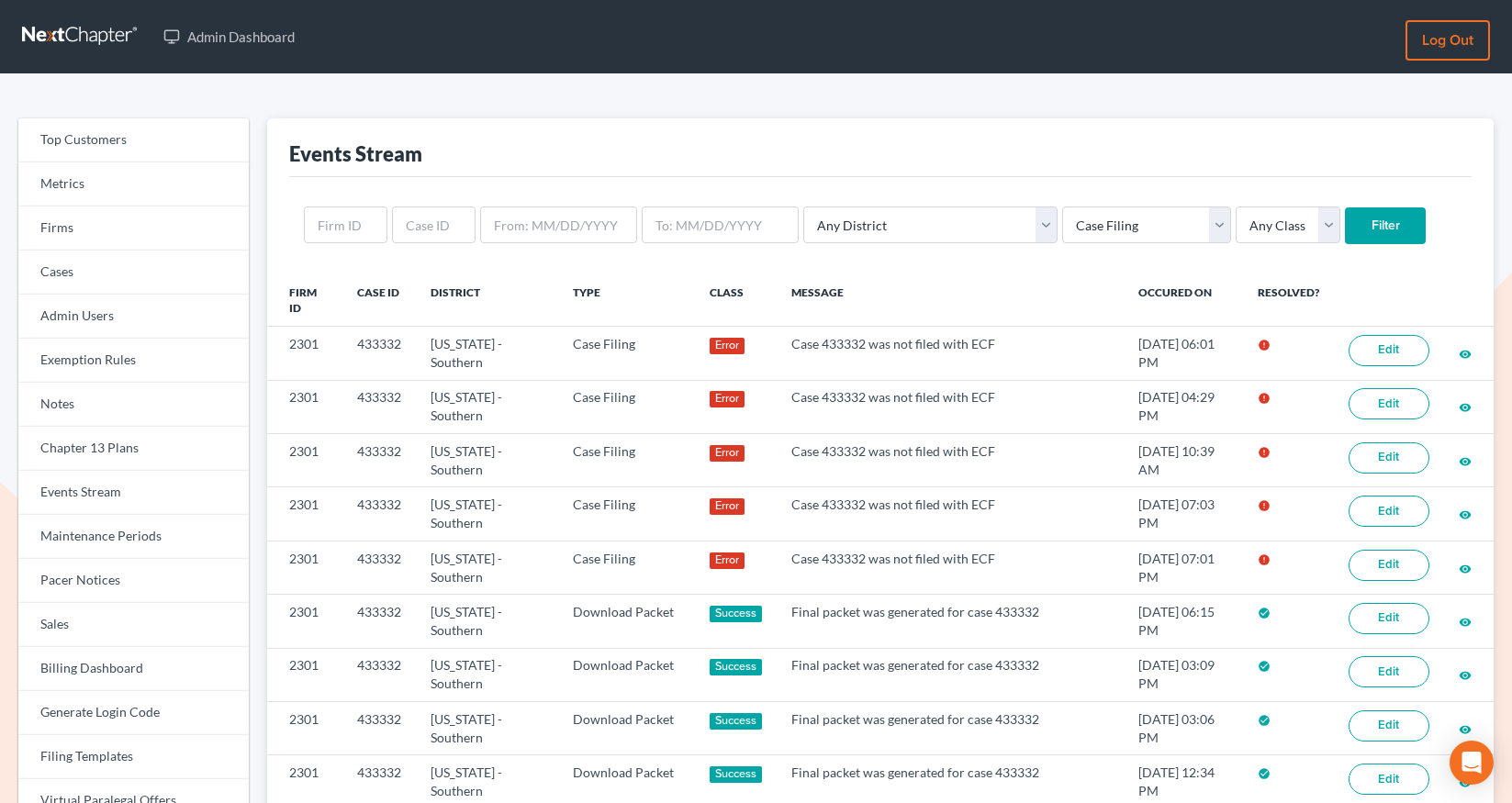
select select "case_filing"
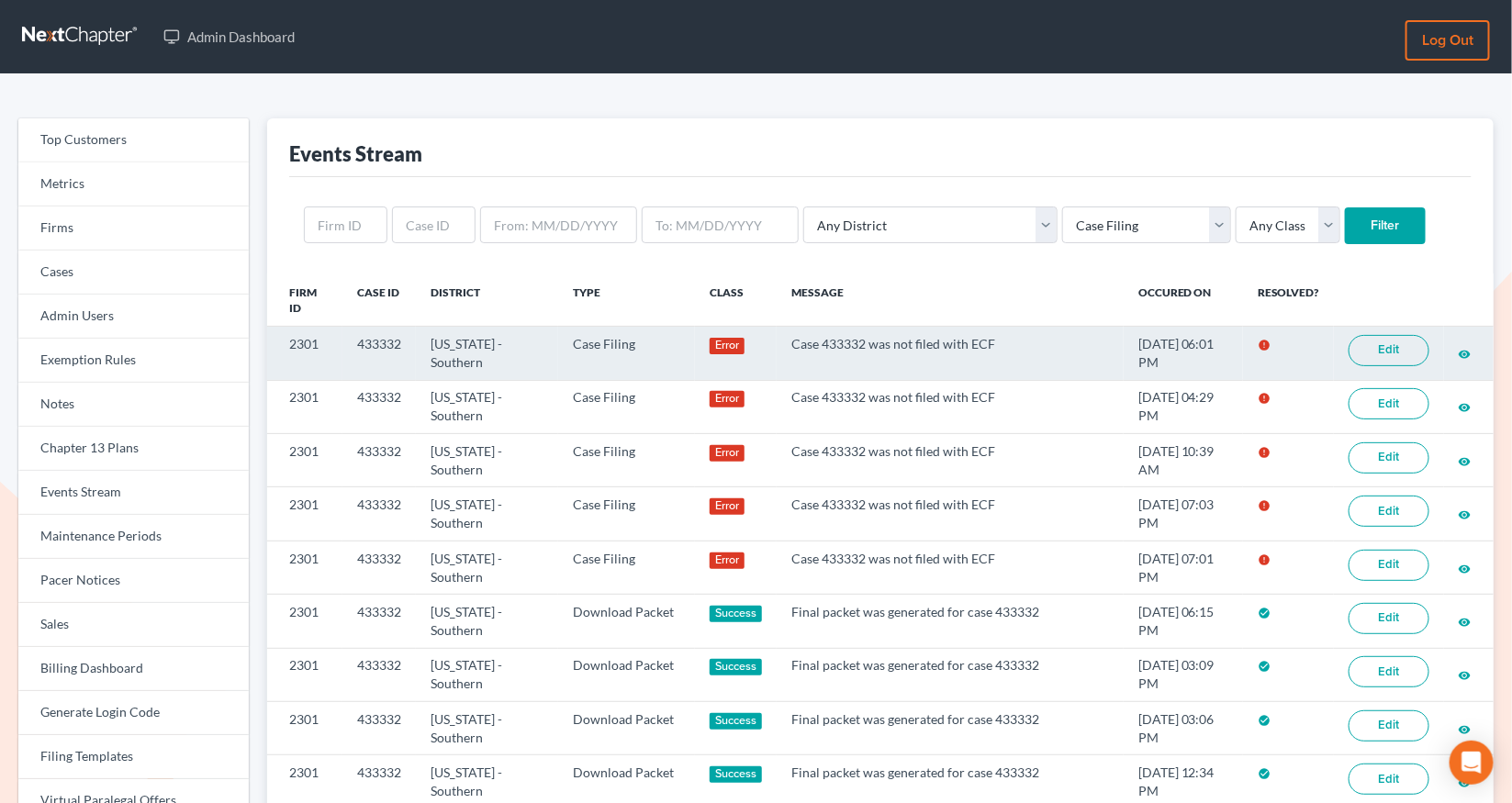
click at [1371, 352] on link "Edit" at bounding box center [1388, 350] width 81 height 31
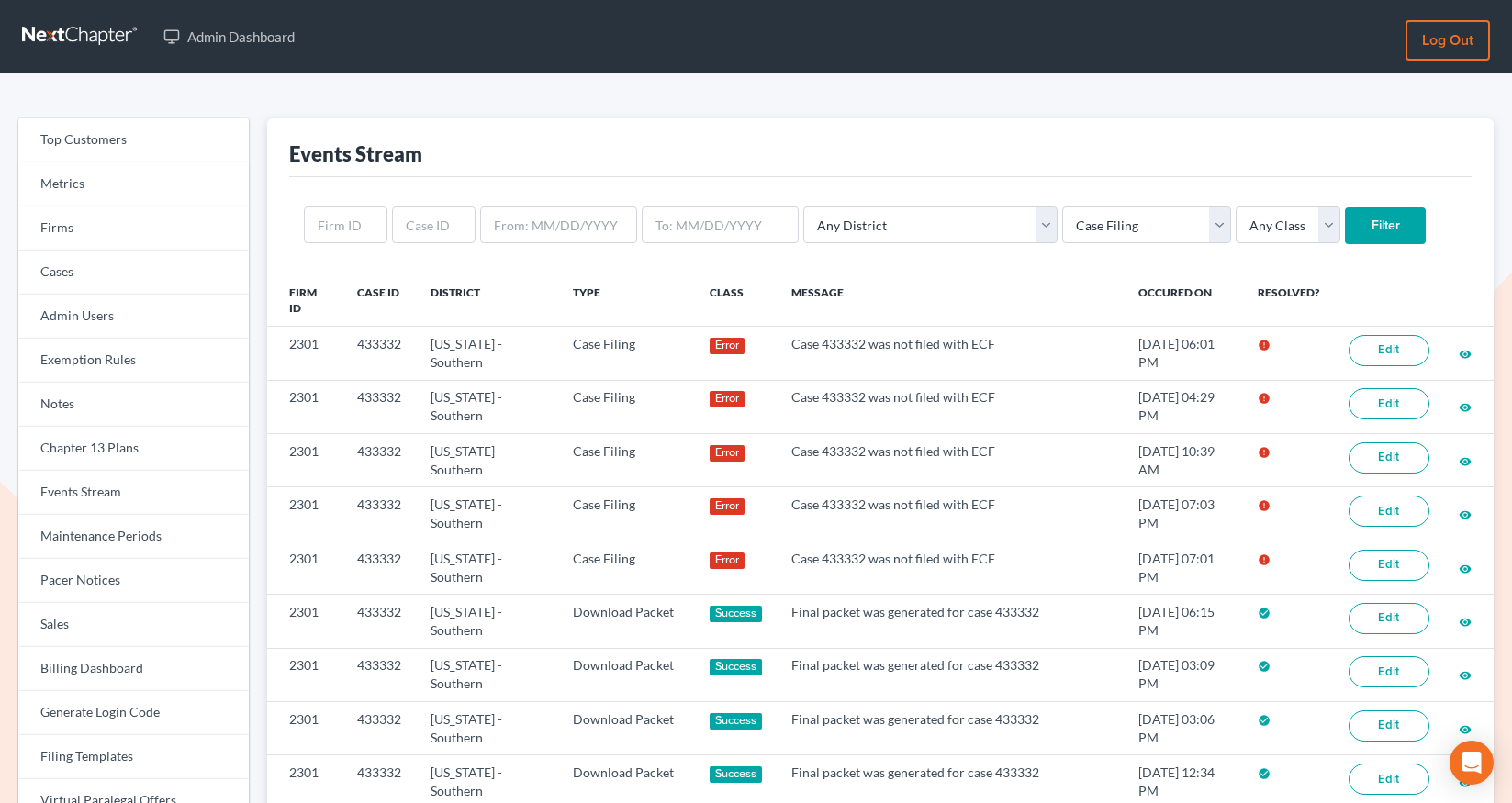
select select "case_filing"
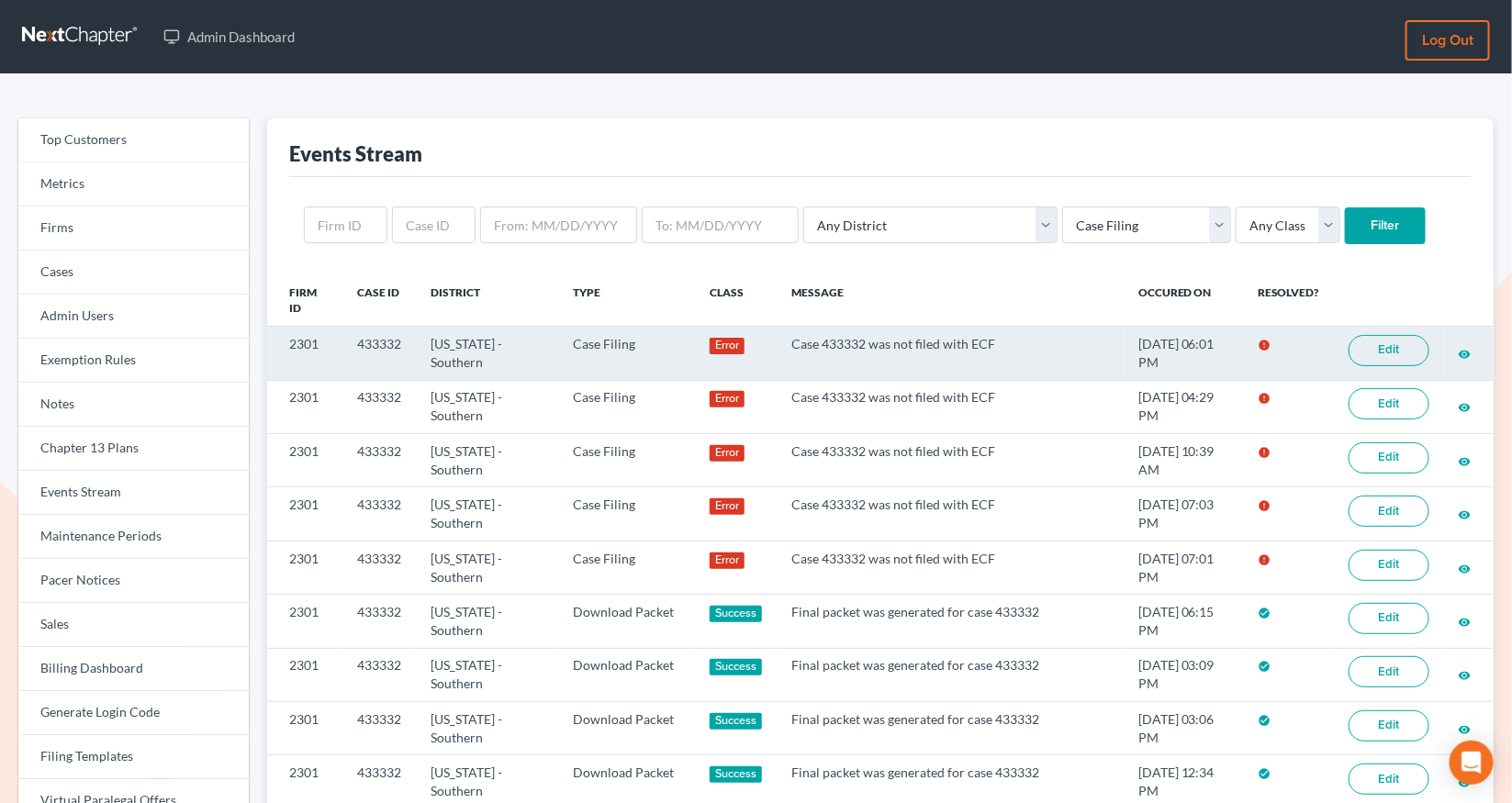
click at [1403, 359] on link "Edit" at bounding box center [1388, 350] width 81 height 31
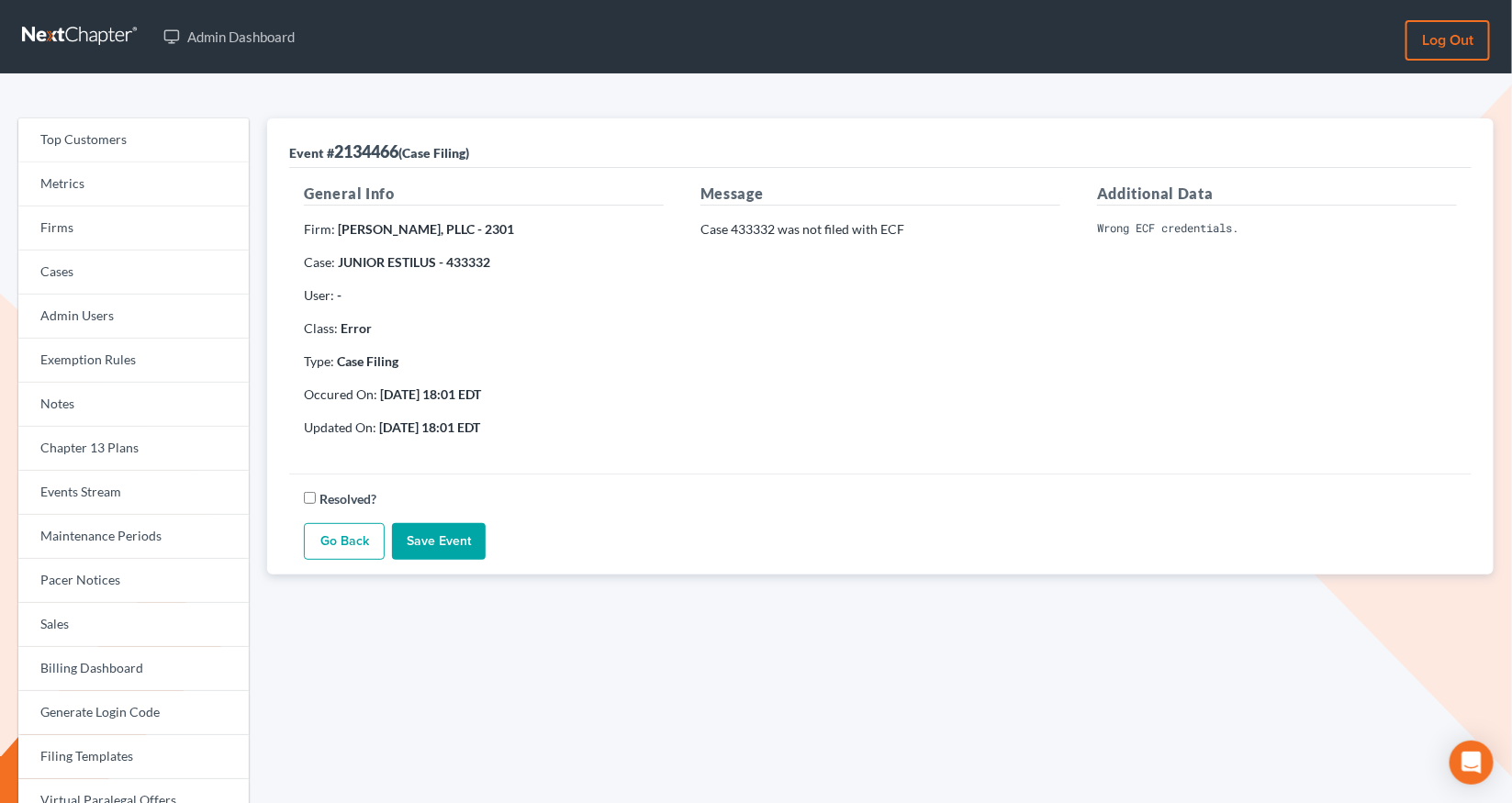
click at [475, 259] on strong "JUNIOR ESTILUS - 433332" at bounding box center [414, 262] width 152 height 16
click at [474, 260] on strong "JUNIOR ESTILUS - 433332" at bounding box center [414, 262] width 152 height 16
copy strong "433332"
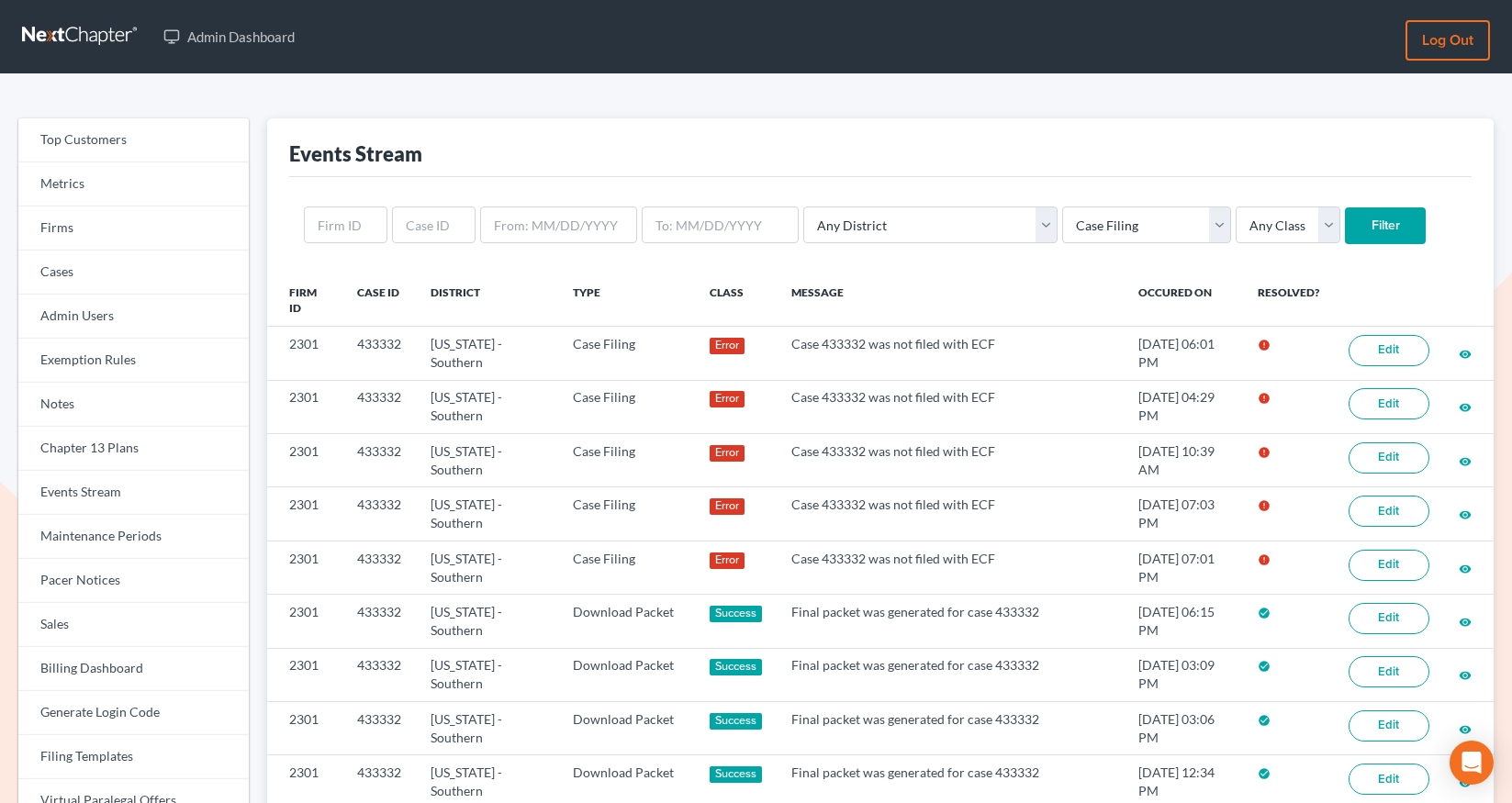
select select "case_filing"
click at [1345, 227] on input "Filter" at bounding box center [1385, 226] width 81 height 37
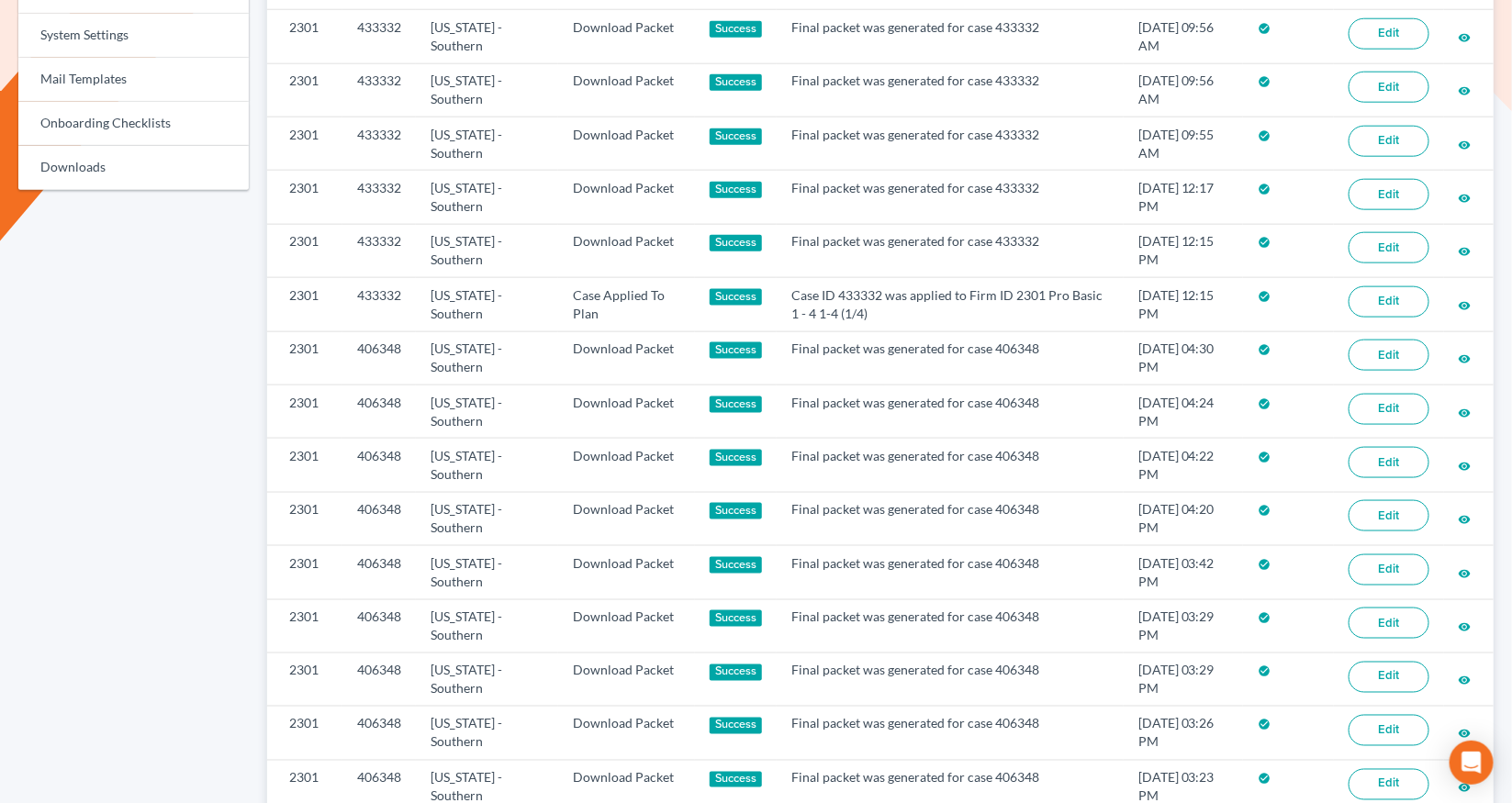
scroll to position [1280, 0]
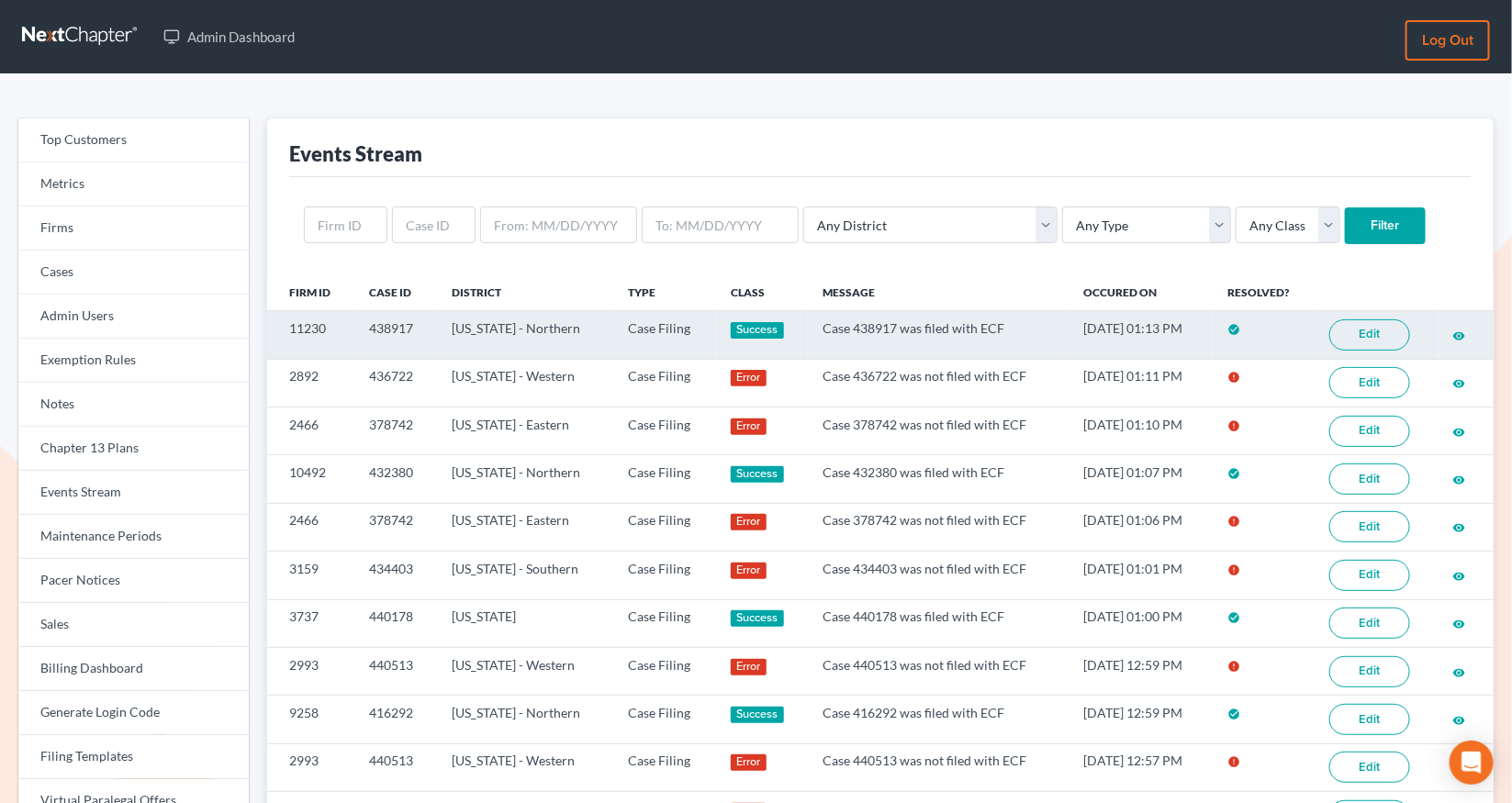
click at [1365, 337] on link "Edit" at bounding box center [1369, 334] width 81 height 31
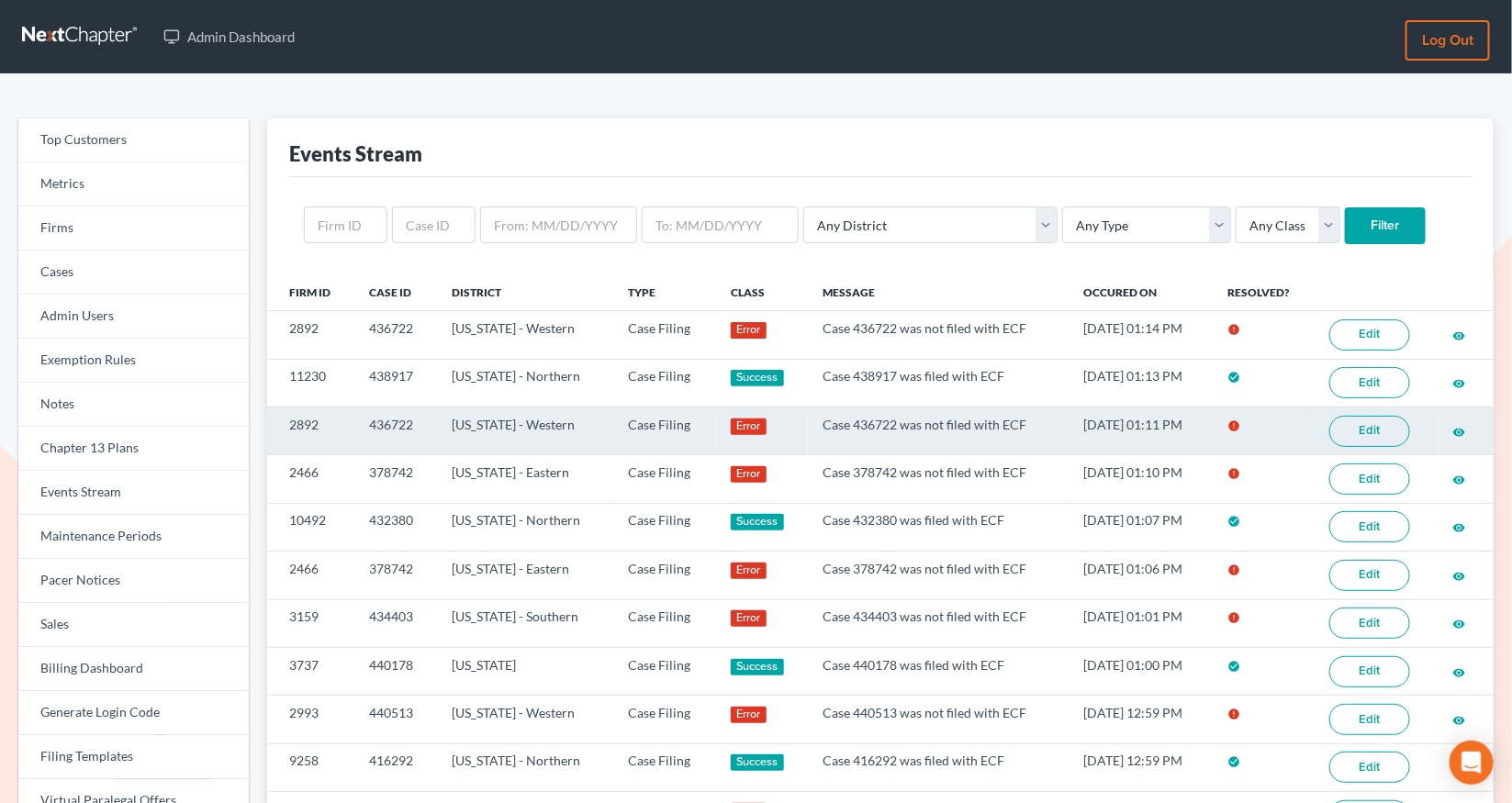
click at [1387, 435] on link "Edit" at bounding box center [1369, 430] width 81 height 31
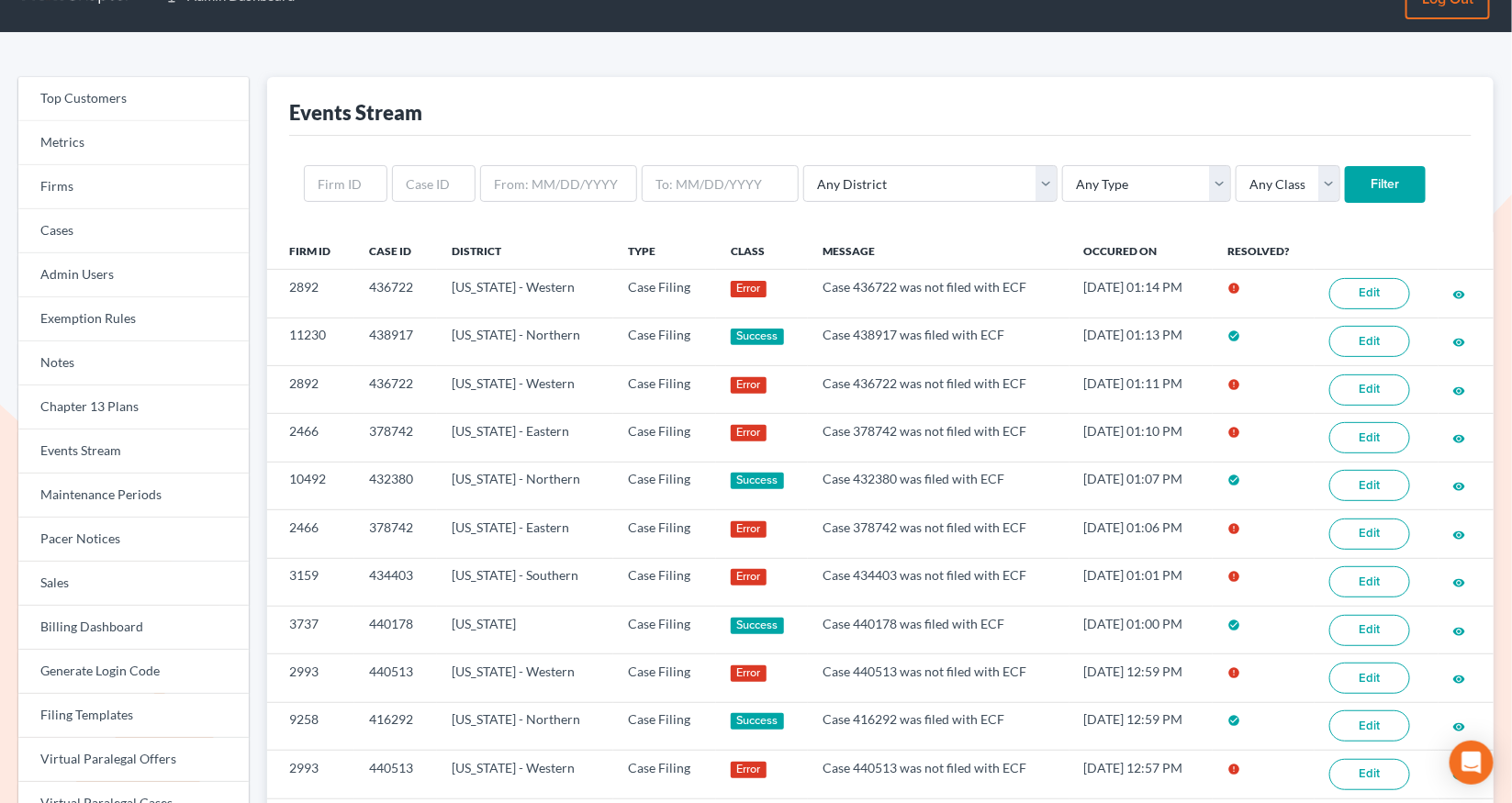
scroll to position [52, 0]
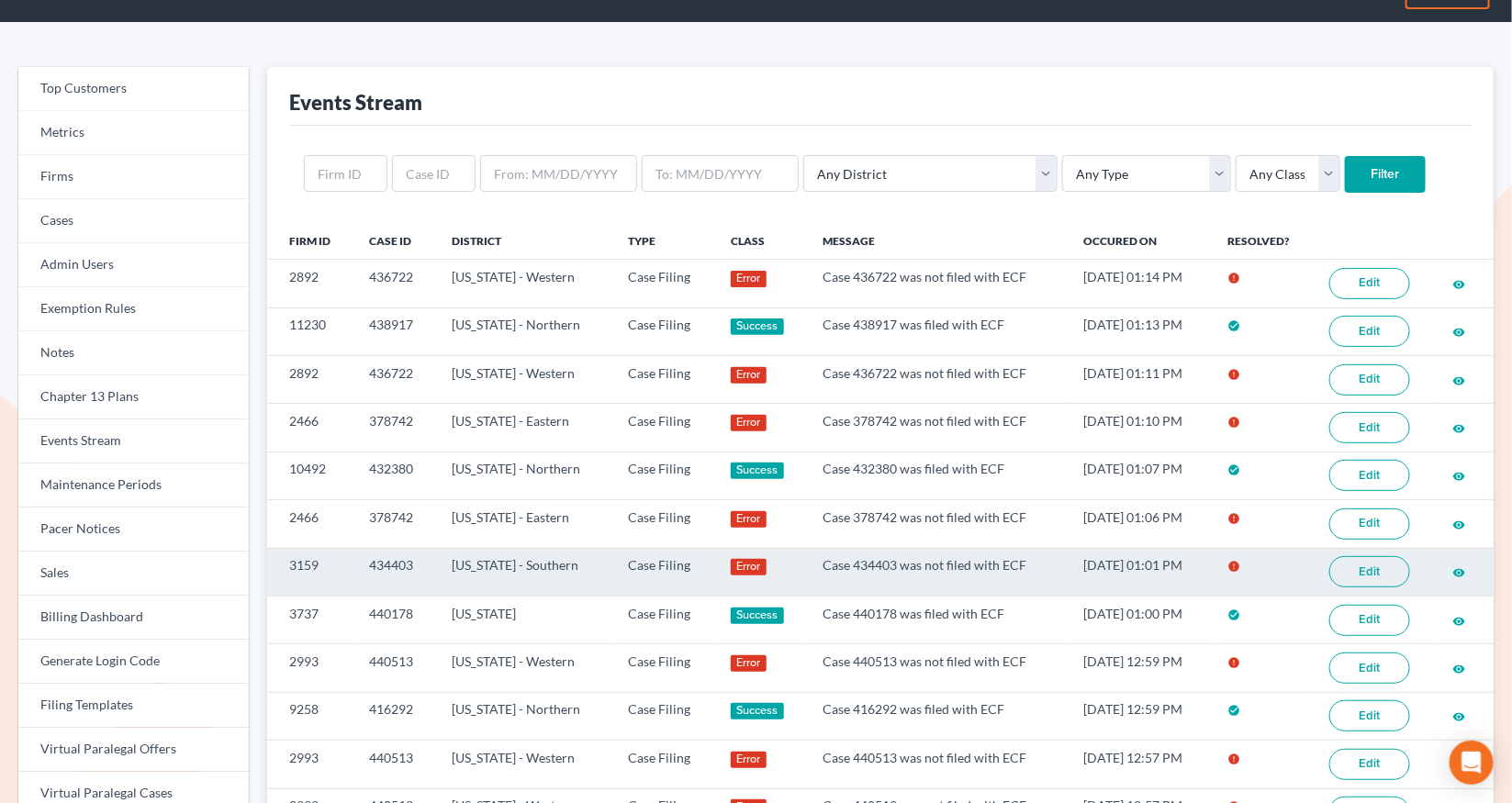
click at [1380, 580] on link "Edit" at bounding box center [1369, 571] width 81 height 31
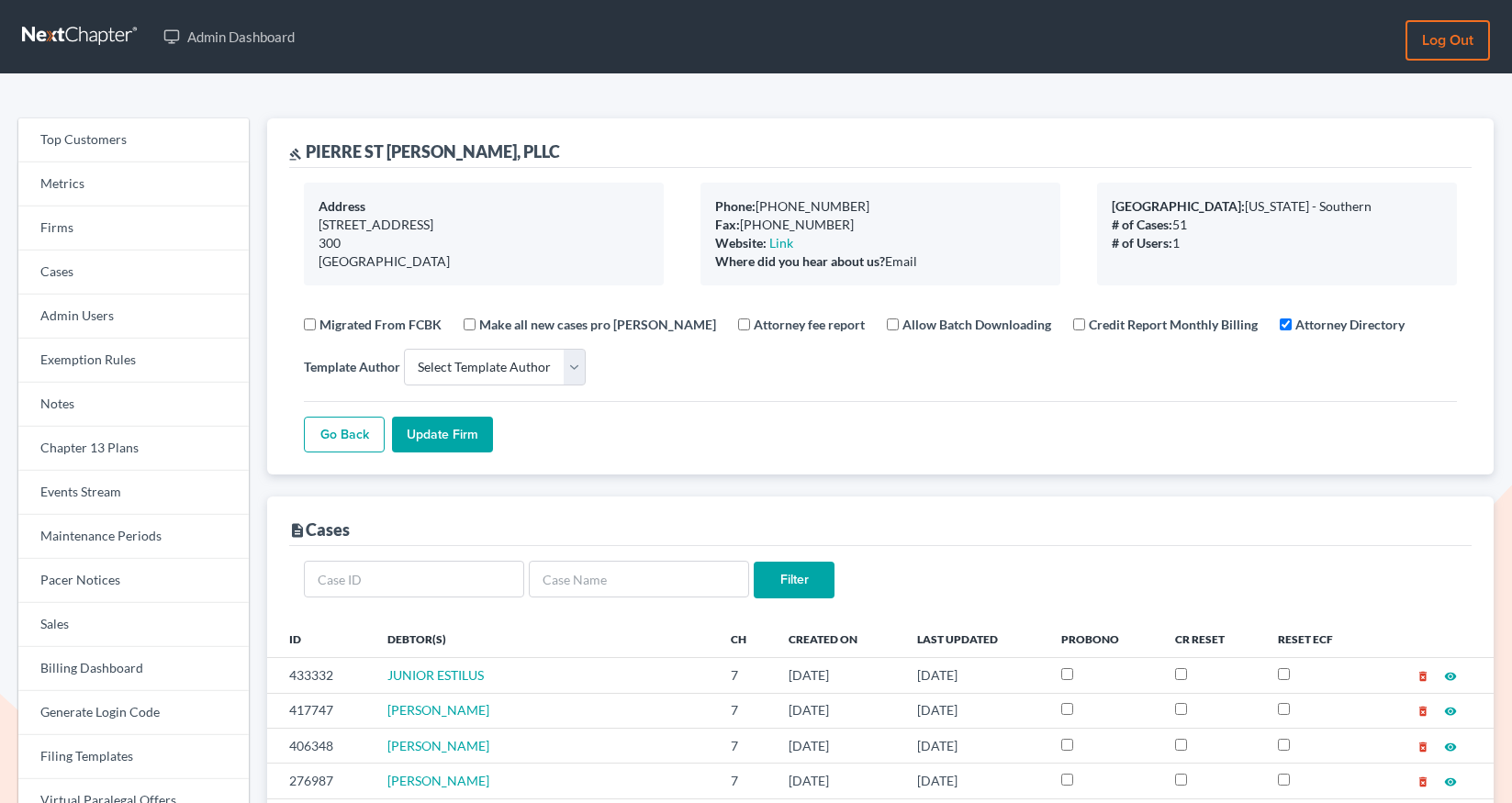
select select
click at [96, 228] on link "Firms" at bounding box center [133, 229] width 231 height 44
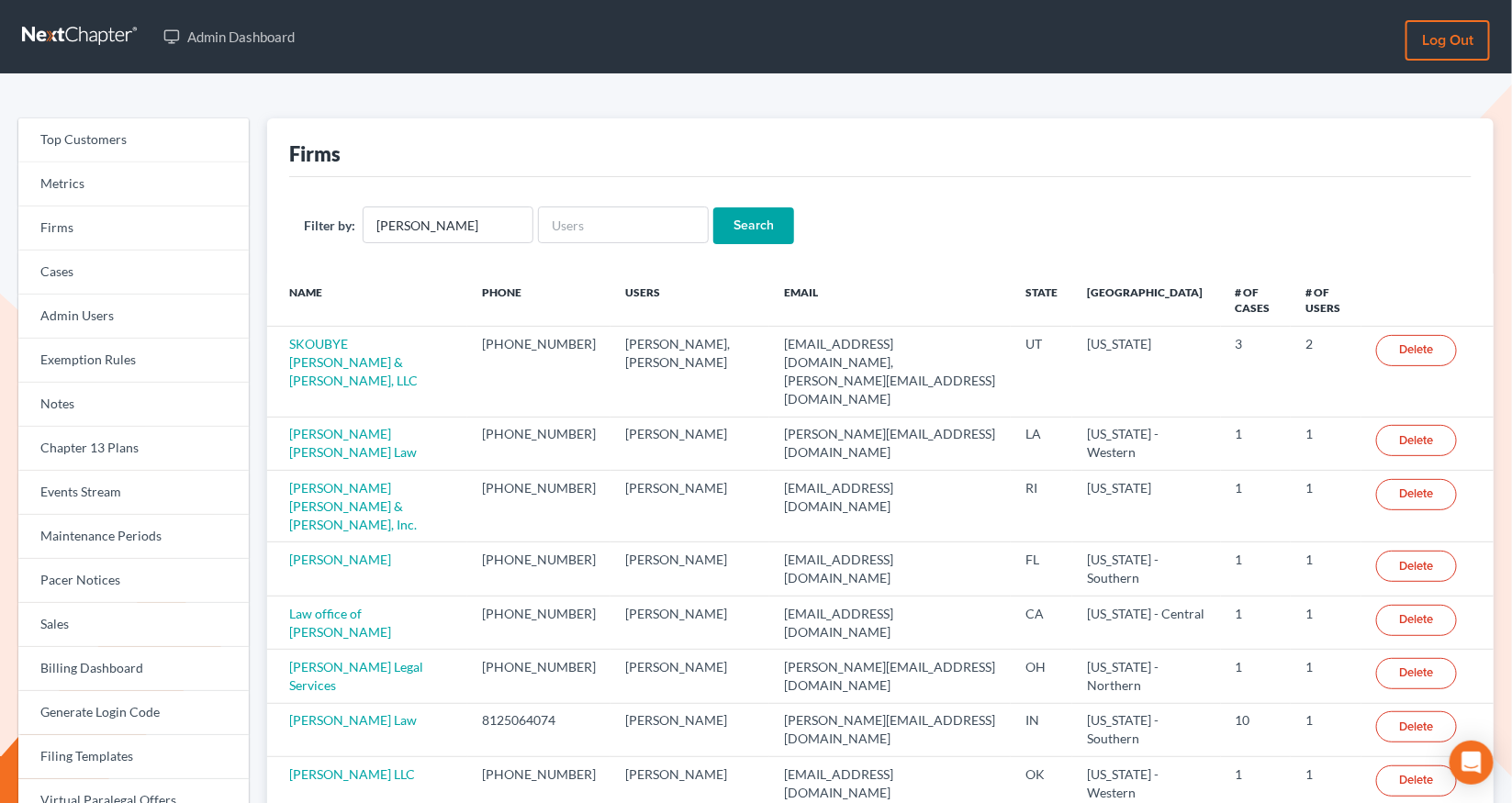
type input "[PERSON_NAME]"
click at [713, 208] on input "Search" at bounding box center [753, 226] width 81 height 37
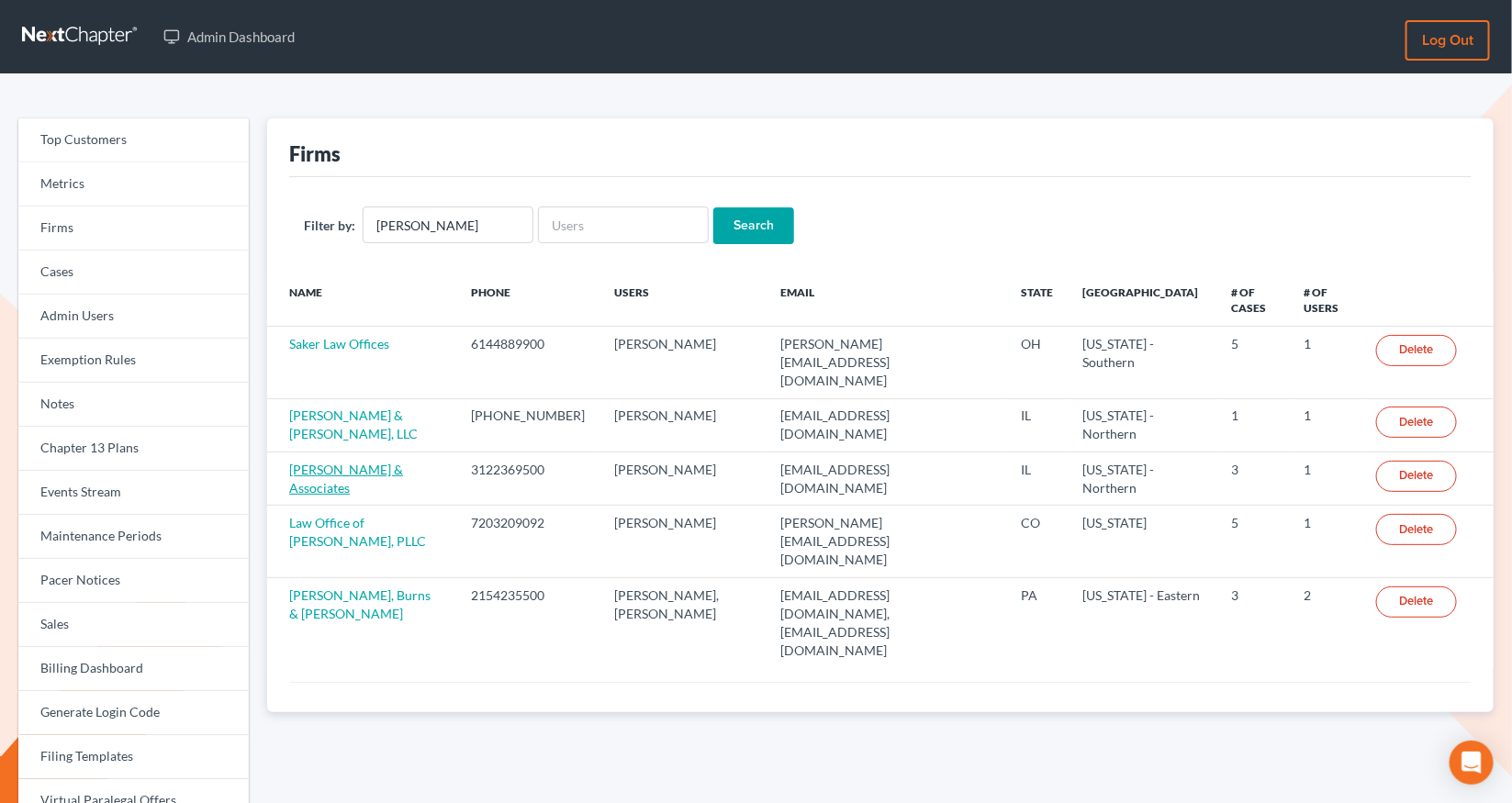
click at [338, 461] on link "Kenny Olatunji & Associates" at bounding box center [346, 478] width 113 height 34
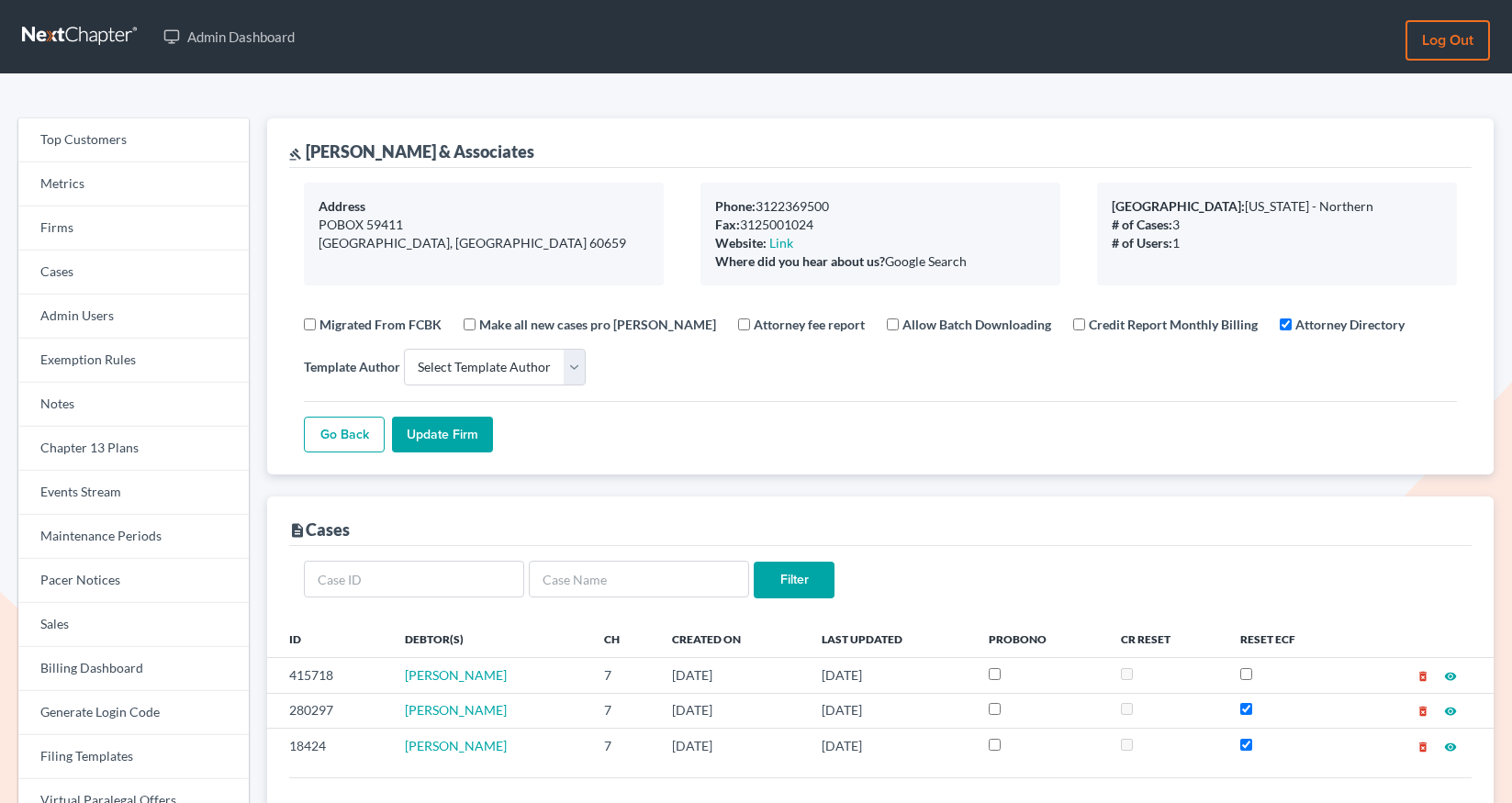
select select
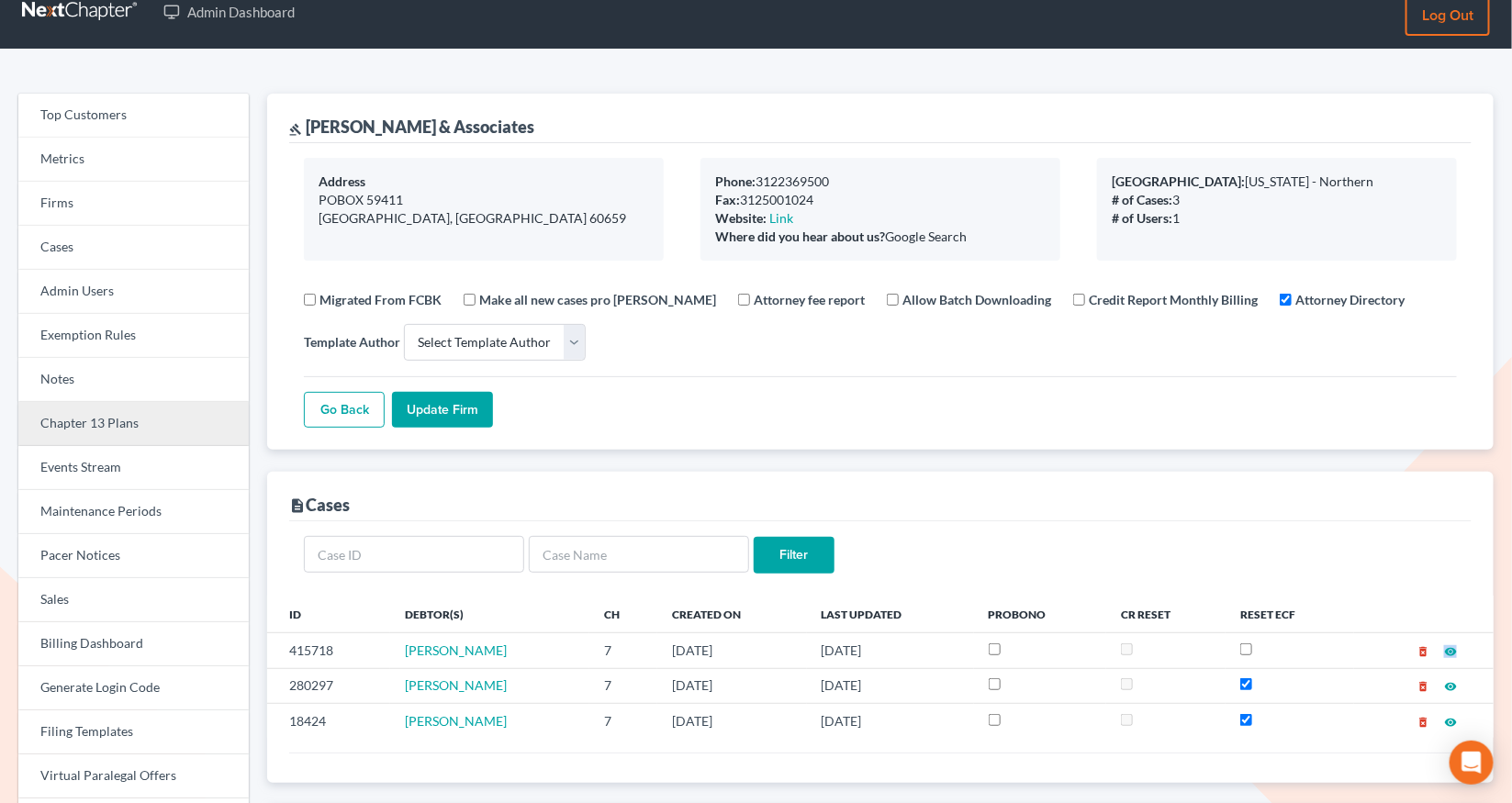
scroll to position [21, 0]
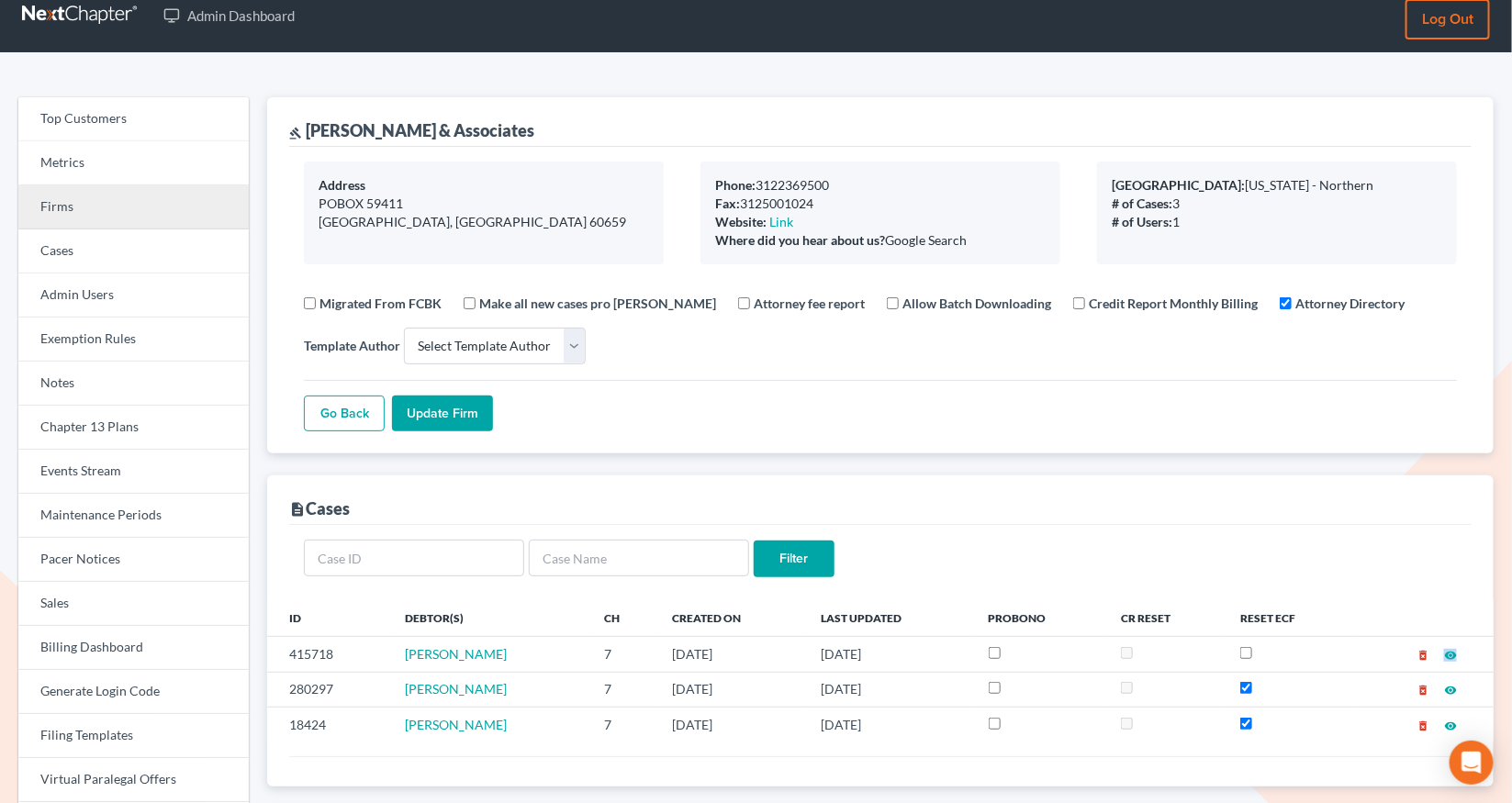
click at [118, 217] on link "Firms" at bounding box center [133, 208] width 231 height 44
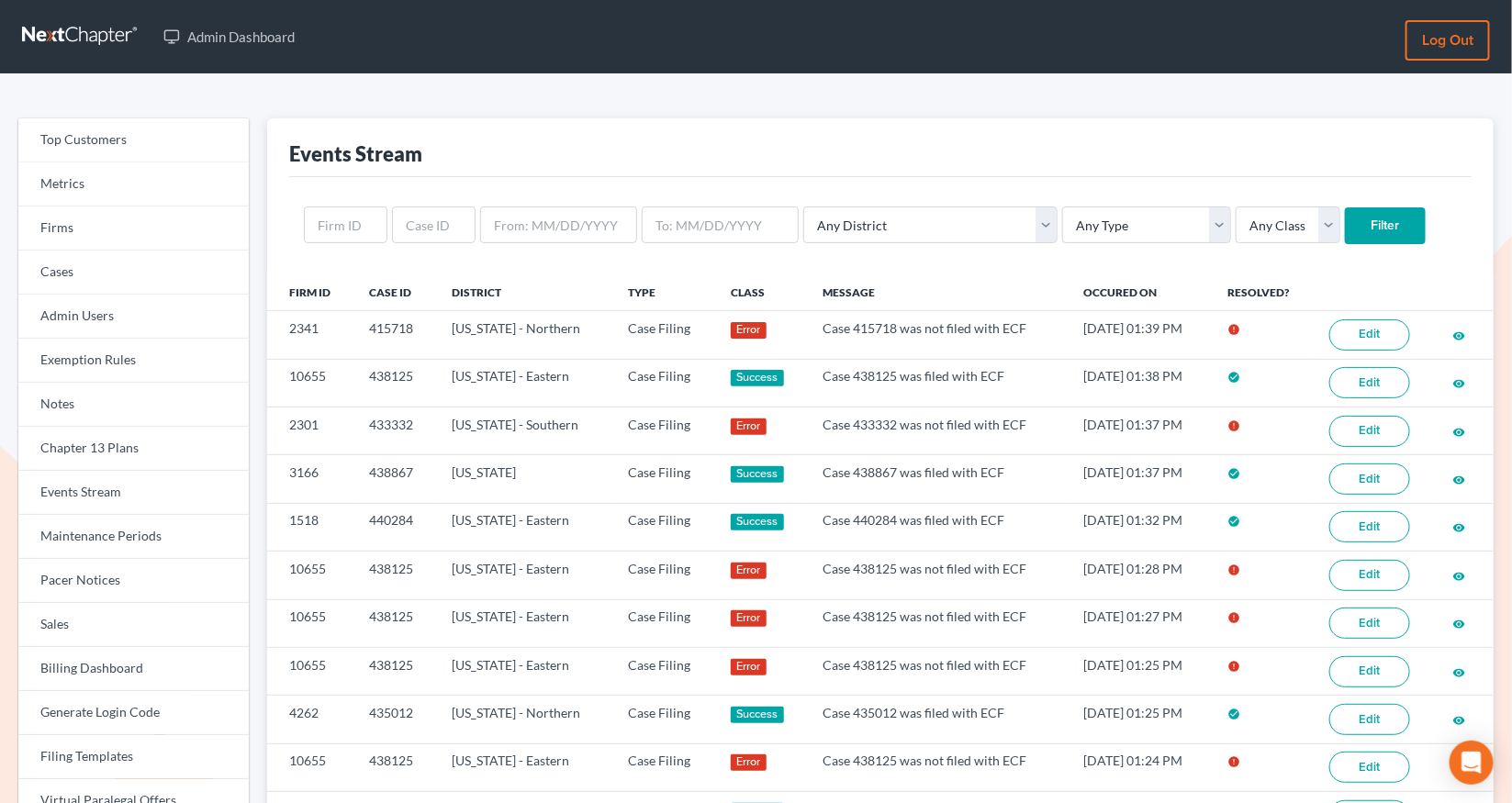
click at [1370, 341] on link "Edit" at bounding box center [1369, 334] width 81 height 31
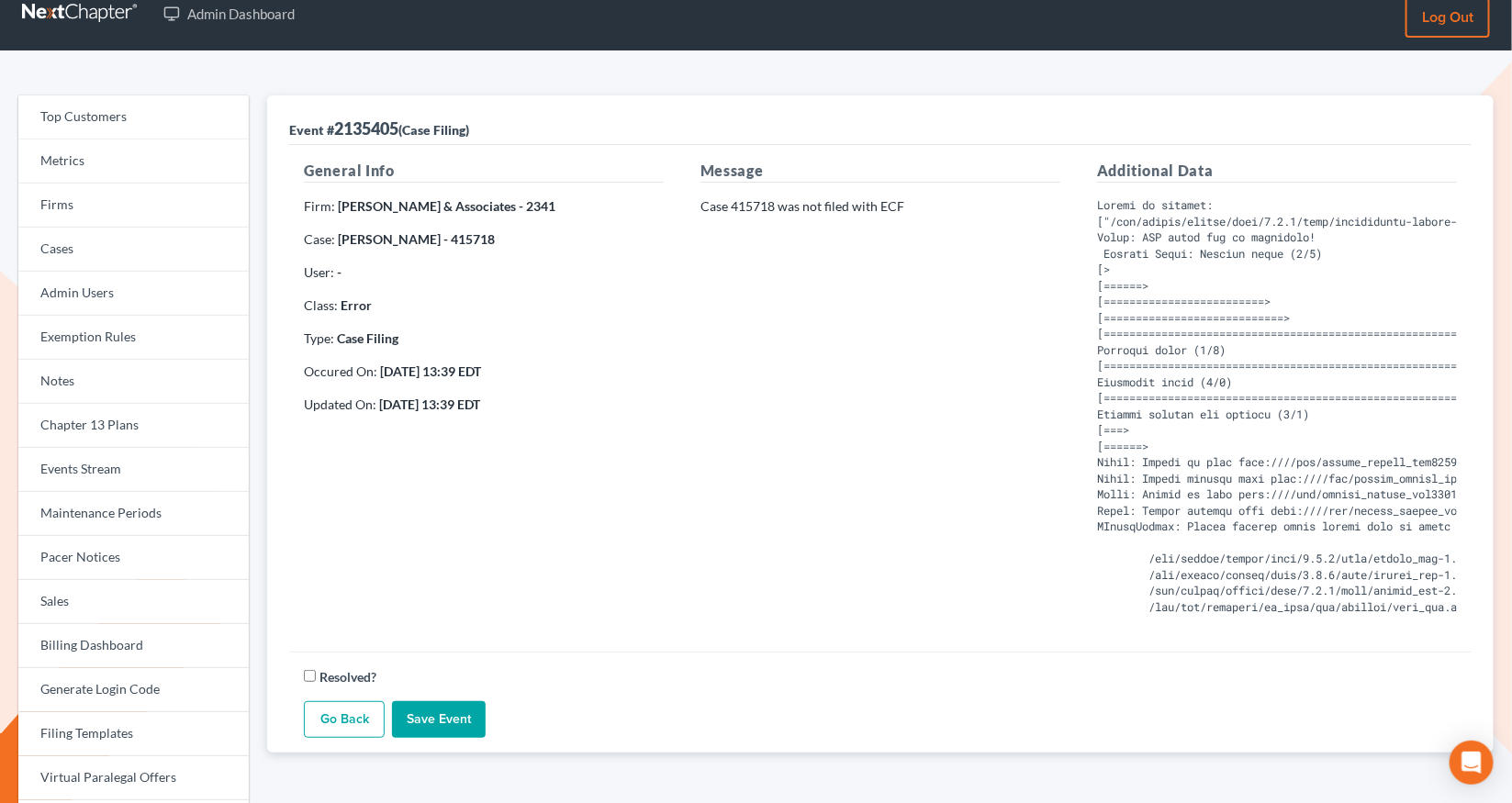
scroll to position [28, 0]
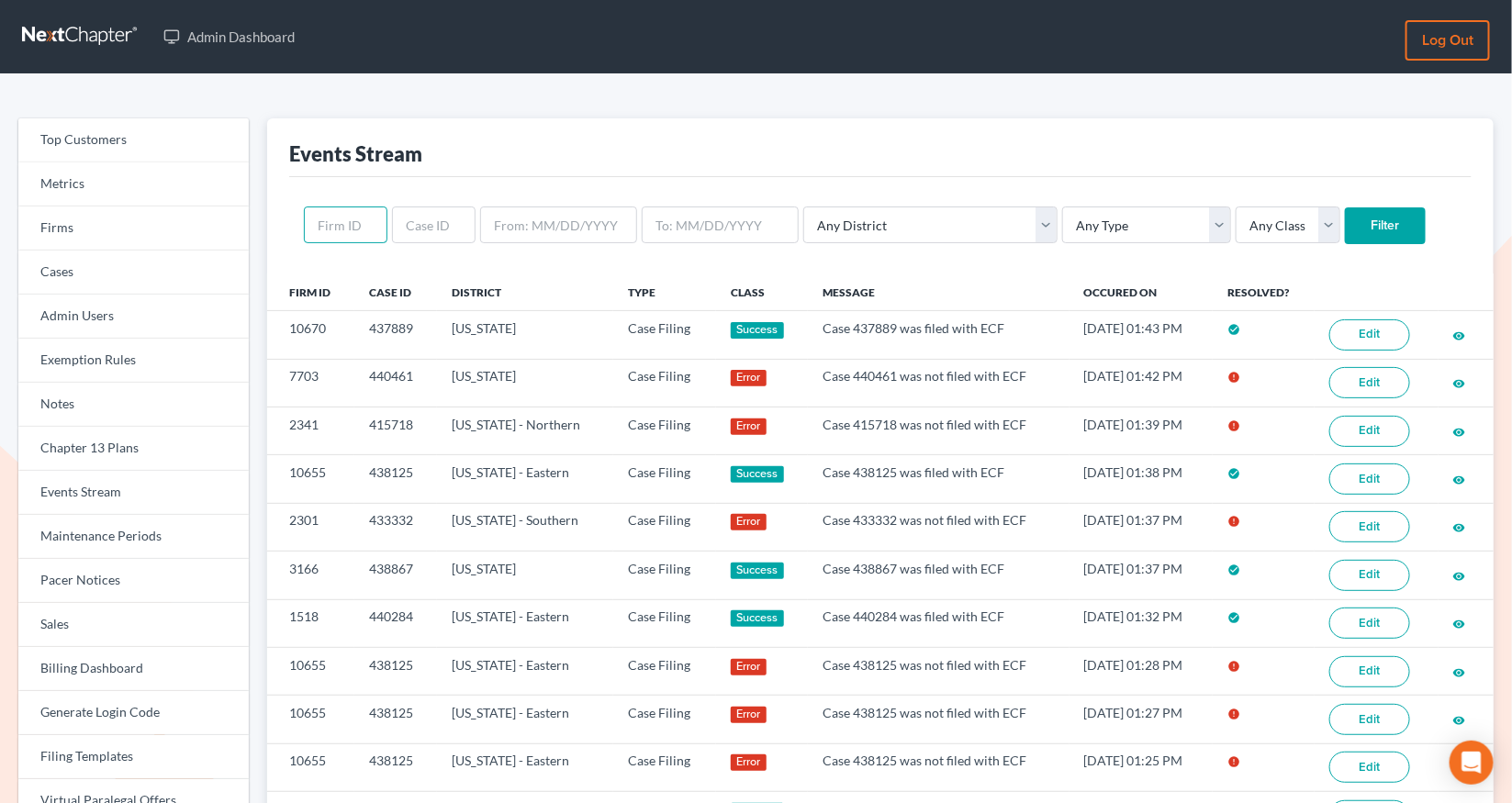
click at [359, 227] on input "text" at bounding box center [346, 225] width 84 height 37
paste input "7703"
type input "7703"
click at [1345, 208] on input "Filter" at bounding box center [1385, 226] width 81 height 37
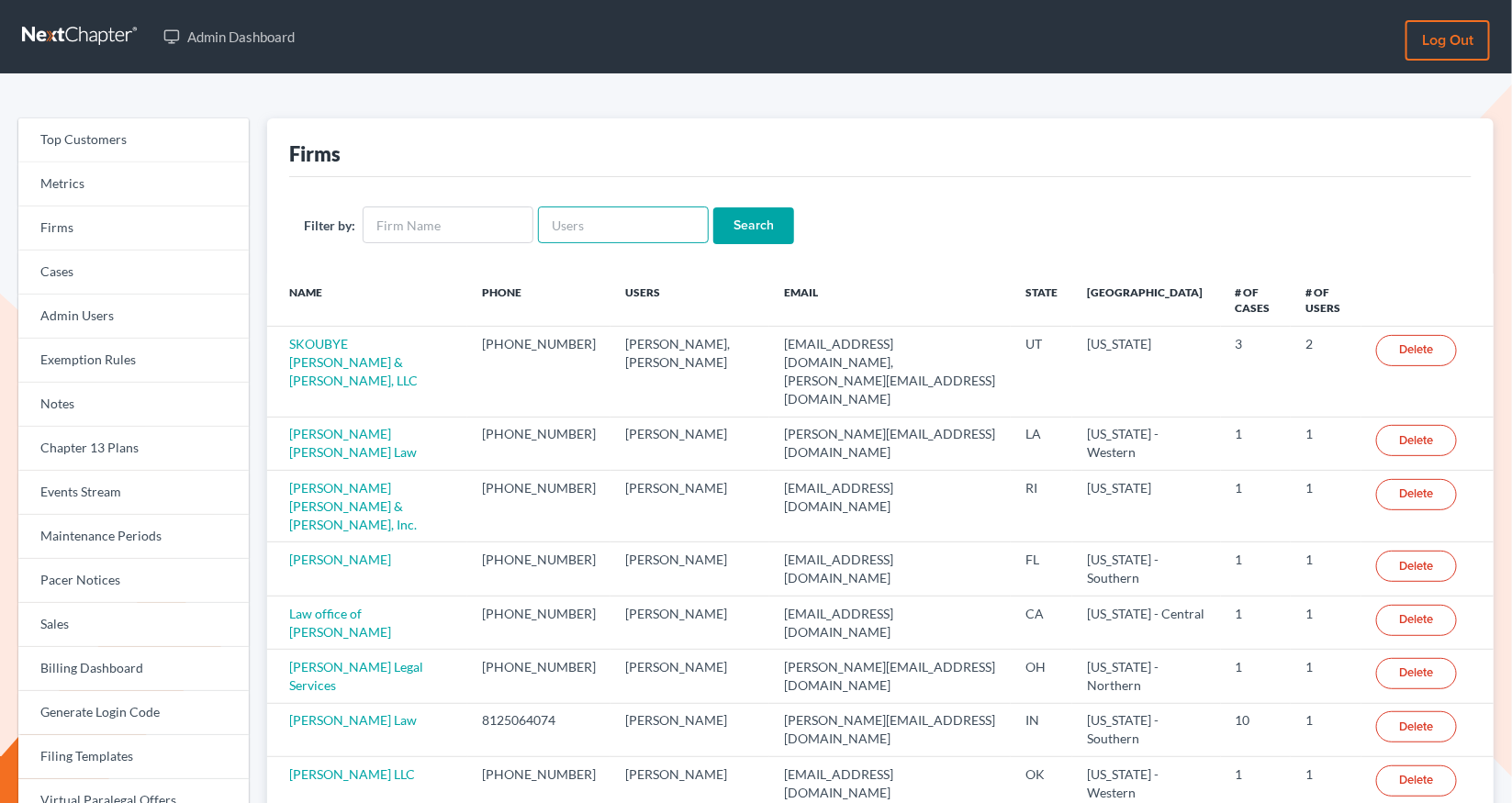
click at [623, 231] on input "text" at bounding box center [623, 225] width 171 height 37
paste input "[PERSON_NAME][EMAIL_ADDRESS][DOMAIN_NAME]"
type input "[PERSON_NAME][EMAIL_ADDRESS][DOMAIN_NAME]"
click at [713, 208] on input "Search" at bounding box center [753, 226] width 81 height 37
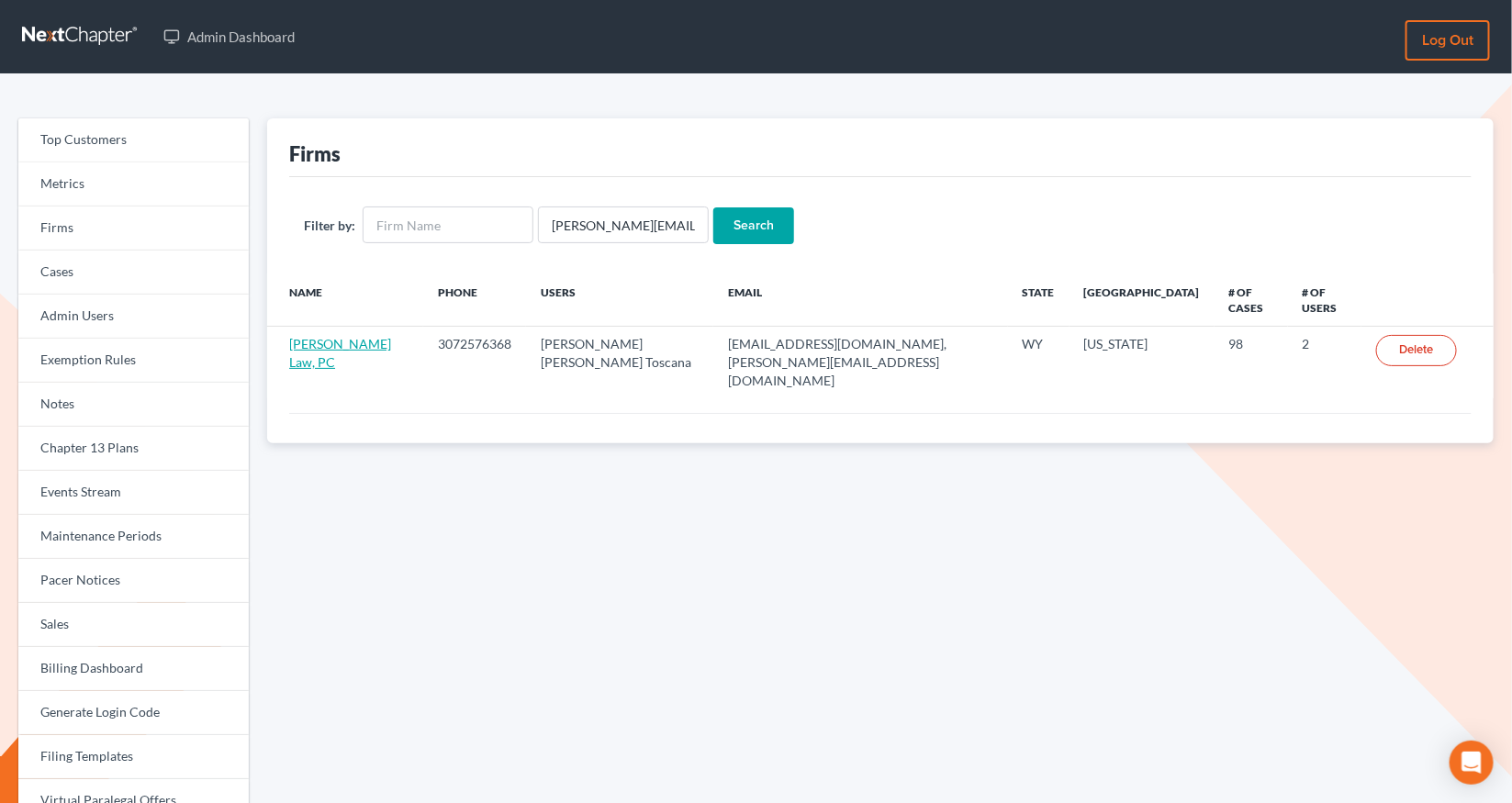
click at [316, 348] on link "[PERSON_NAME] Law, PC" at bounding box center [340, 353] width 101 height 34
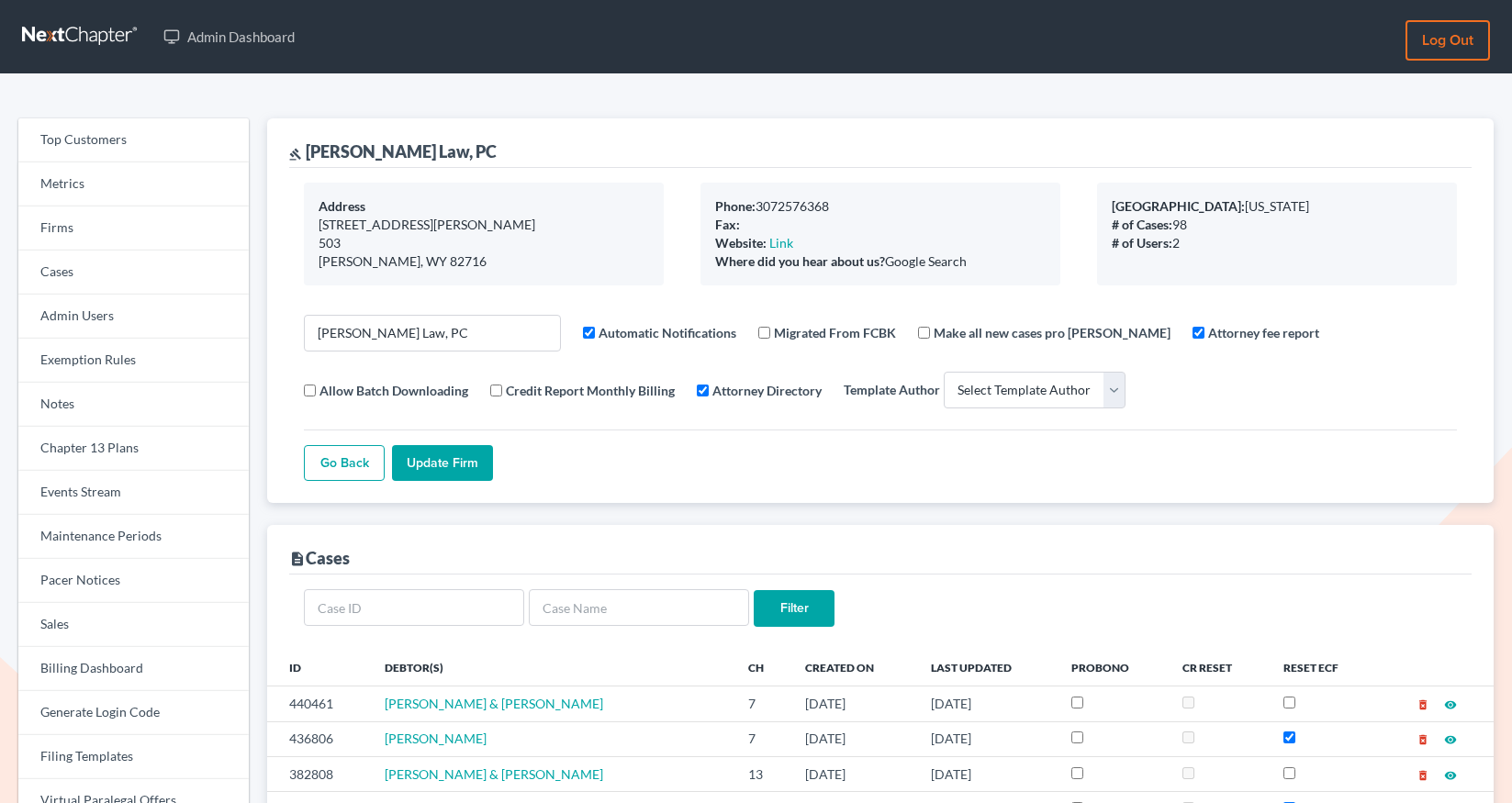
select select
drag, startPoint x: 0, startPoint y: 0, endPoint x: 105, endPoint y: 234, distance: 256.5
click at [105, 234] on link "Firms" at bounding box center [133, 229] width 231 height 44
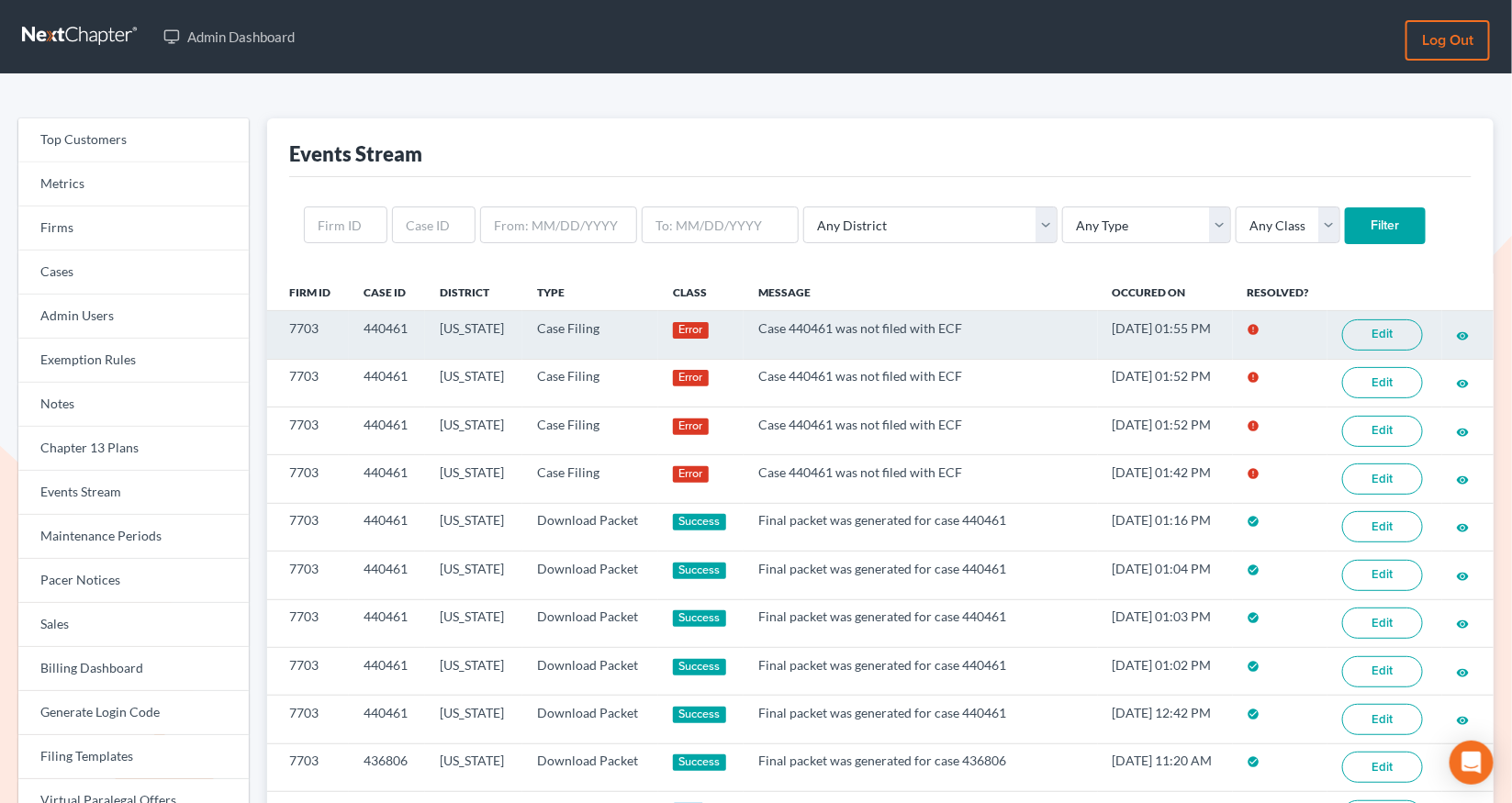
click at [1375, 334] on link "Edit" at bounding box center [1382, 334] width 81 height 31
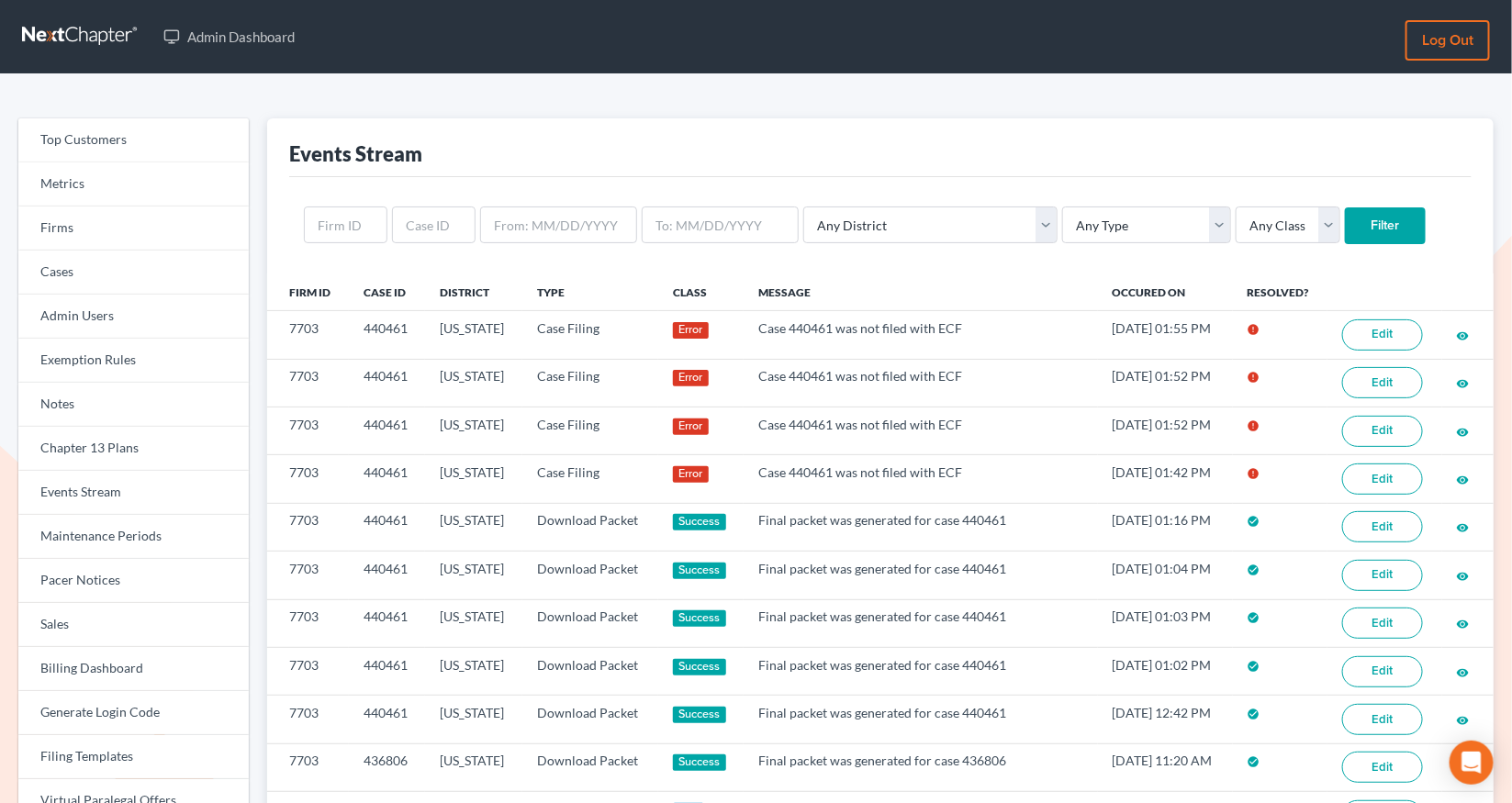
click at [1379, 327] on link "Edit" at bounding box center [1382, 334] width 81 height 31
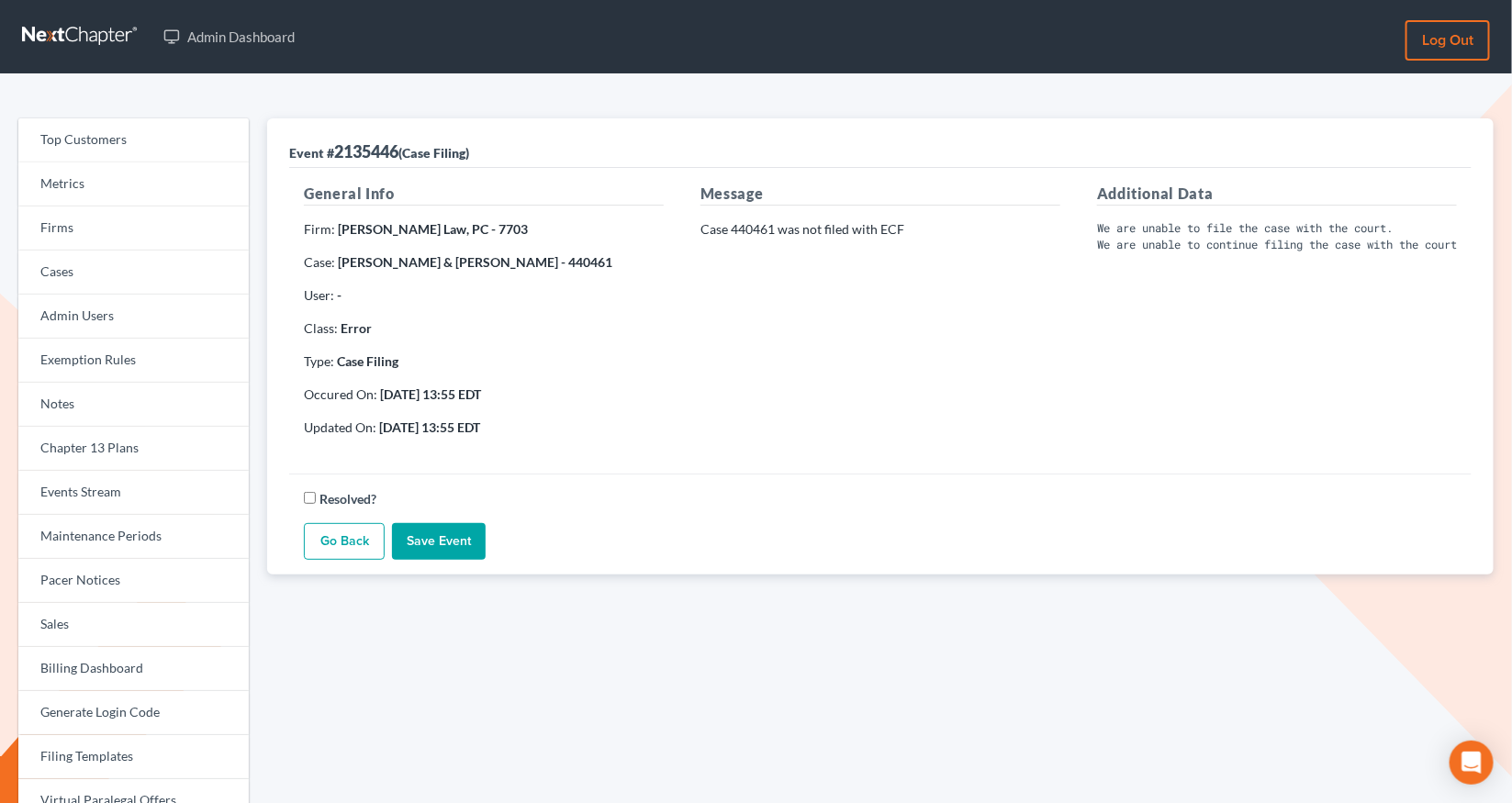
drag, startPoint x: 0, startPoint y: 0, endPoint x: 586, endPoint y: 267, distance: 644.0
click at [586, 267] on strong "[PERSON_NAME] & [PERSON_NAME] - 440461" at bounding box center [475, 262] width 274 height 16
copy strong "440461"
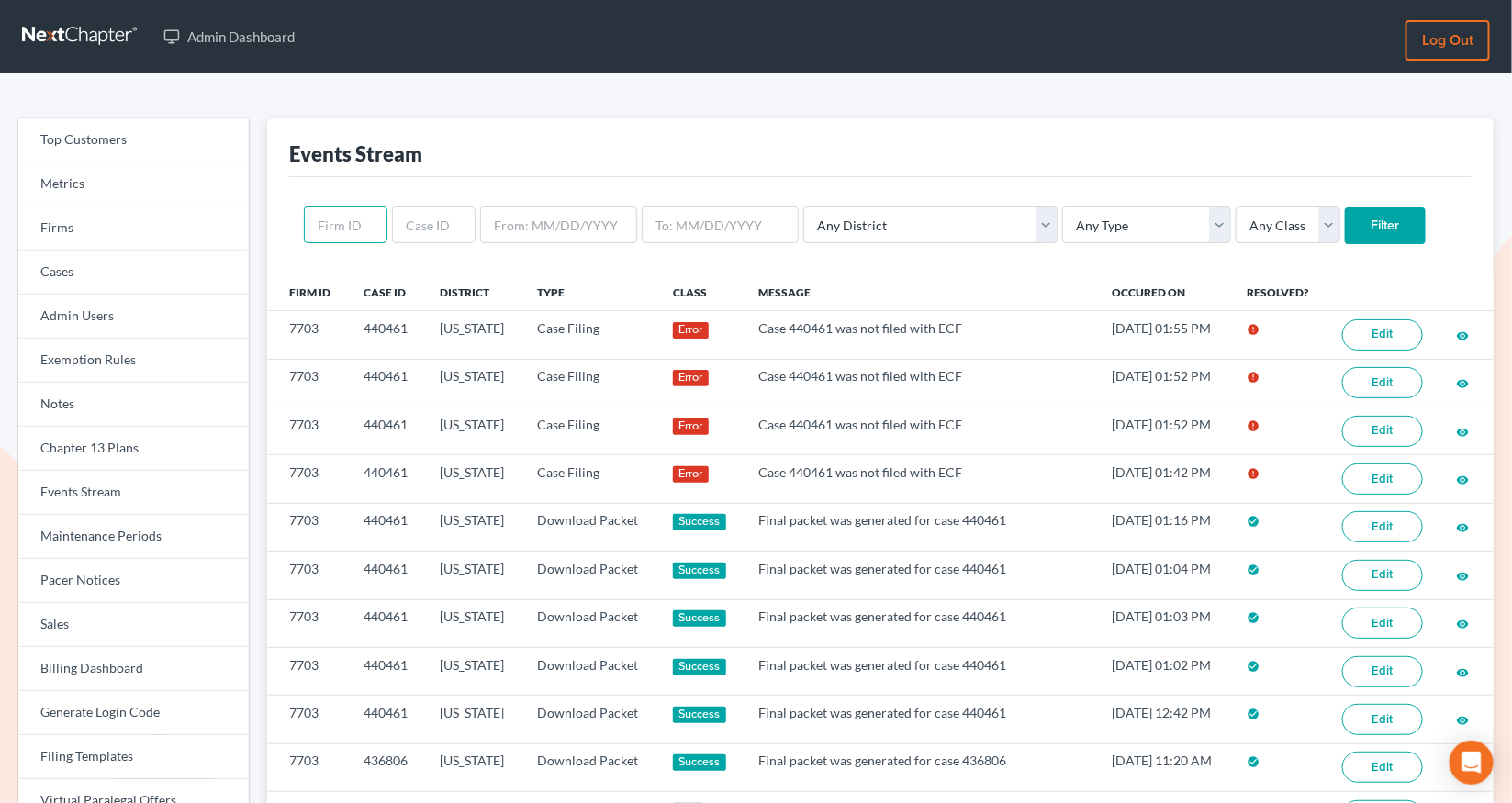
click at [336, 221] on input "text" at bounding box center [346, 225] width 84 height 37
paste input "4360"
type input "4360"
click at [1345, 208] on input "Filter" at bounding box center [1385, 226] width 81 height 37
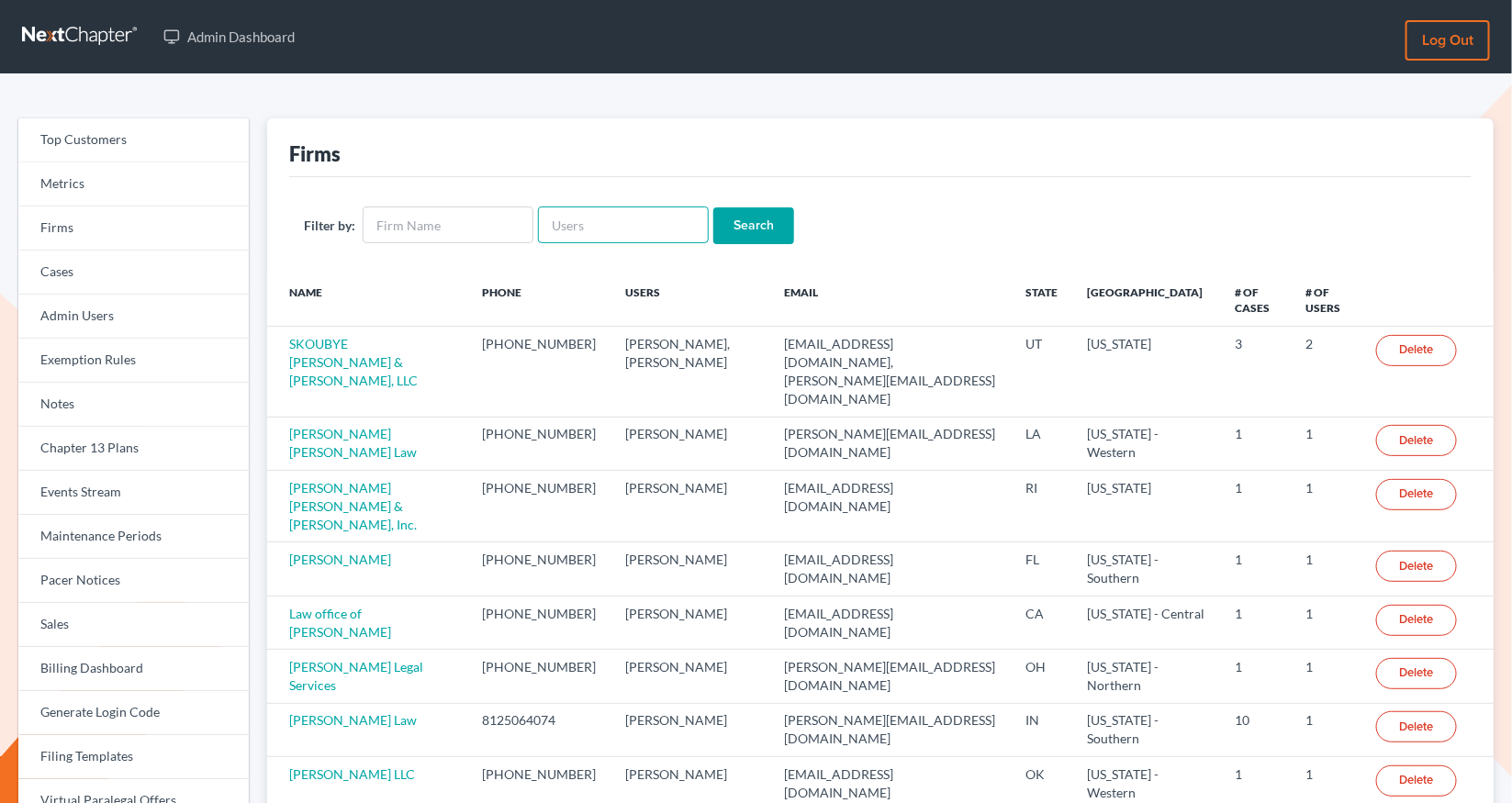
click at [627, 228] on input "text" at bounding box center [623, 225] width 171 height 37
paste input "sharon@sharonsperling.com"
type input "sharon@sharonsperling.com"
click at [713, 208] on input "Search" at bounding box center [753, 226] width 81 height 37
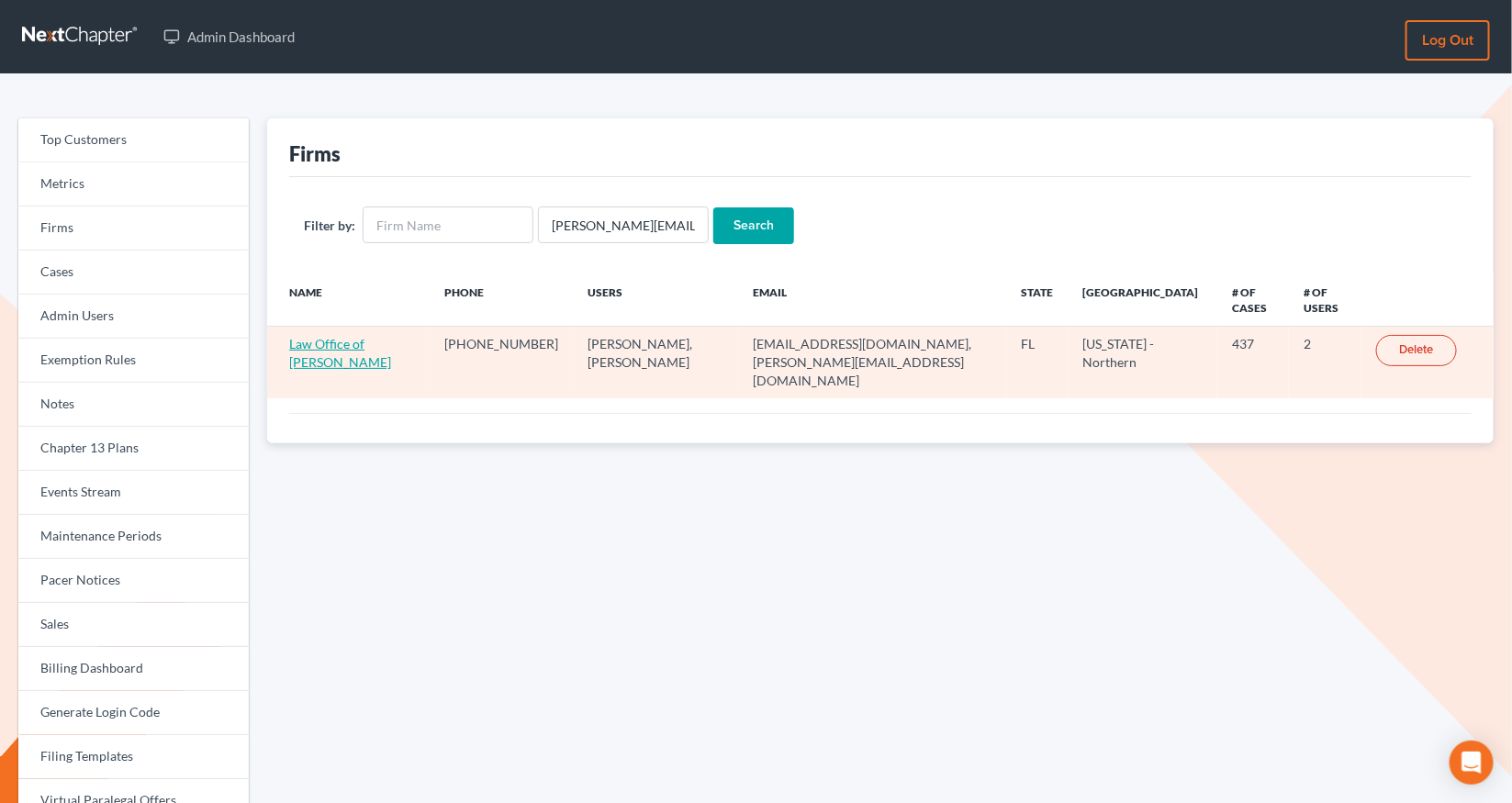
drag, startPoint x: 0, startPoint y: 0, endPoint x: 341, endPoint y: 346, distance: 485.8
click at [341, 346] on link "Law Office of Sharon T. Sperling" at bounding box center [340, 353] width 101 height 34
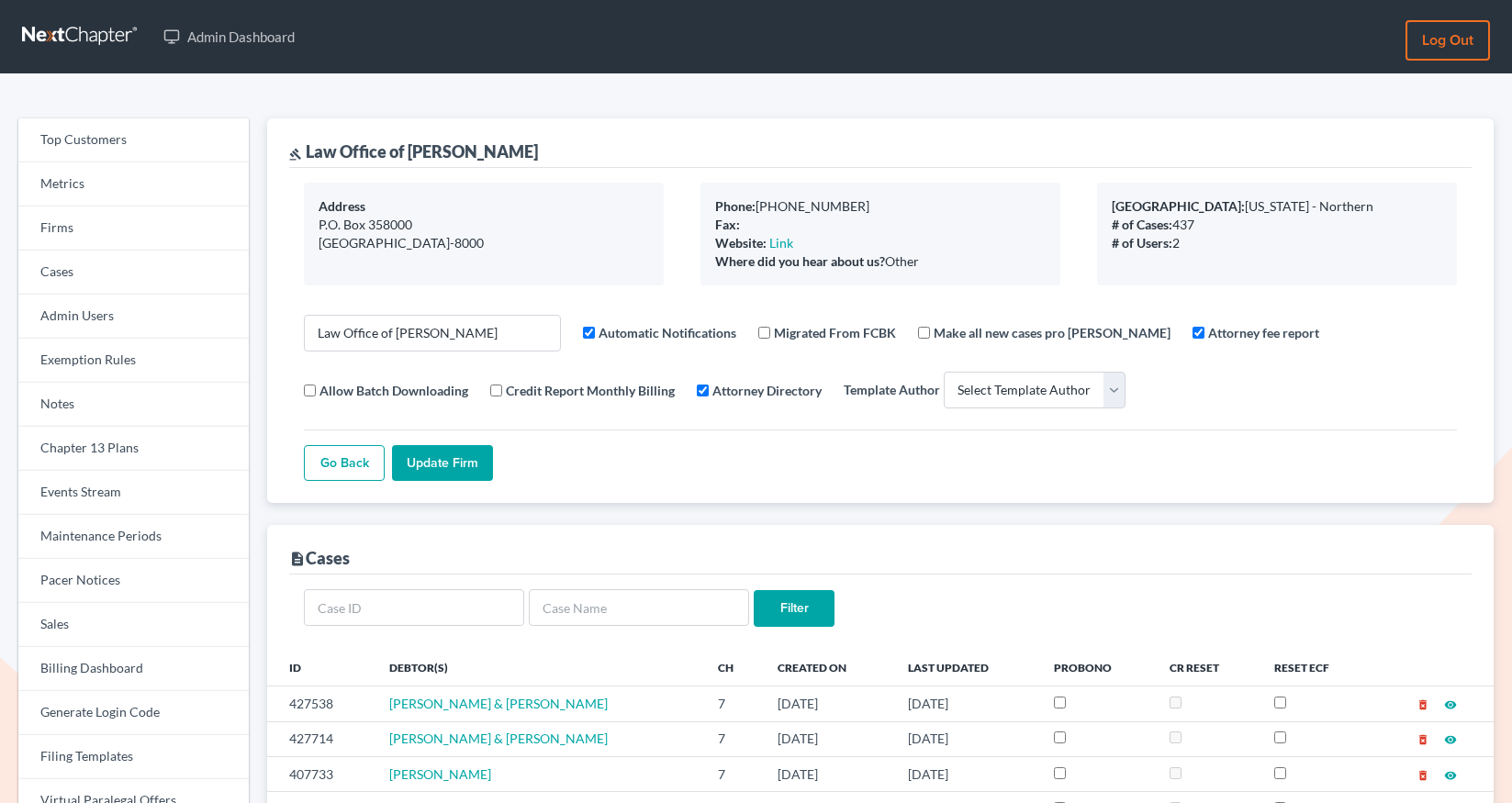
select select
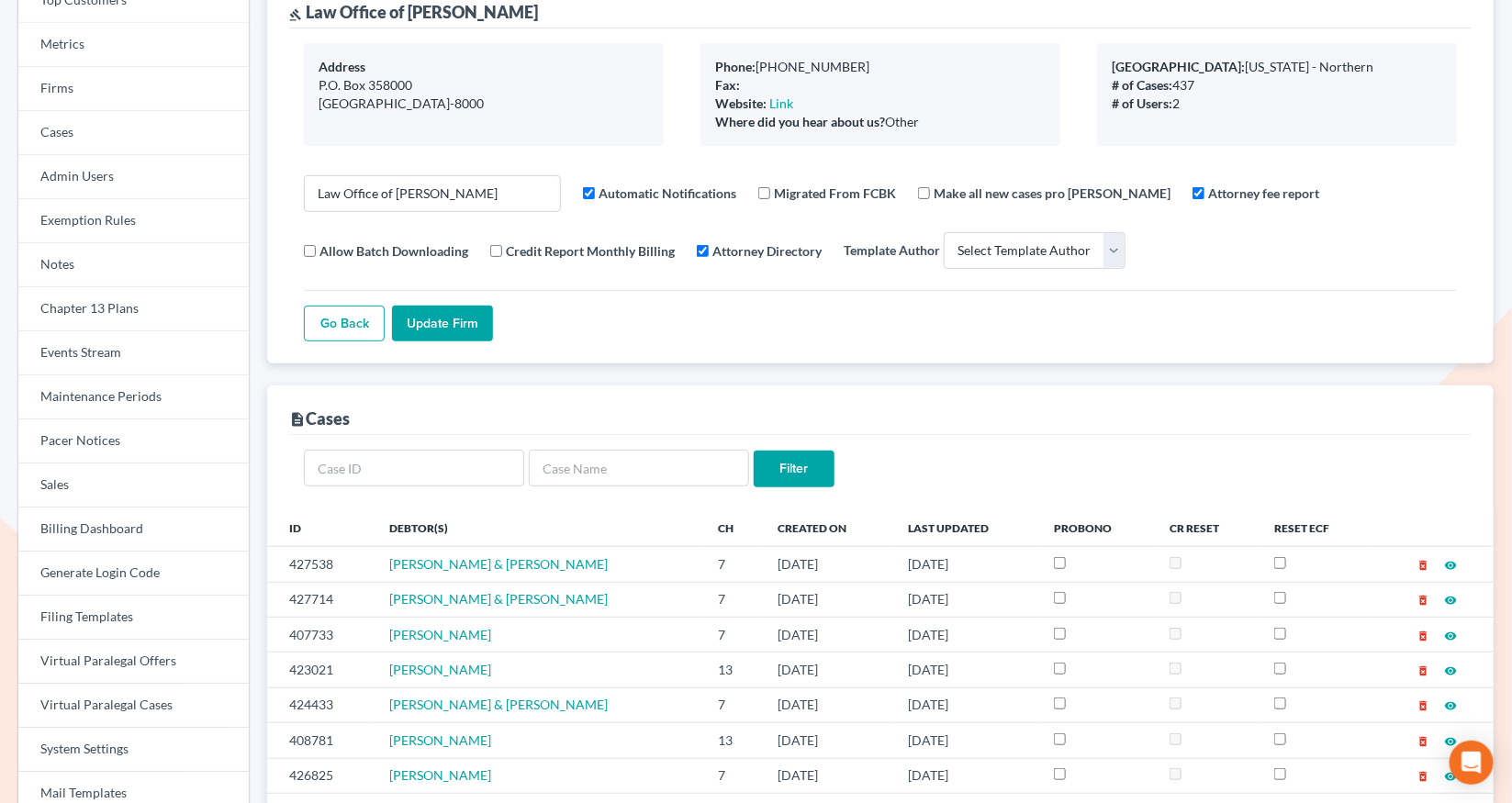
scroll to position [144, 0]
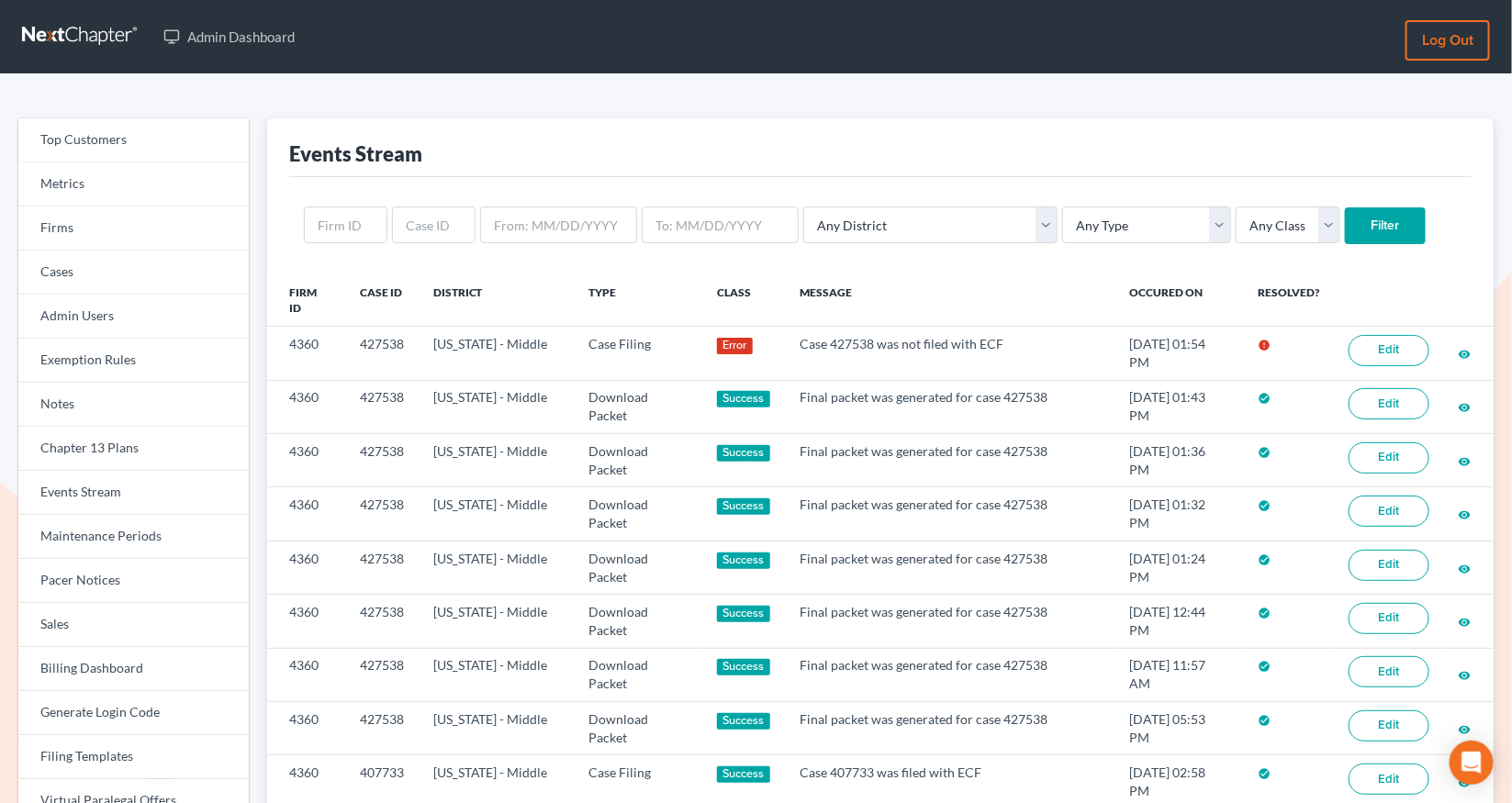
click at [1374, 355] on link "Edit" at bounding box center [1388, 350] width 81 height 31
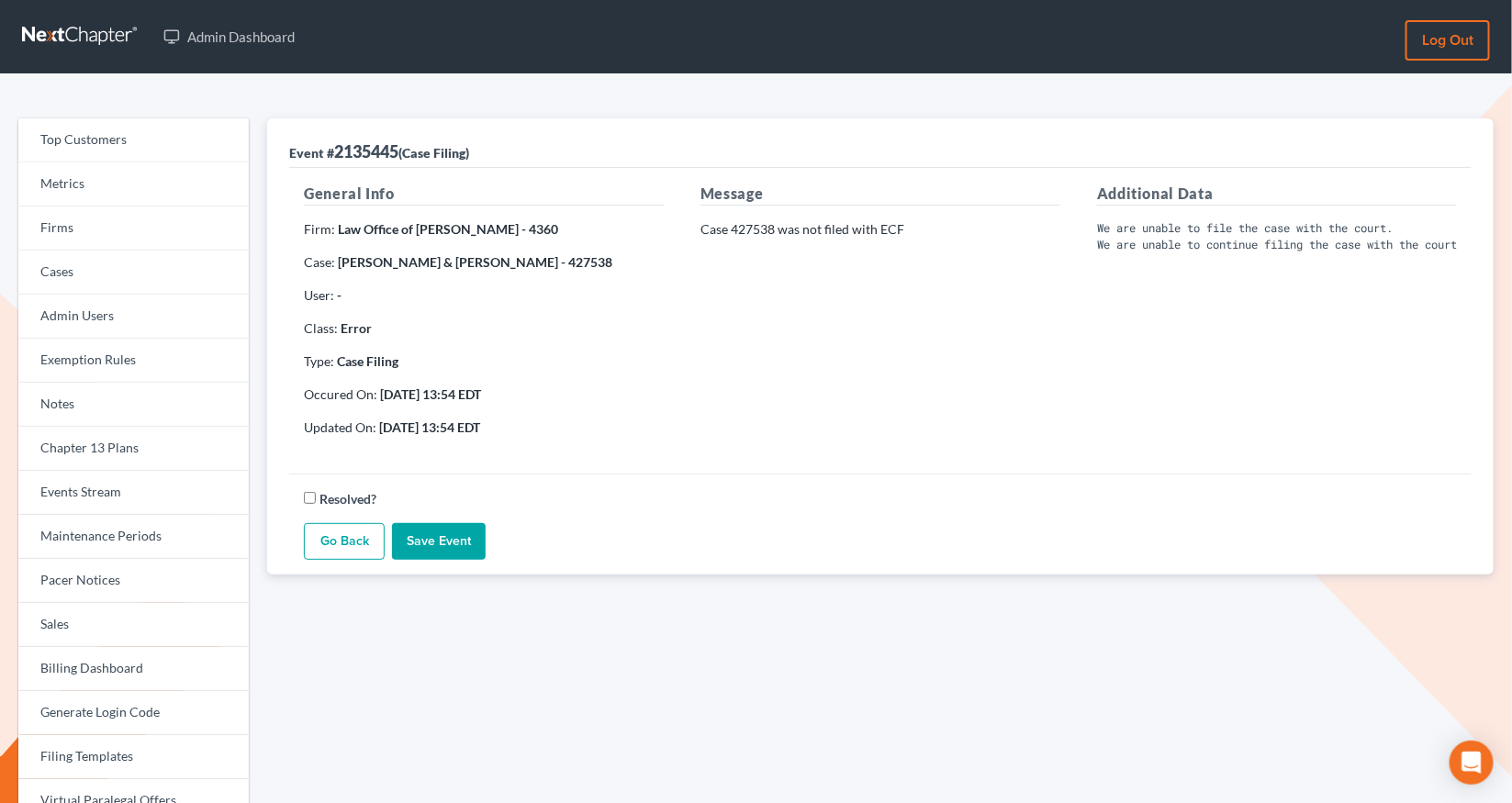
click at [612, 262] on strong "[PERSON_NAME] & [PERSON_NAME] - 427538" at bounding box center [475, 262] width 274 height 16
copy strong "427538"
